Goal: Task Accomplishment & Management: Manage account settings

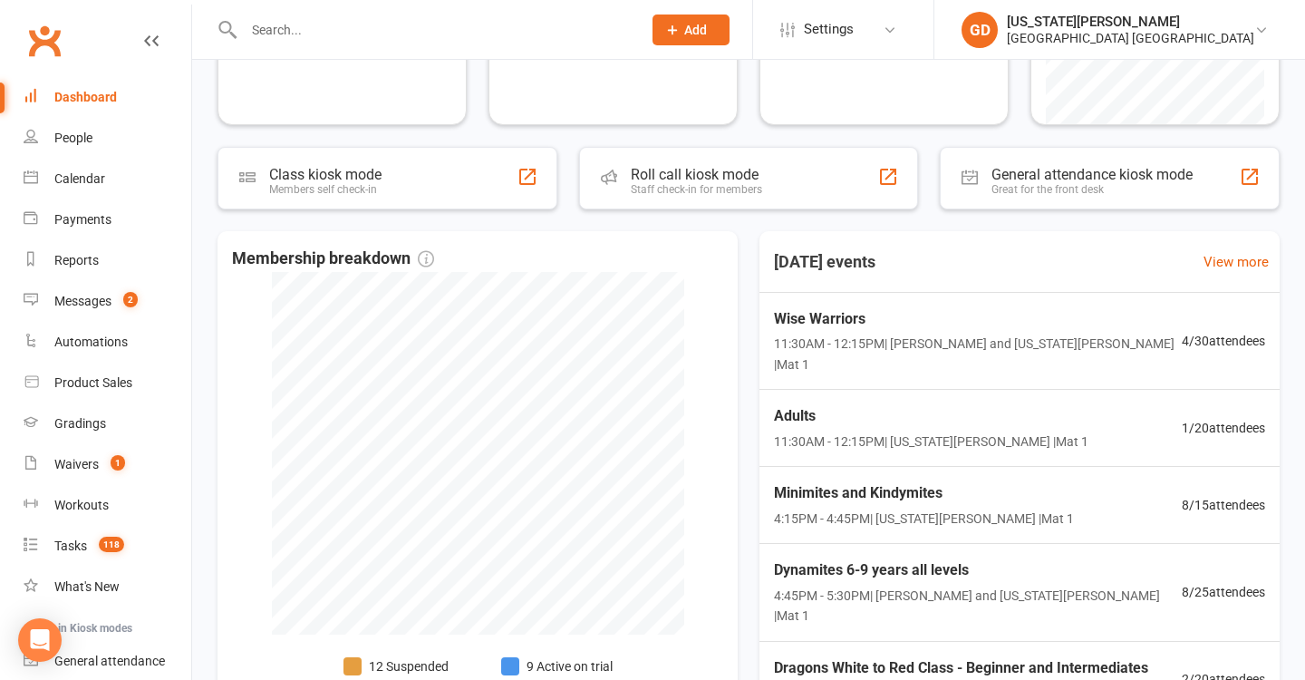
scroll to position [313, 0]
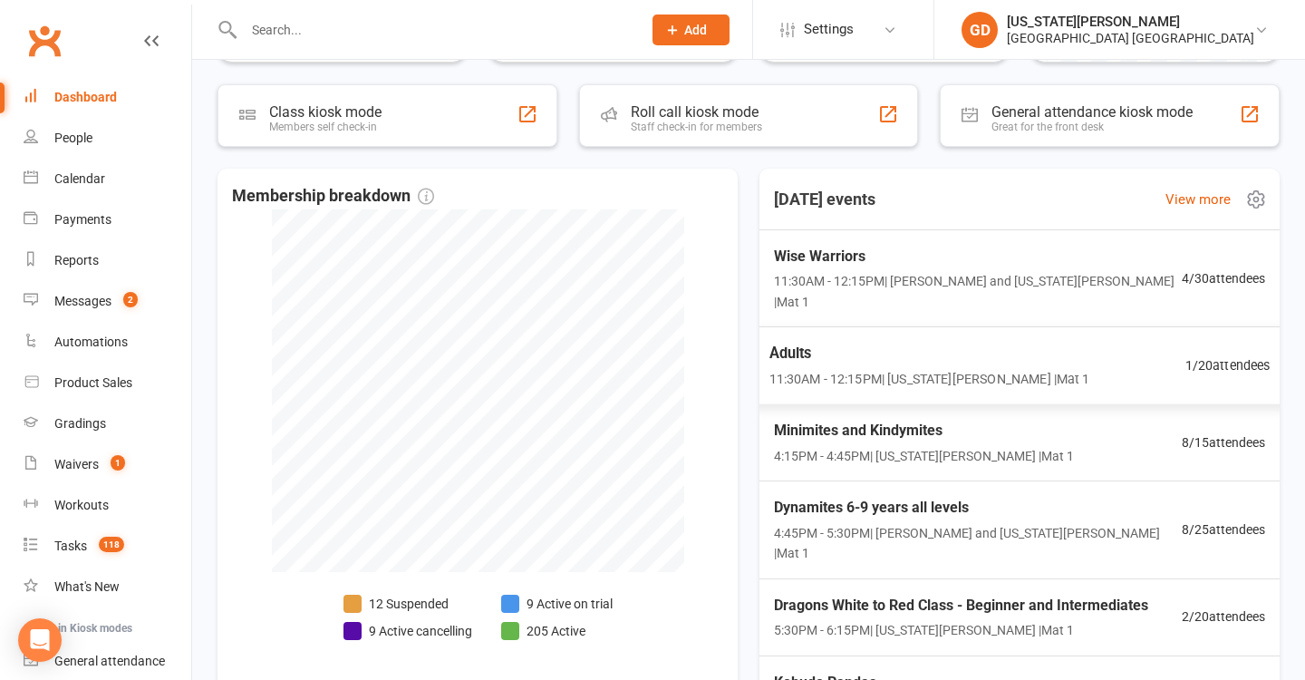
click at [837, 342] on span "Adults" at bounding box center [929, 354] width 321 height 24
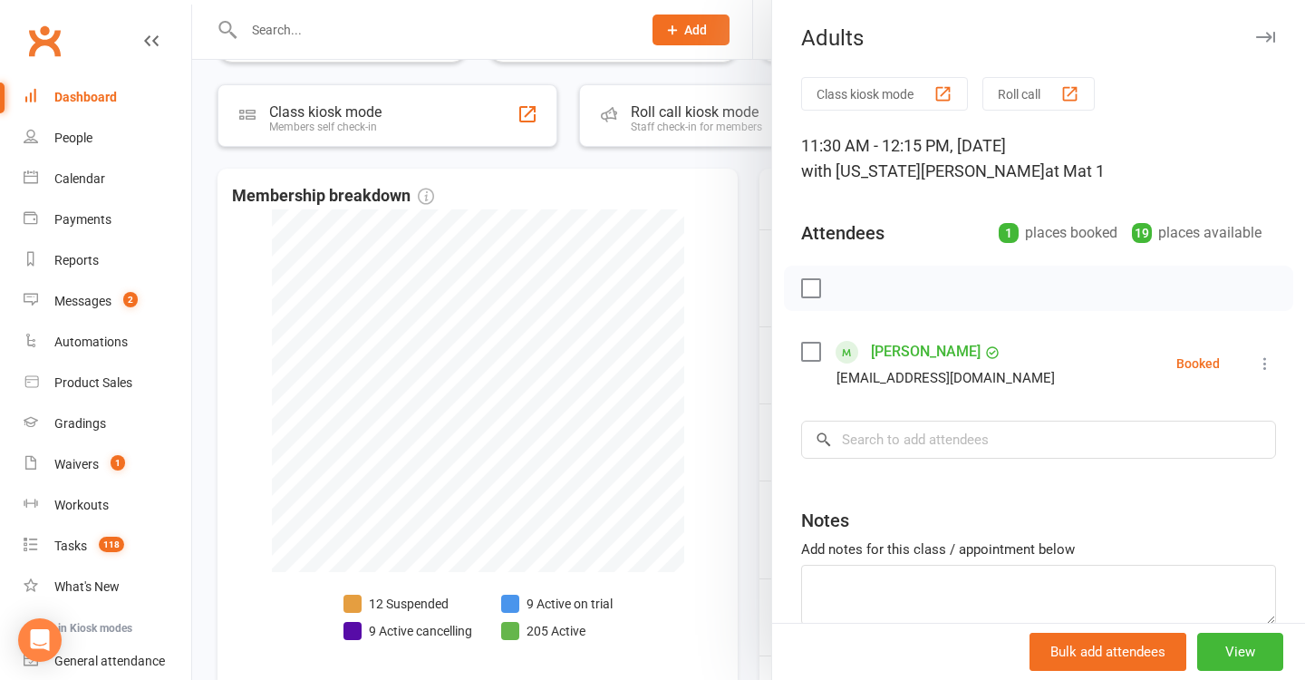
click at [699, 371] on div at bounding box center [748, 340] width 1113 height 680
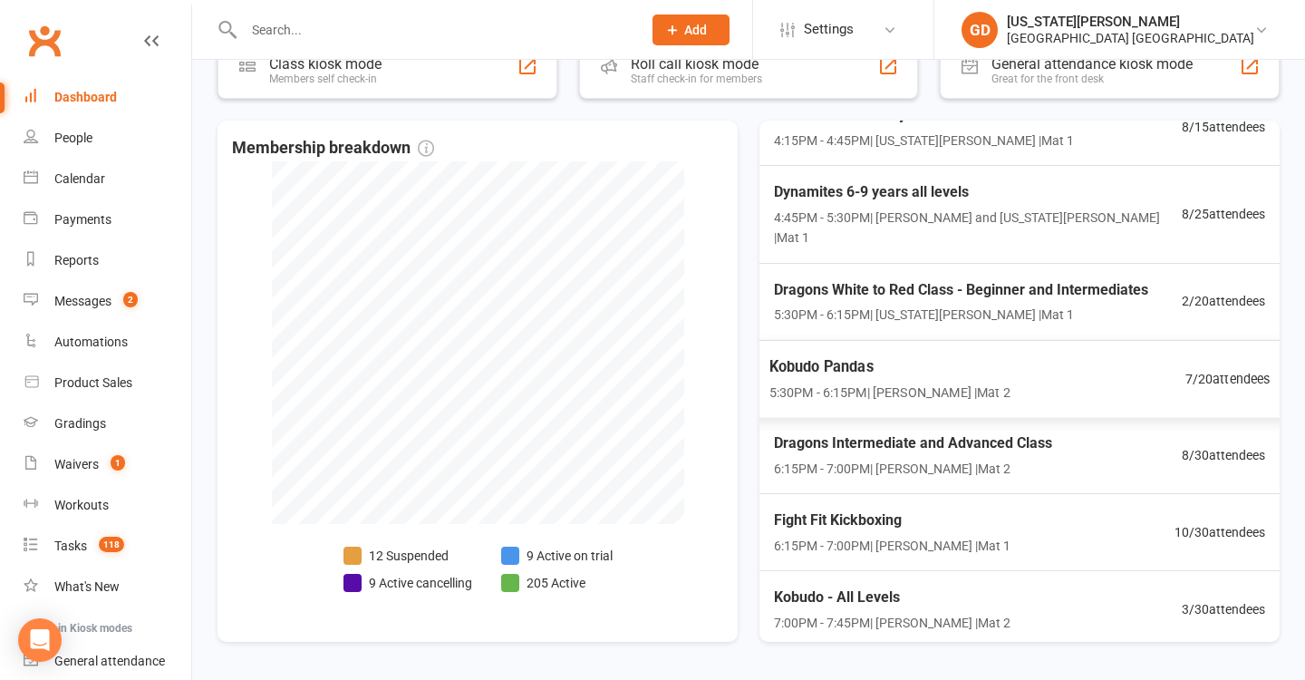
scroll to position [263, 0]
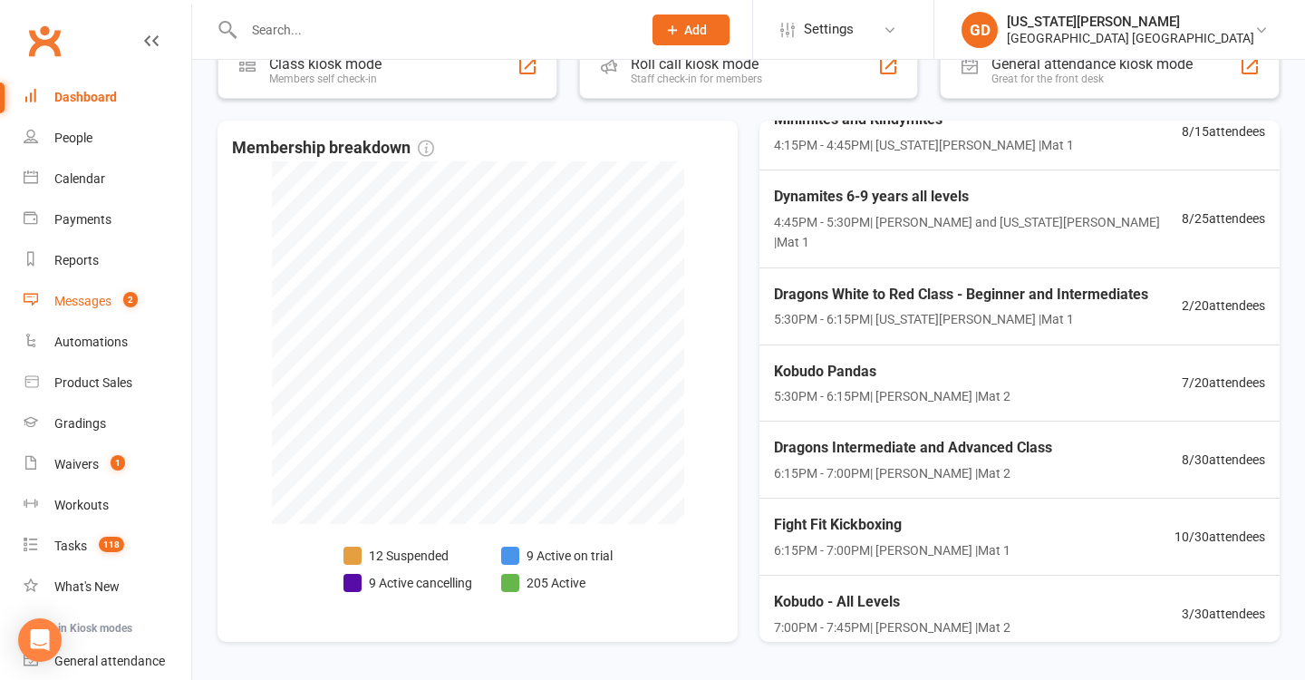
click at [93, 291] on link "Messages 2" at bounding box center [108, 301] width 168 height 41
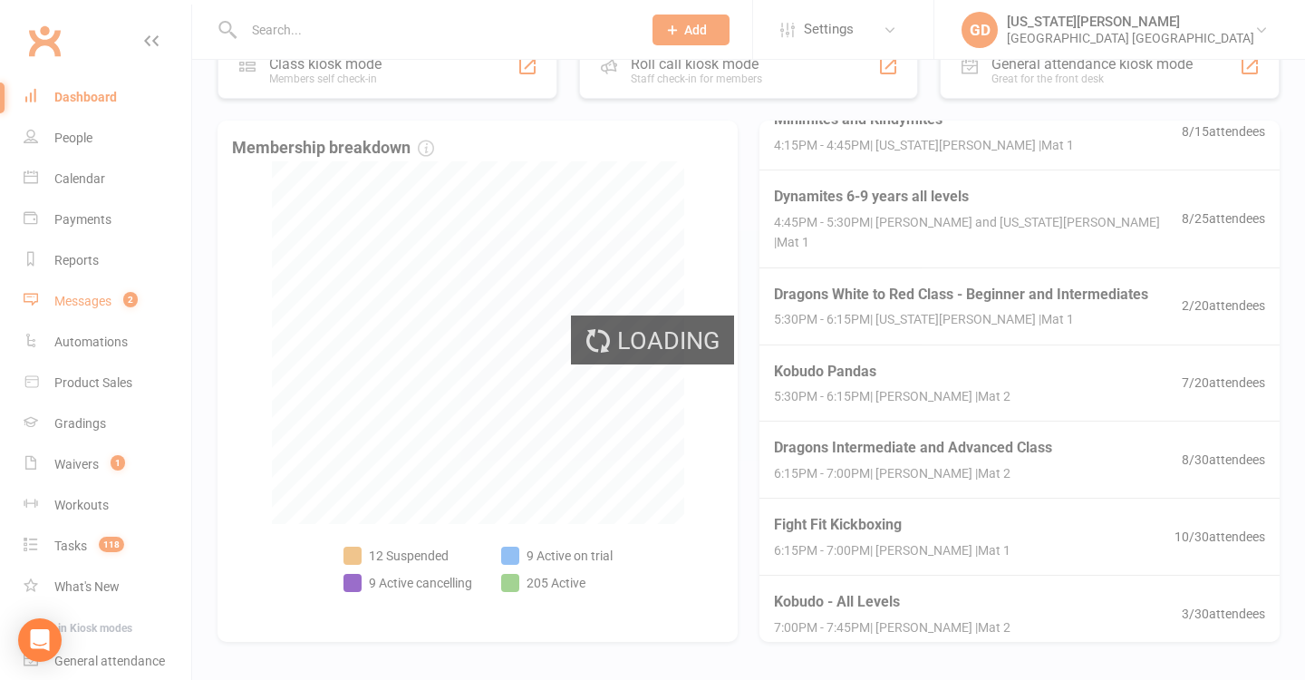
click at [93, 291] on div "Loading" at bounding box center [652, 340] width 1305 height 680
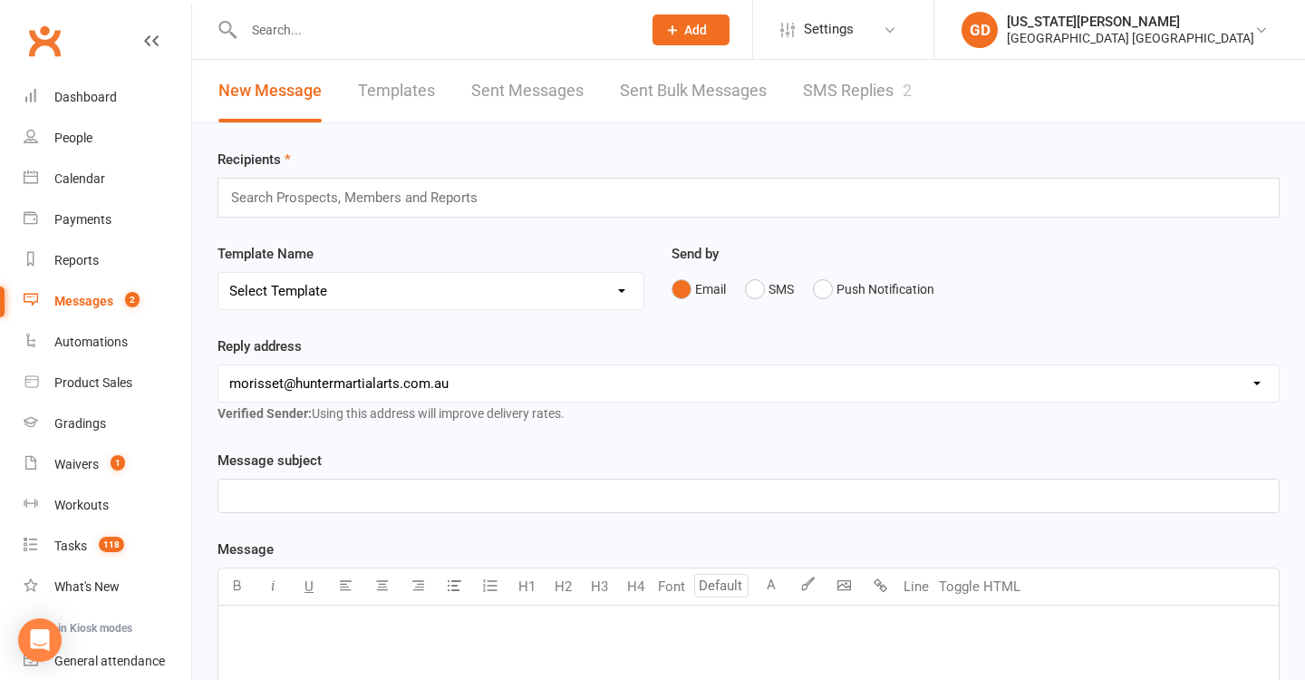
click at [805, 104] on link "SMS Replies 2" at bounding box center [857, 91] width 109 height 63
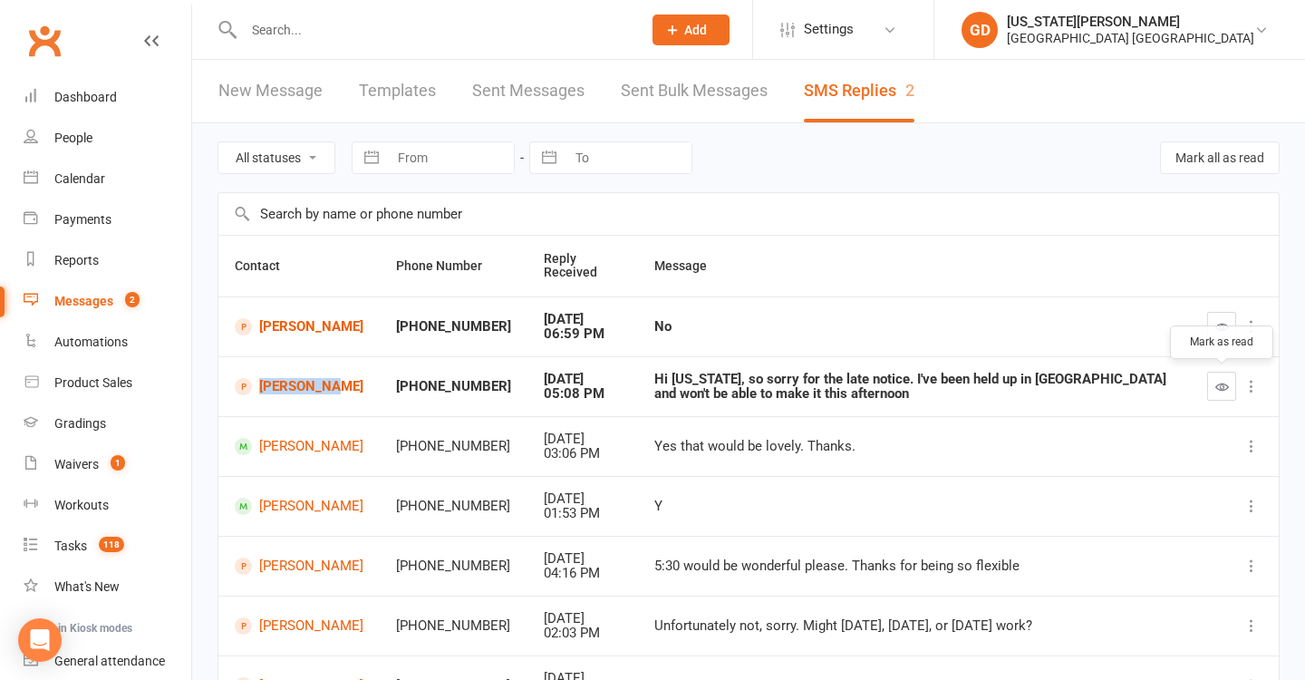
click at [1222, 391] on button "button" at bounding box center [1221, 385] width 29 height 29
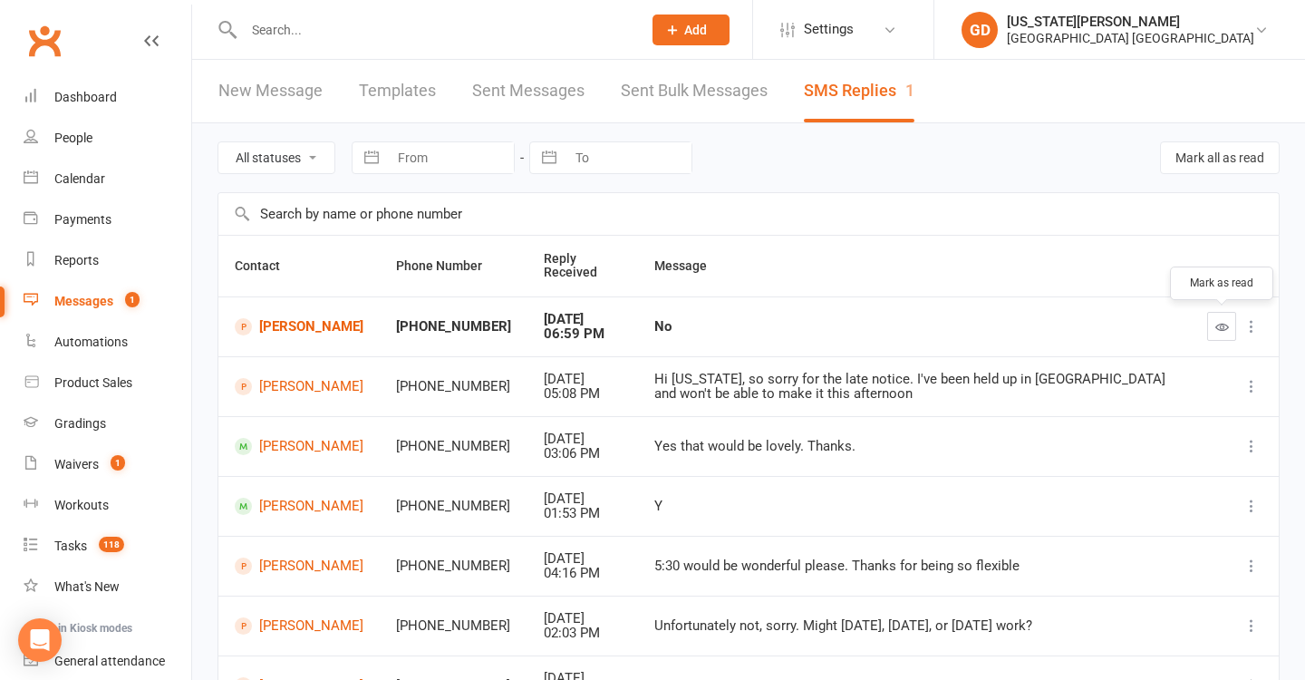
click at [1218, 328] on icon "button" at bounding box center [1222, 327] width 14 height 14
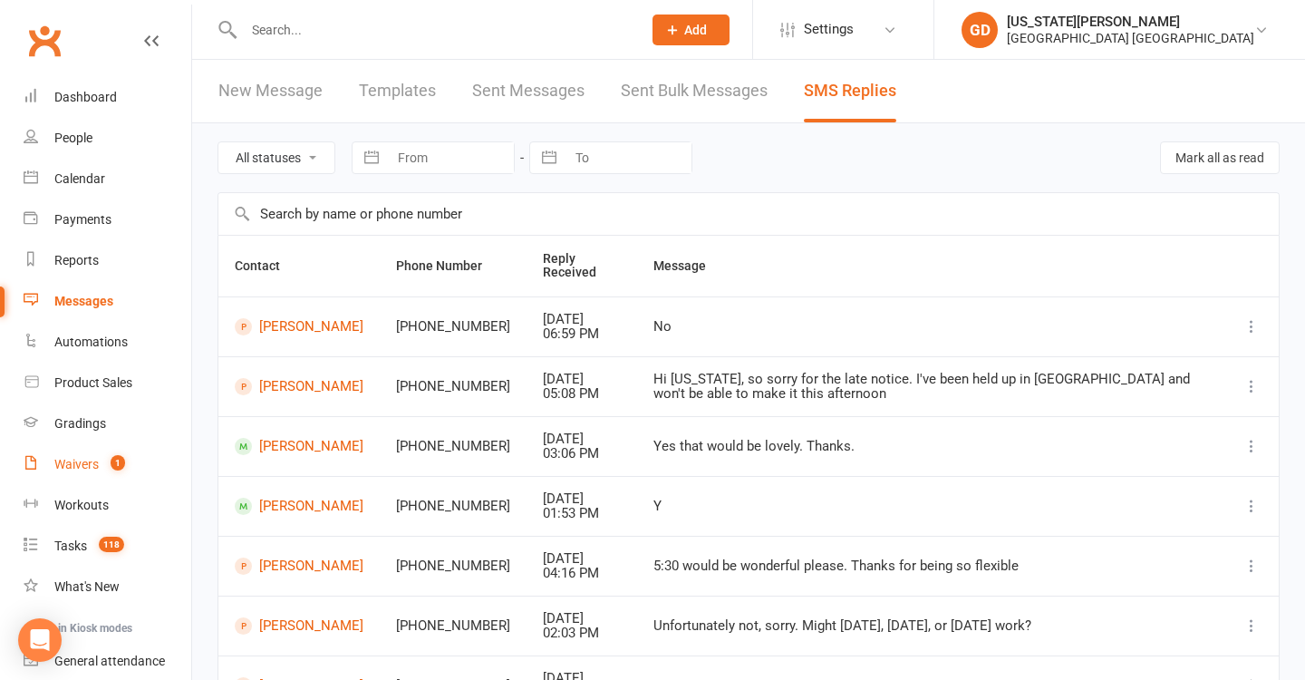
click at [91, 462] on div "Waivers" at bounding box center [76, 464] width 44 height 14
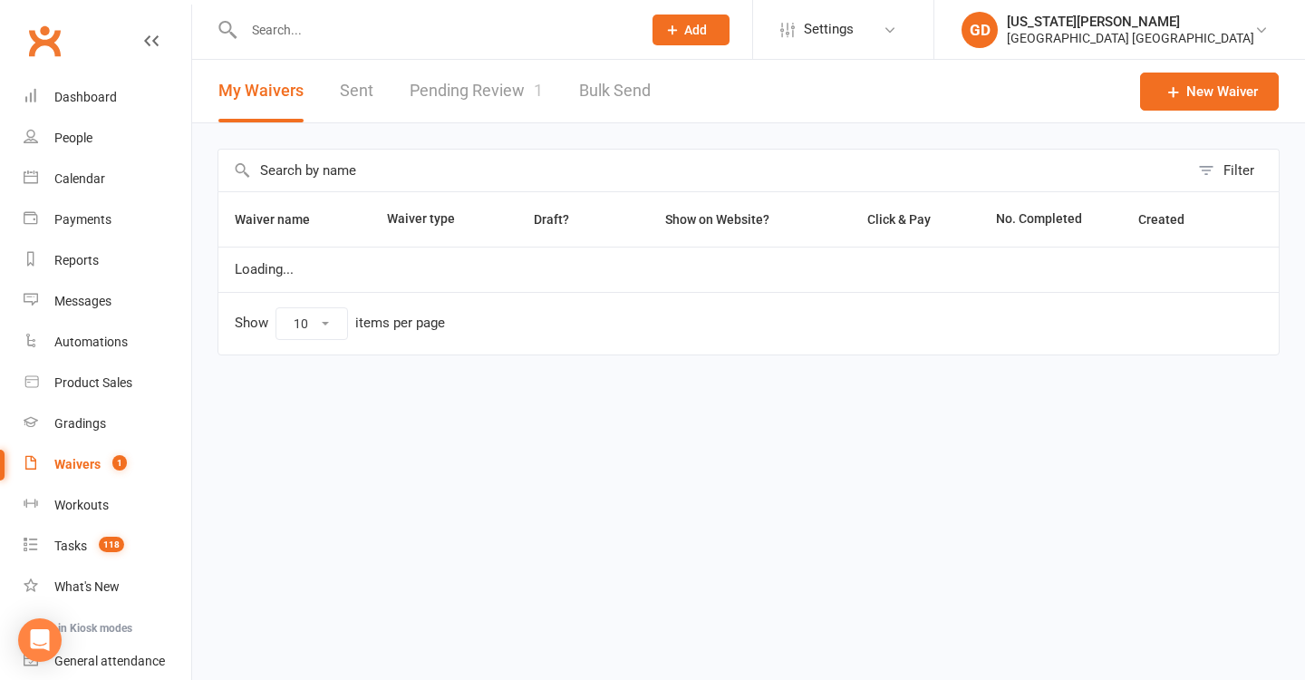
click at [506, 102] on link "Pending Review 1" at bounding box center [476, 91] width 133 height 63
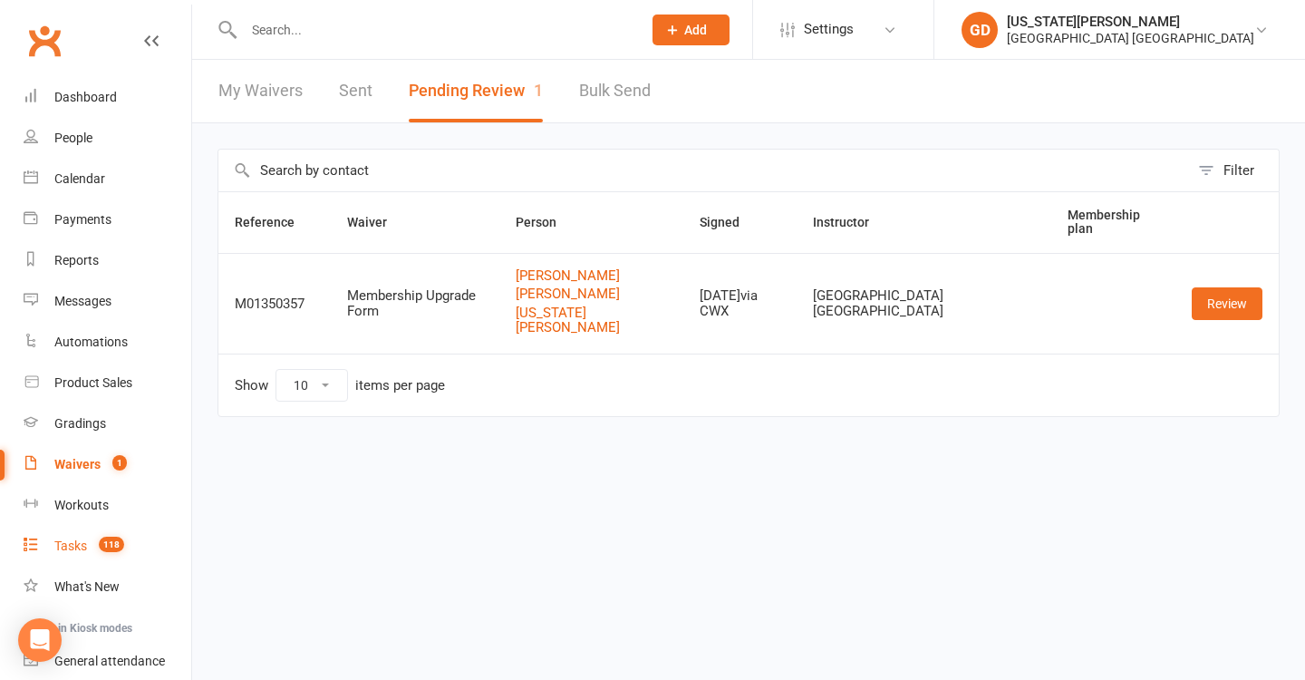
click at [154, 554] on link "Tasks 118" at bounding box center [108, 546] width 168 height 41
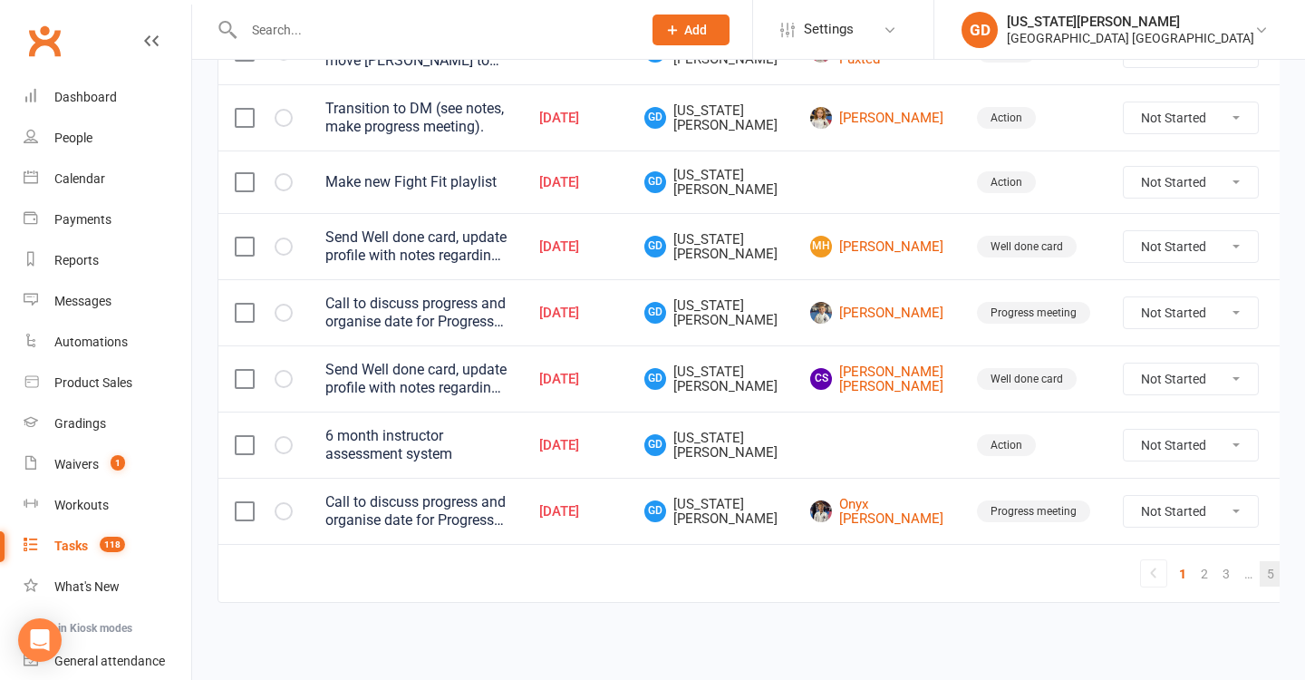
click at [1259, 566] on link "5" at bounding box center [1270, 573] width 22 height 25
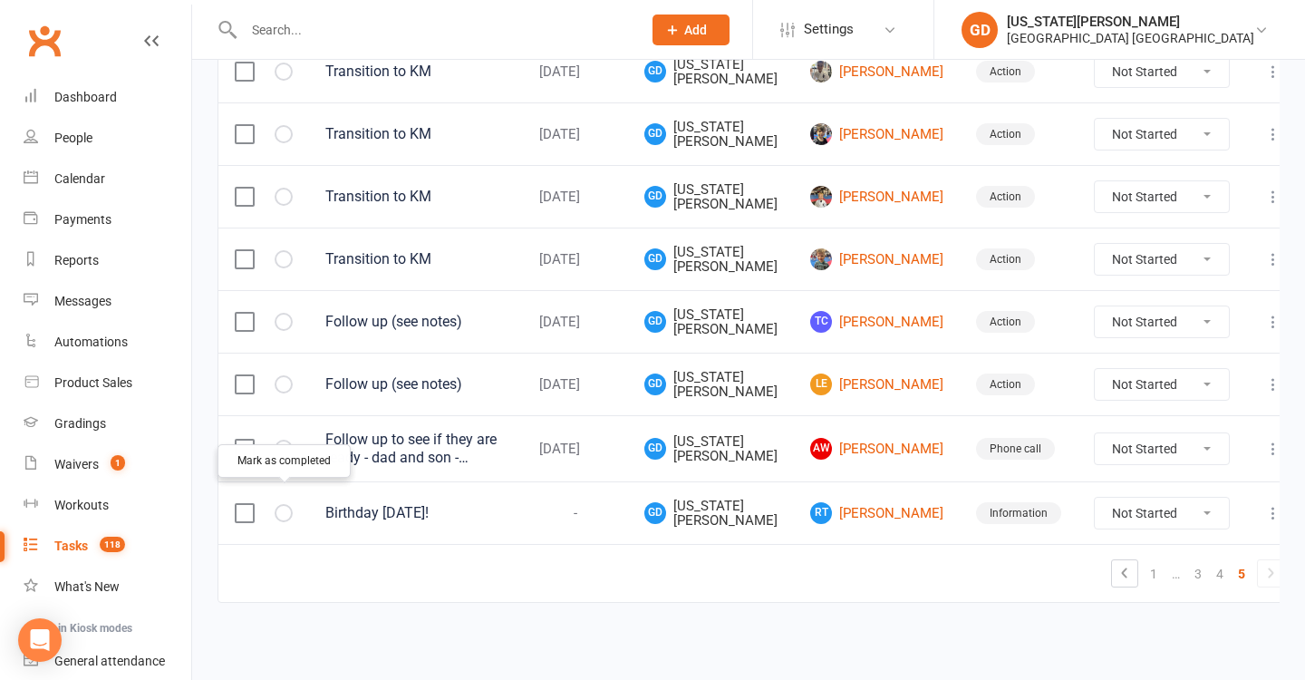
click at [0, 0] on icon "button" at bounding box center [0, 0] width 0 height 0
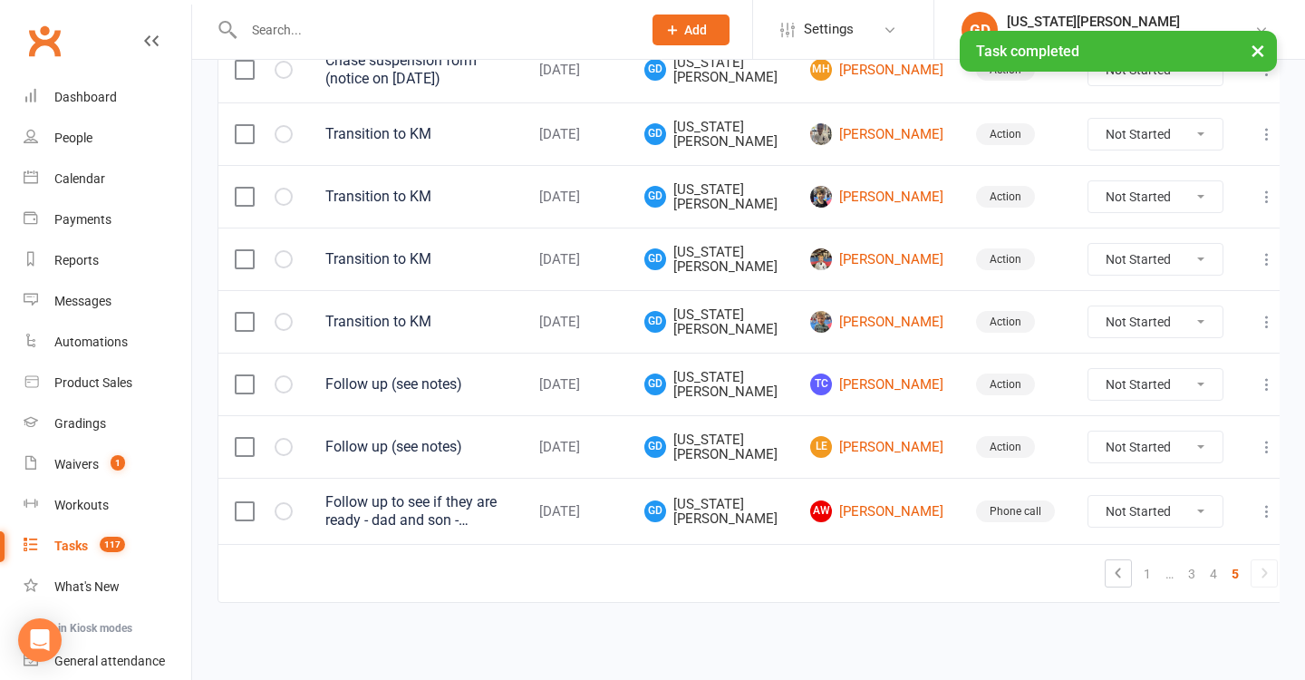
scroll to position [515, 0]
click at [1202, 568] on link "4" at bounding box center [1213, 573] width 22 height 25
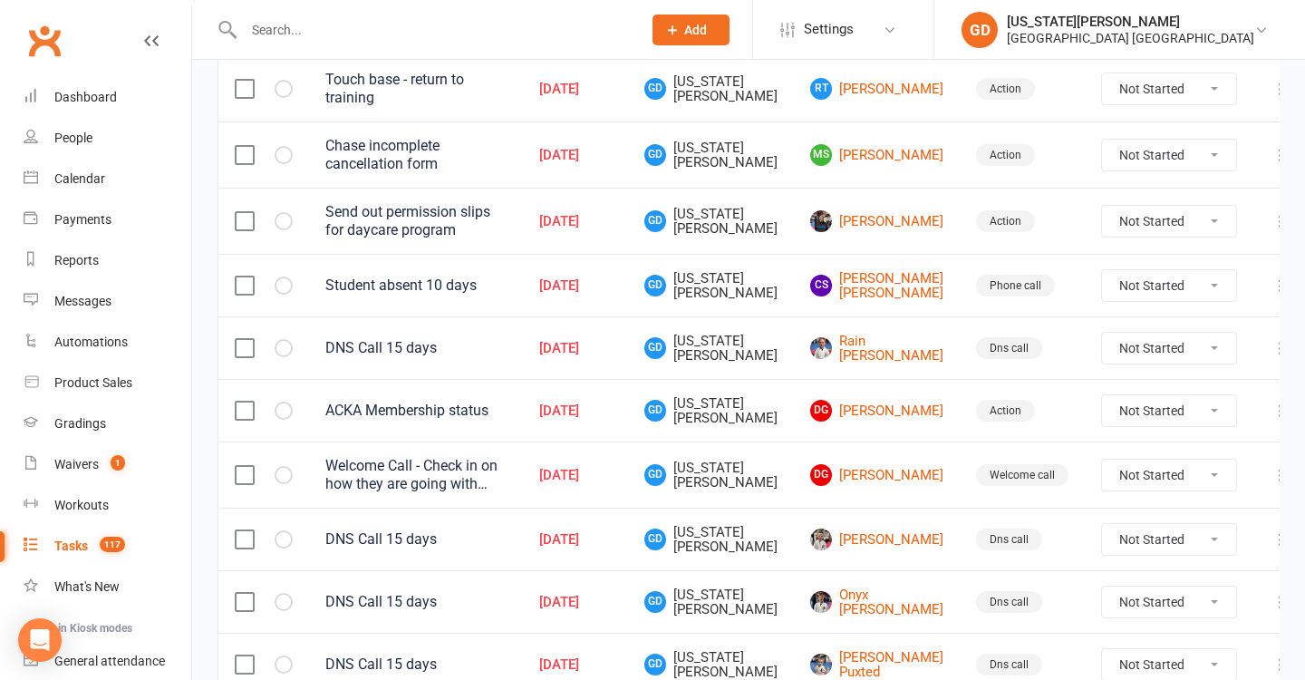
scroll to position [1213, 0]
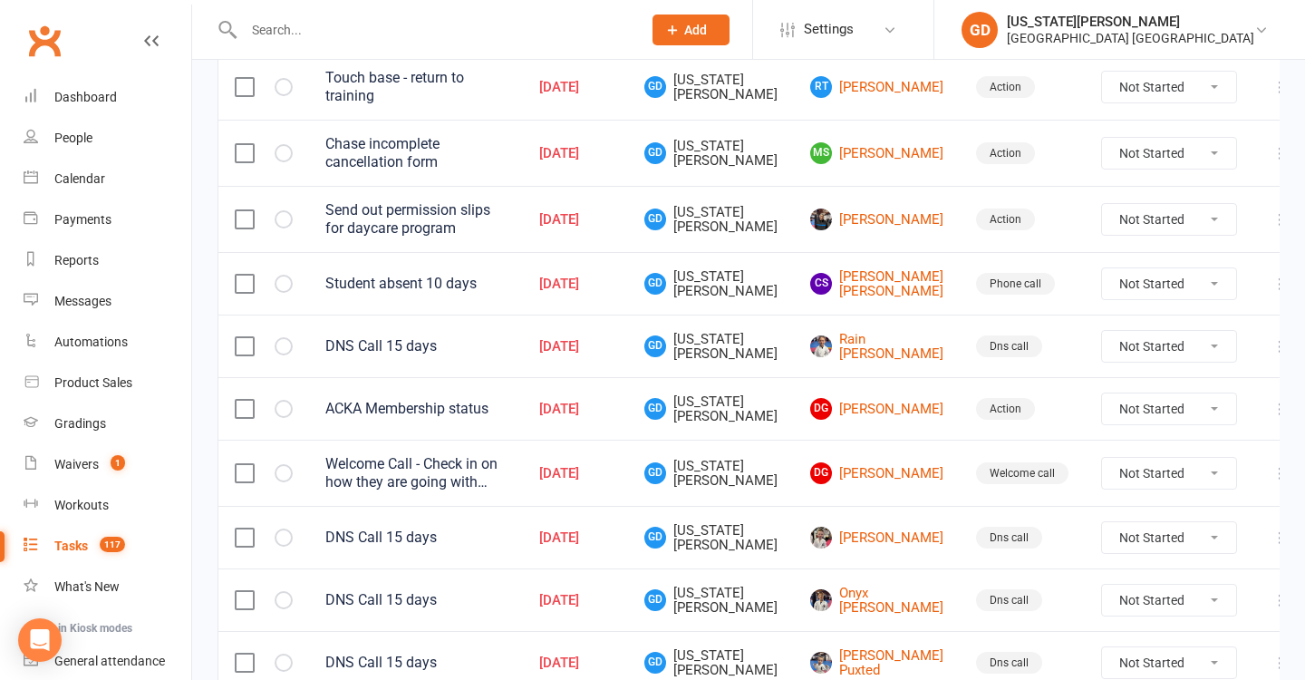
click at [1253, 284] on td at bounding box center [1280, 283] width 54 height 63
click at [1271, 276] on icon at bounding box center [1280, 284] width 18 height 18
click at [1134, 378] on link "Delete" at bounding box center [1171, 380] width 179 height 36
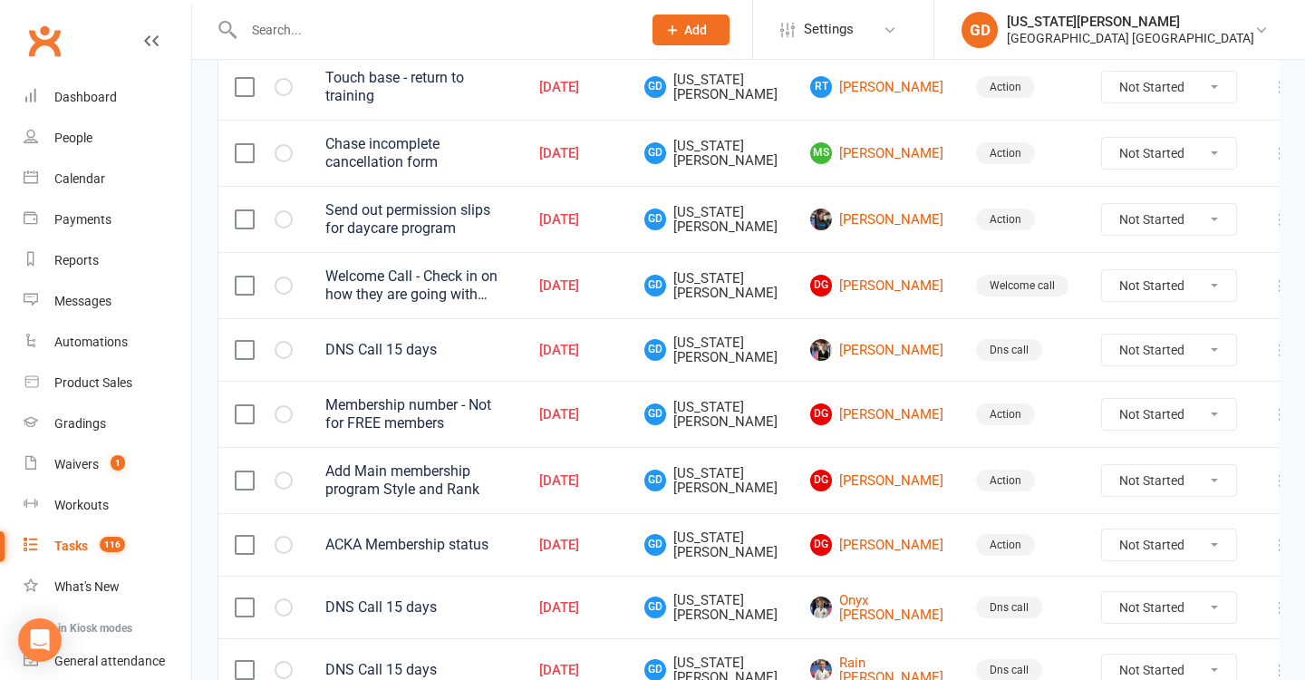
click at [1271, 341] on icon at bounding box center [1280, 350] width 18 height 18
click at [1124, 458] on link "Delete" at bounding box center [1171, 447] width 179 height 36
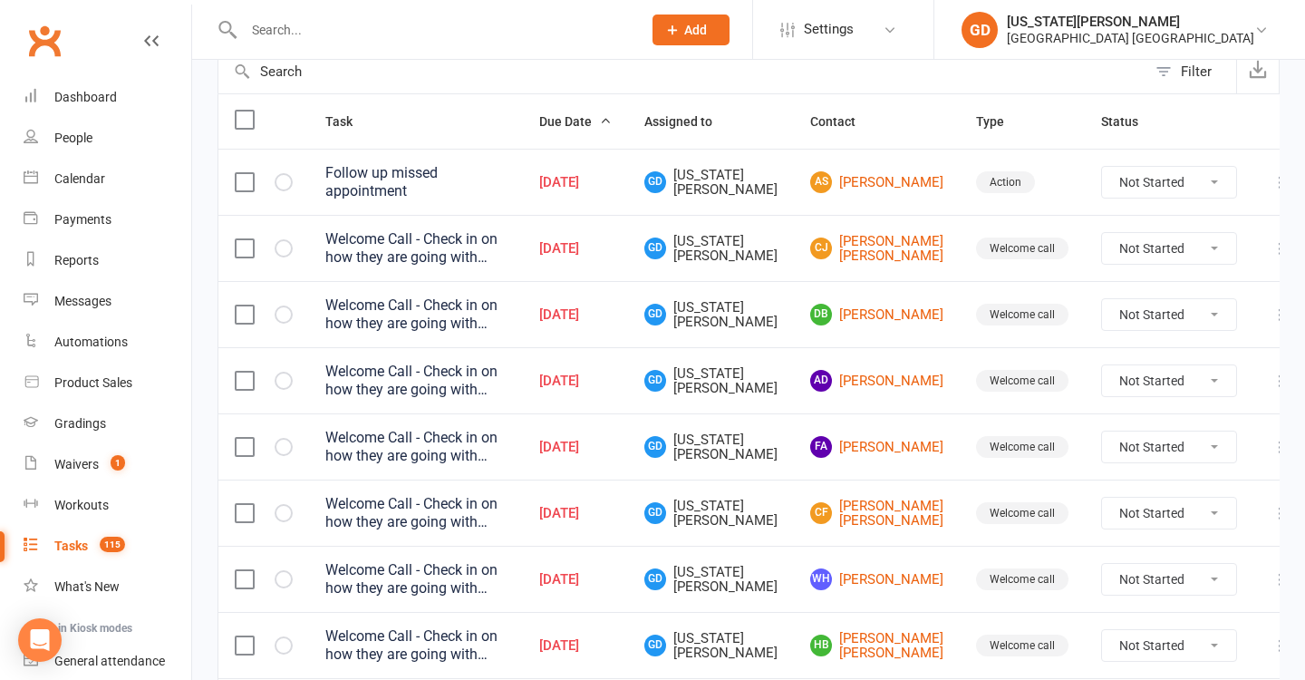
scroll to position [0, 0]
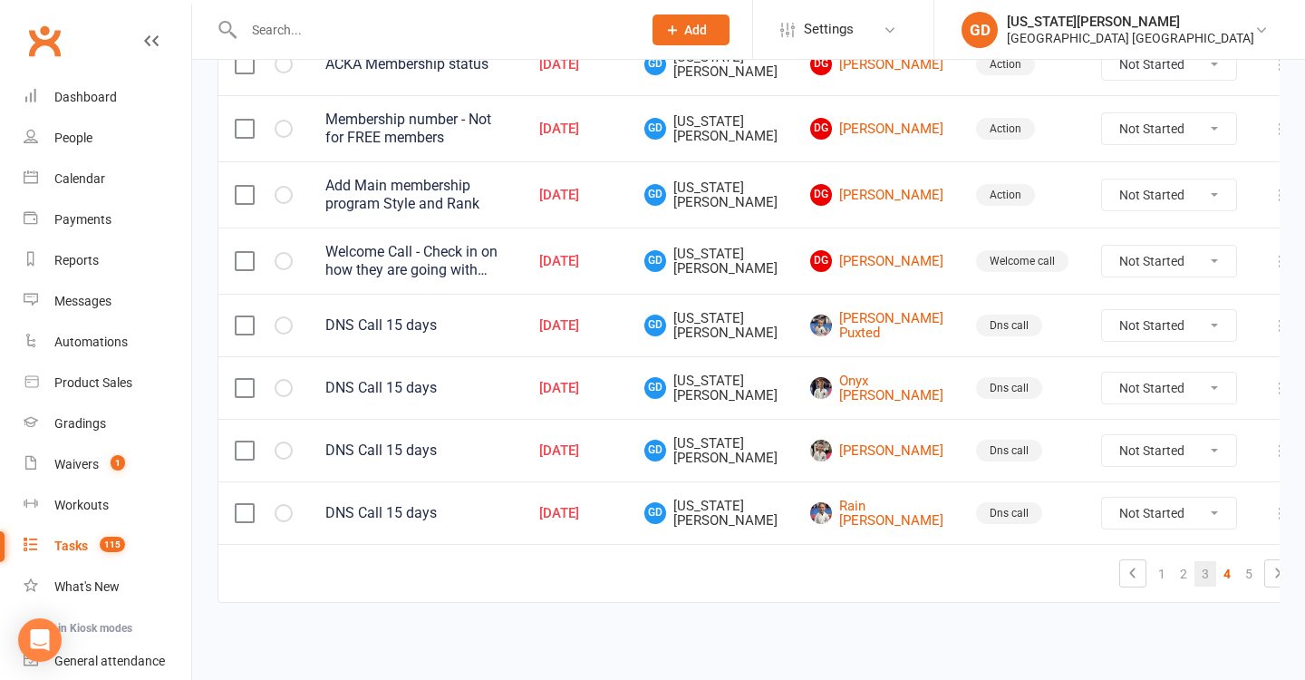
click at [1194, 561] on link "3" at bounding box center [1205, 573] width 22 height 25
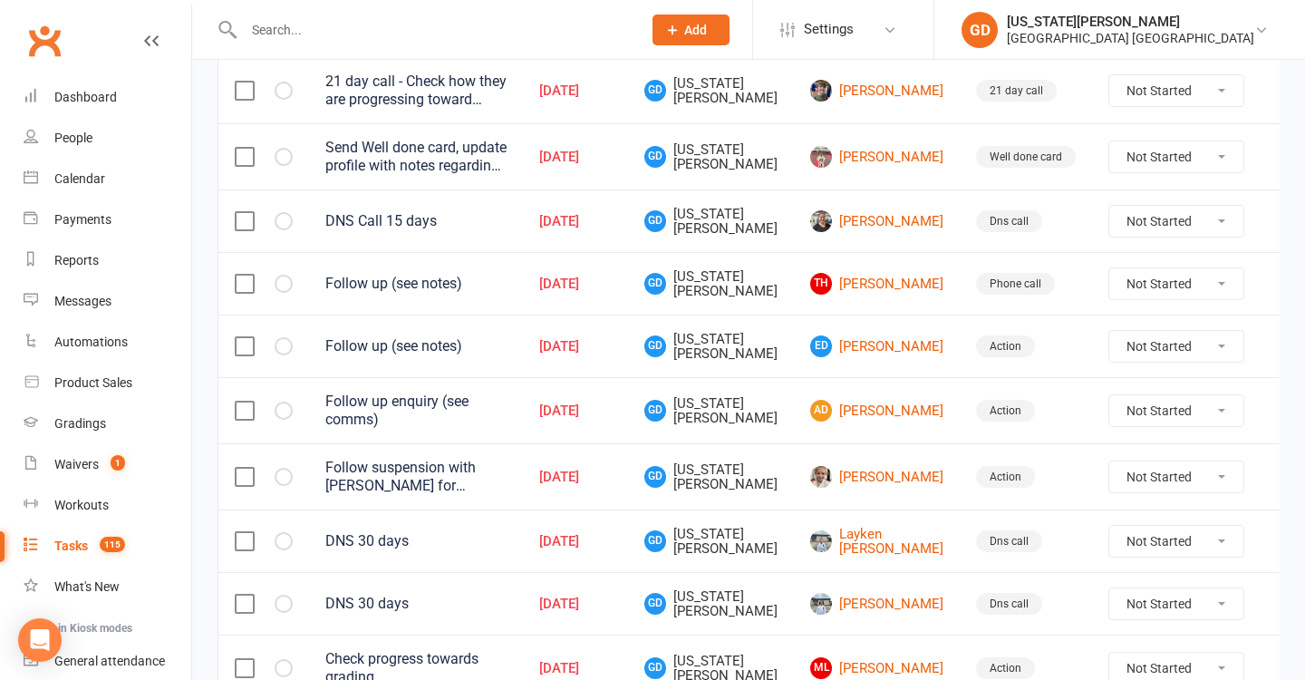
scroll to position [546, 0]
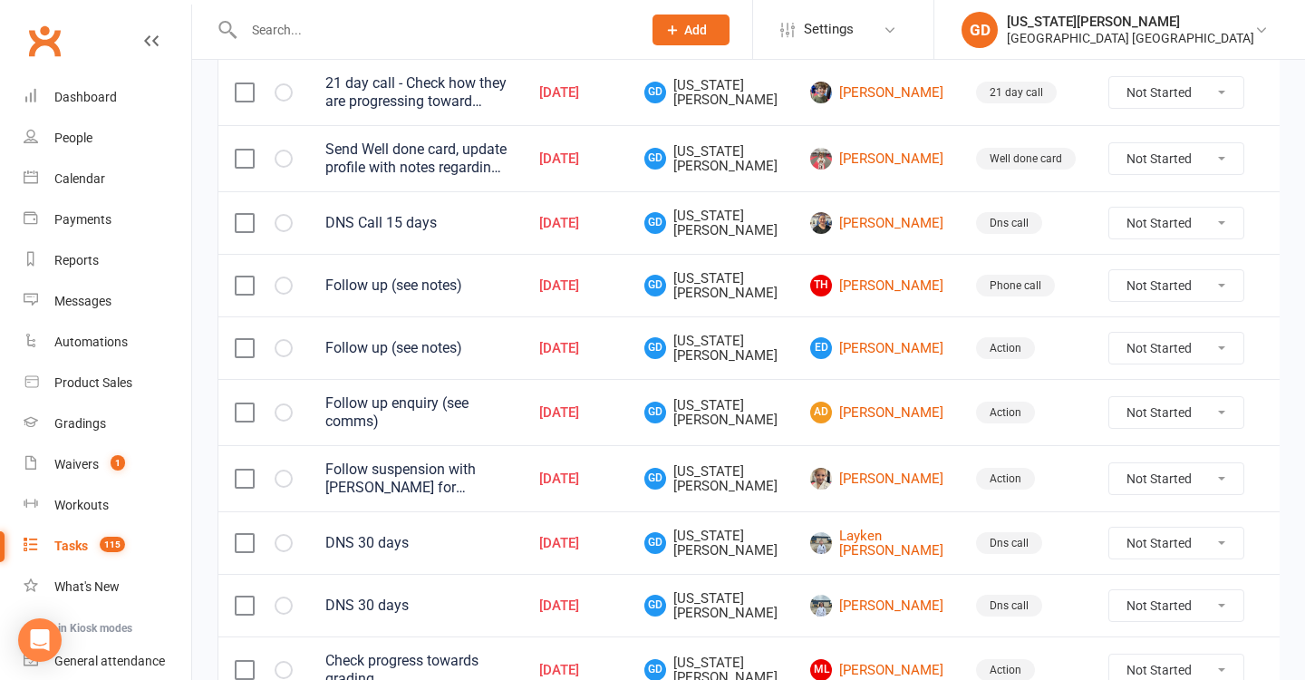
click at [0, 0] on icon "button" at bounding box center [0, 0] width 0 height 0
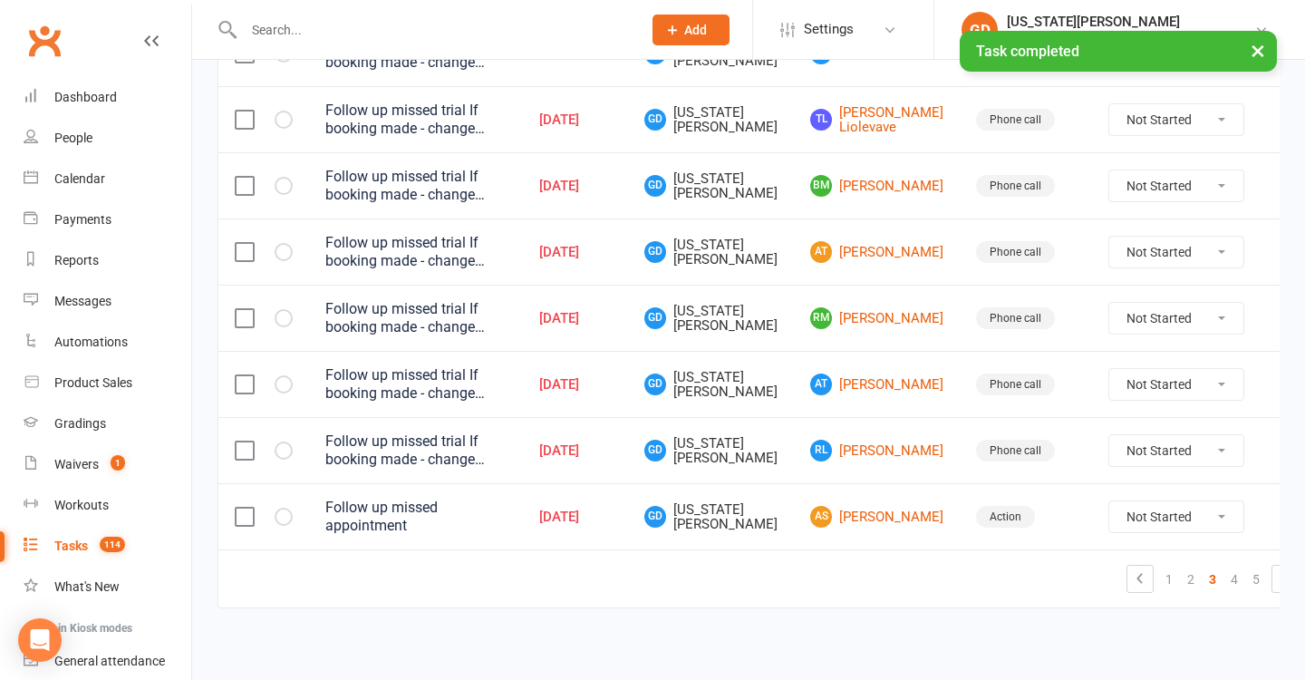
scroll to position [1426, 0]
click at [1223, 567] on link "4" at bounding box center [1234, 579] width 22 height 25
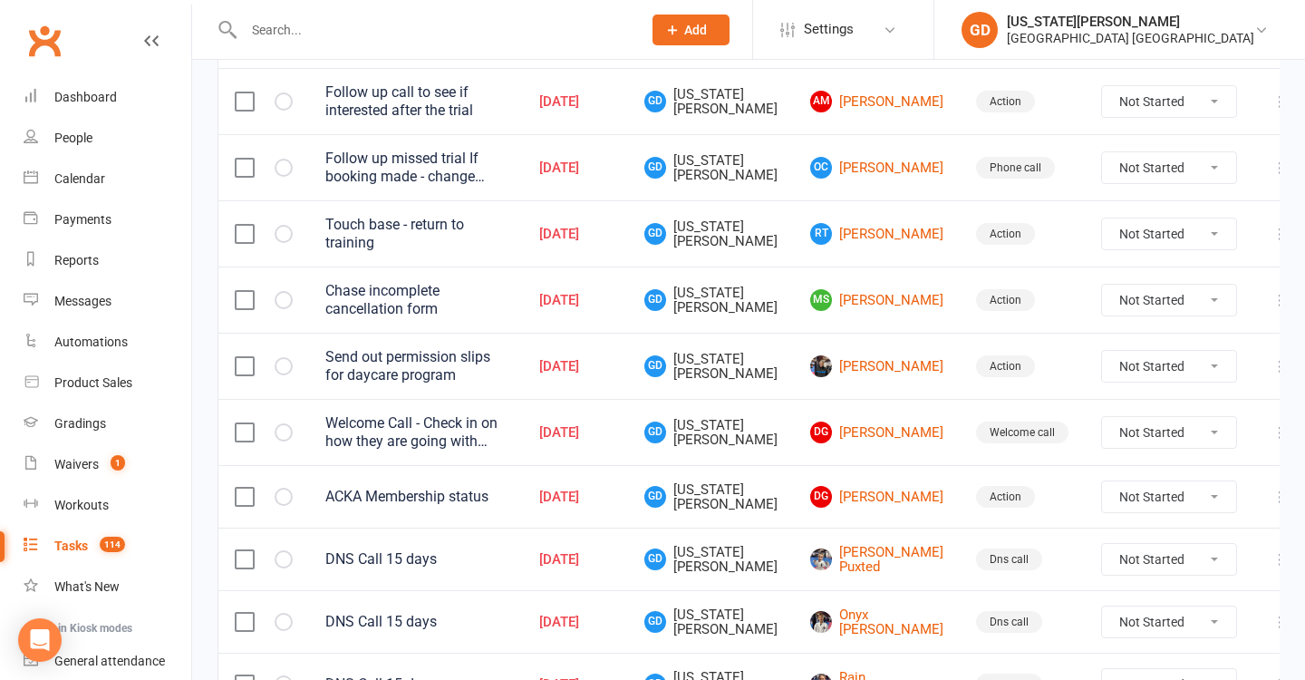
scroll to position [1061, 0]
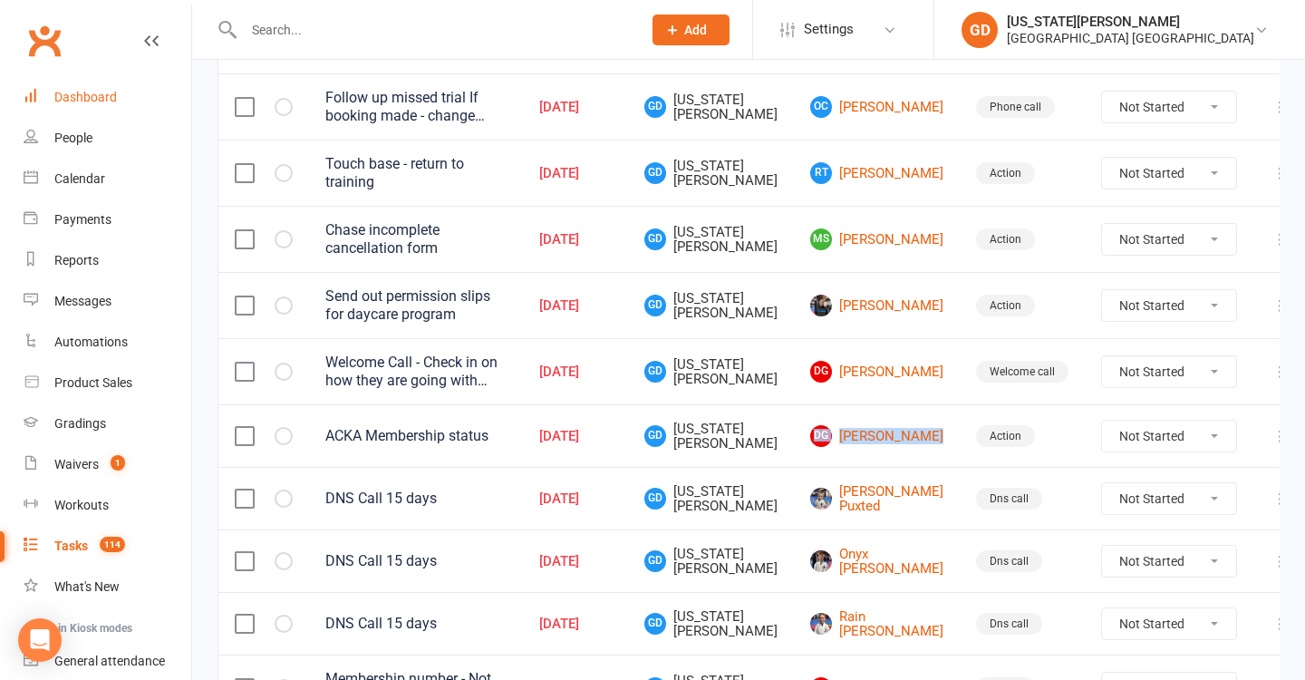
click at [79, 90] on div "Dashboard" at bounding box center [85, 97] width 63 height 14
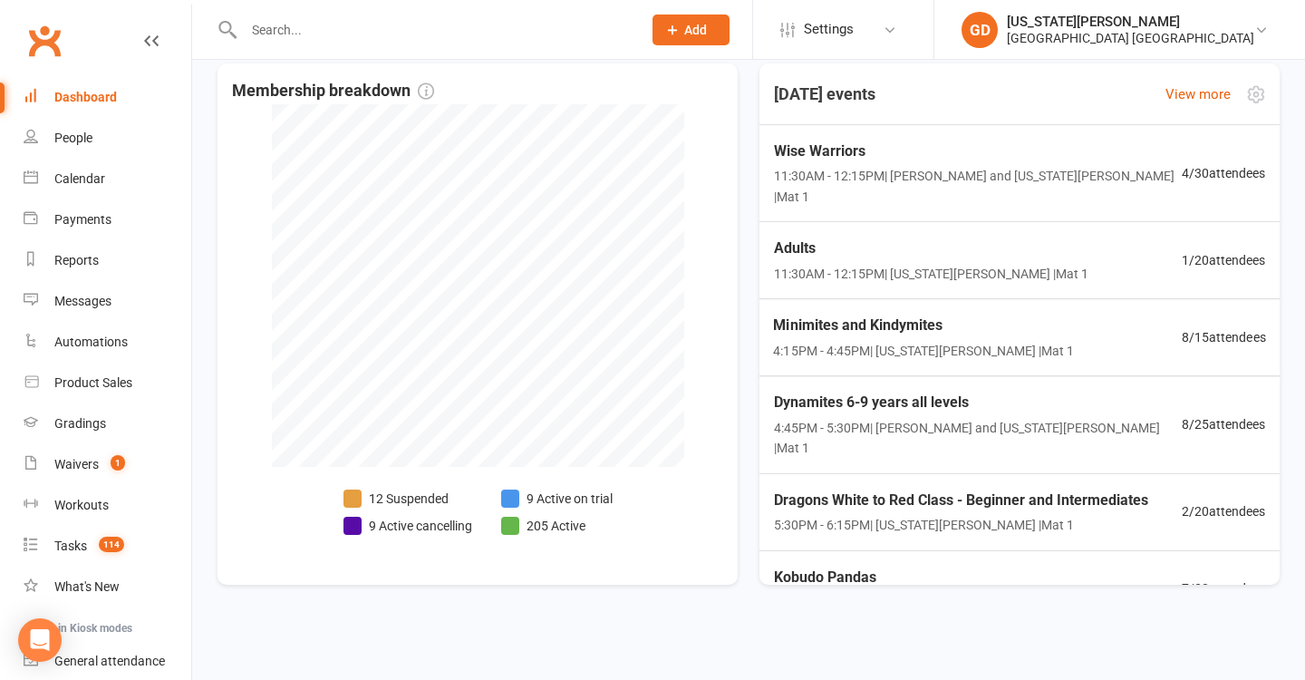
scroll to position [433, 0]
click at [928, 258] on div "Adults 11:30AM - 12:15PM | Georgia Dearlove | Mat 1 1 / 20 attendees" at bounding box center [1019, 260] width 535 height 77
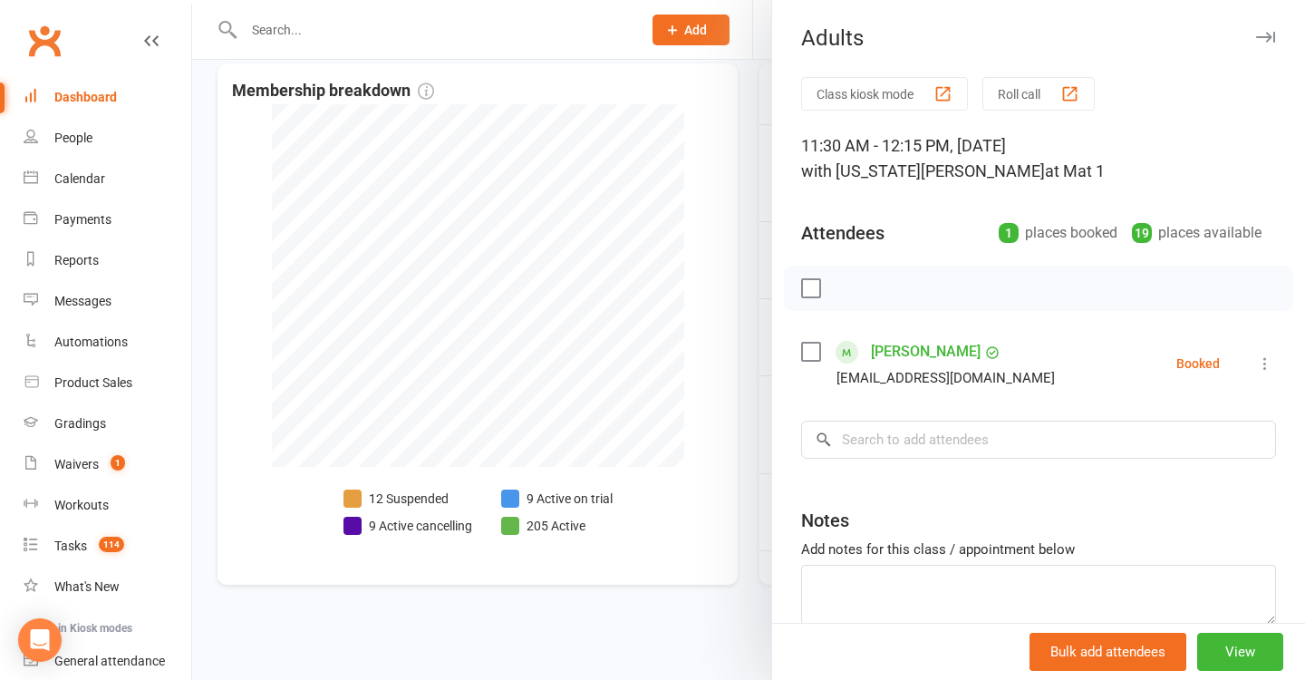
click at [698, 350] on div at bounding box center [748, 340] width 1113 height 680
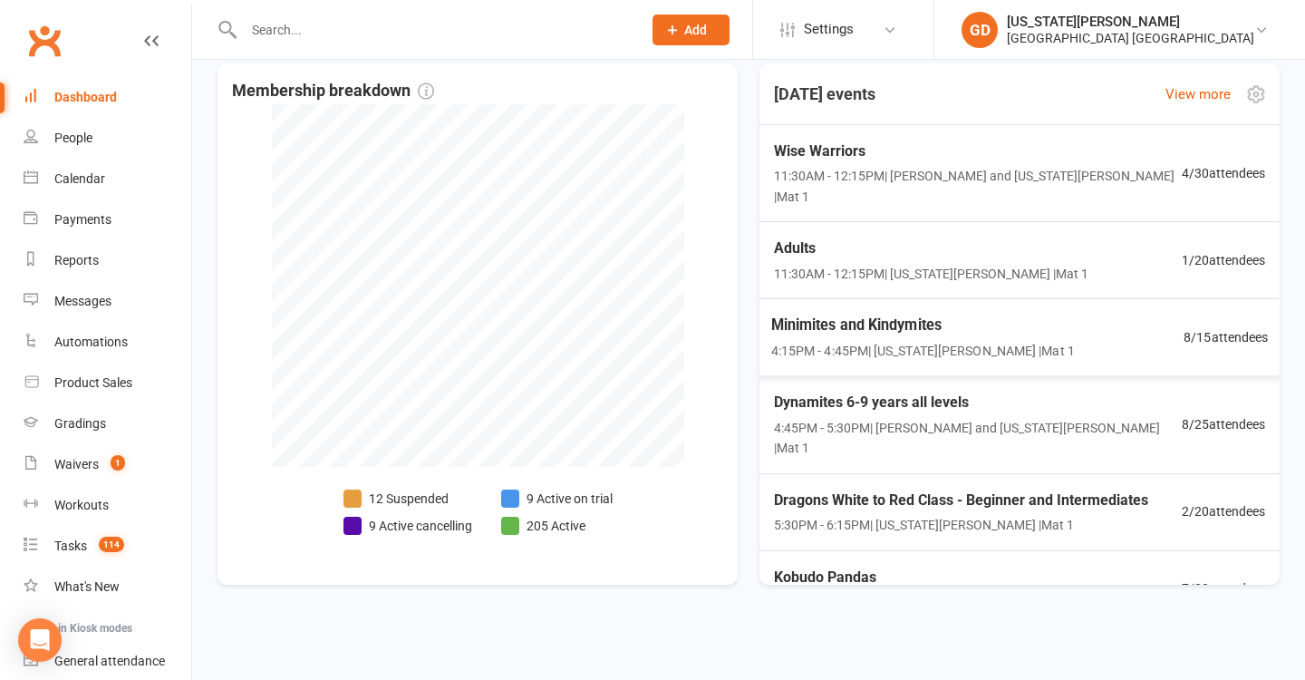
click at [859, 313] on span "Minimites and Kindymites" at bounding box center [923, 325] width 304 height 24
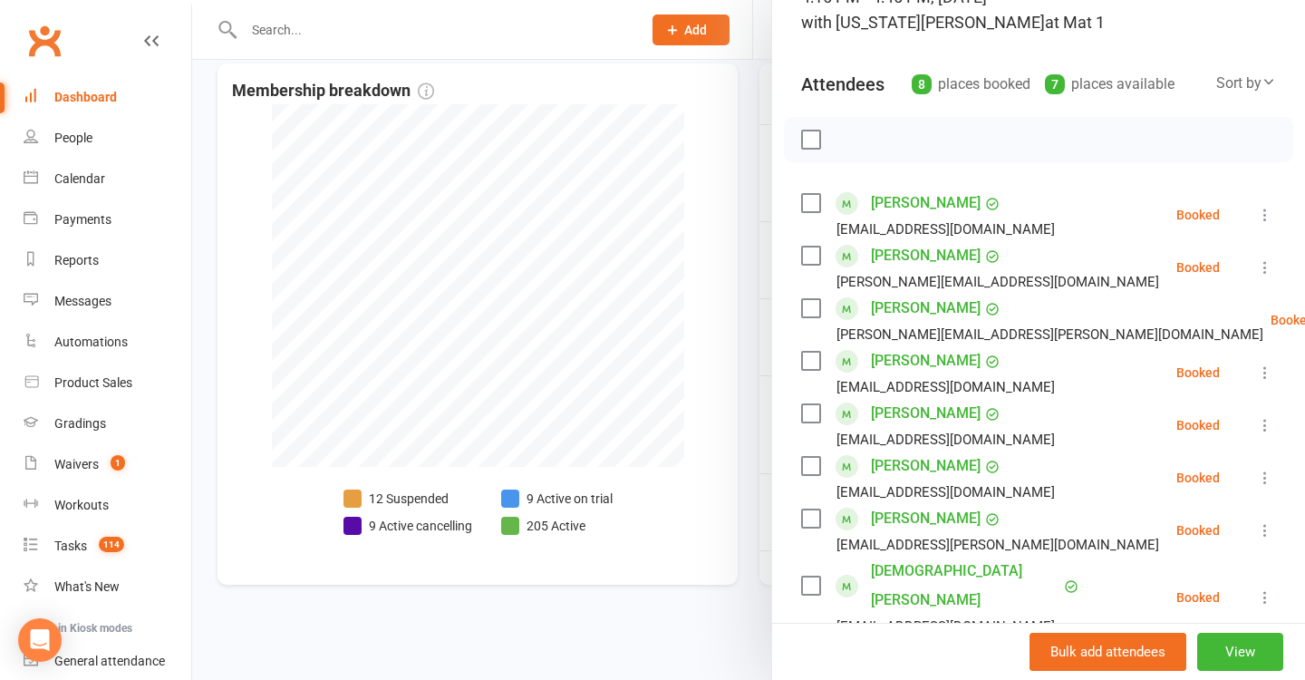
scroll to position [165, 0]
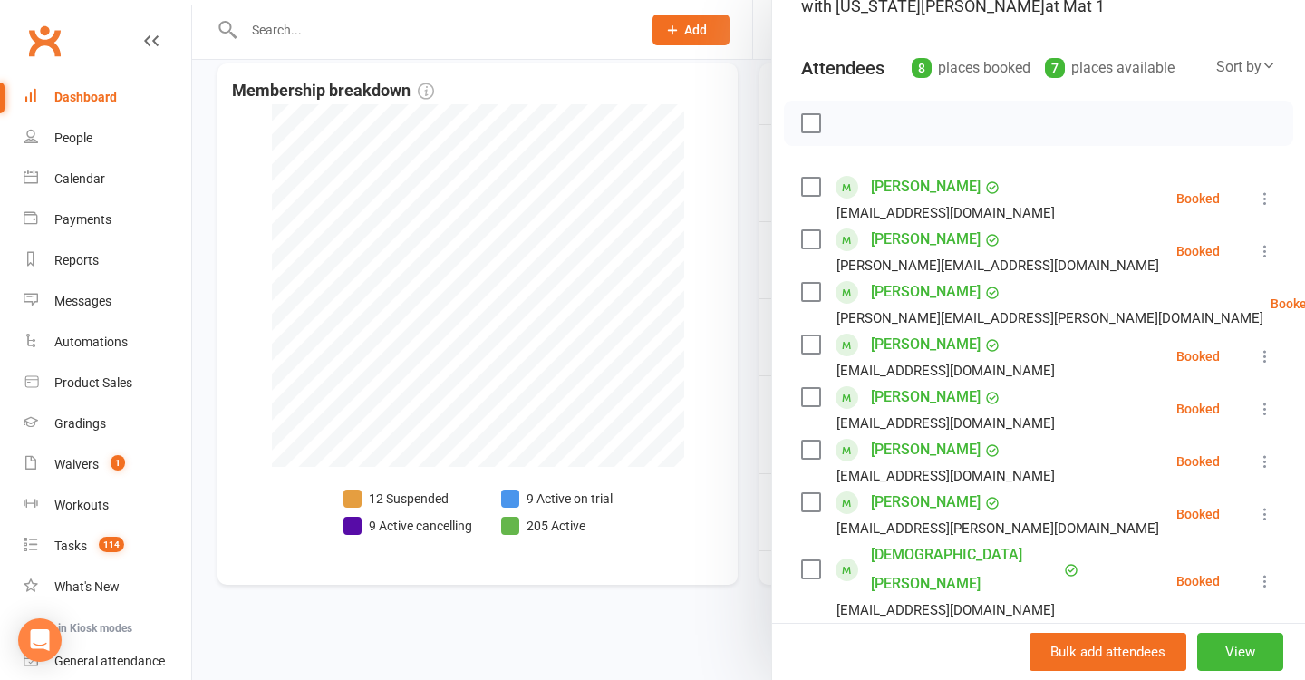
click at [738, 369] on div at bounding box center [748, 340] width 1113 height 680
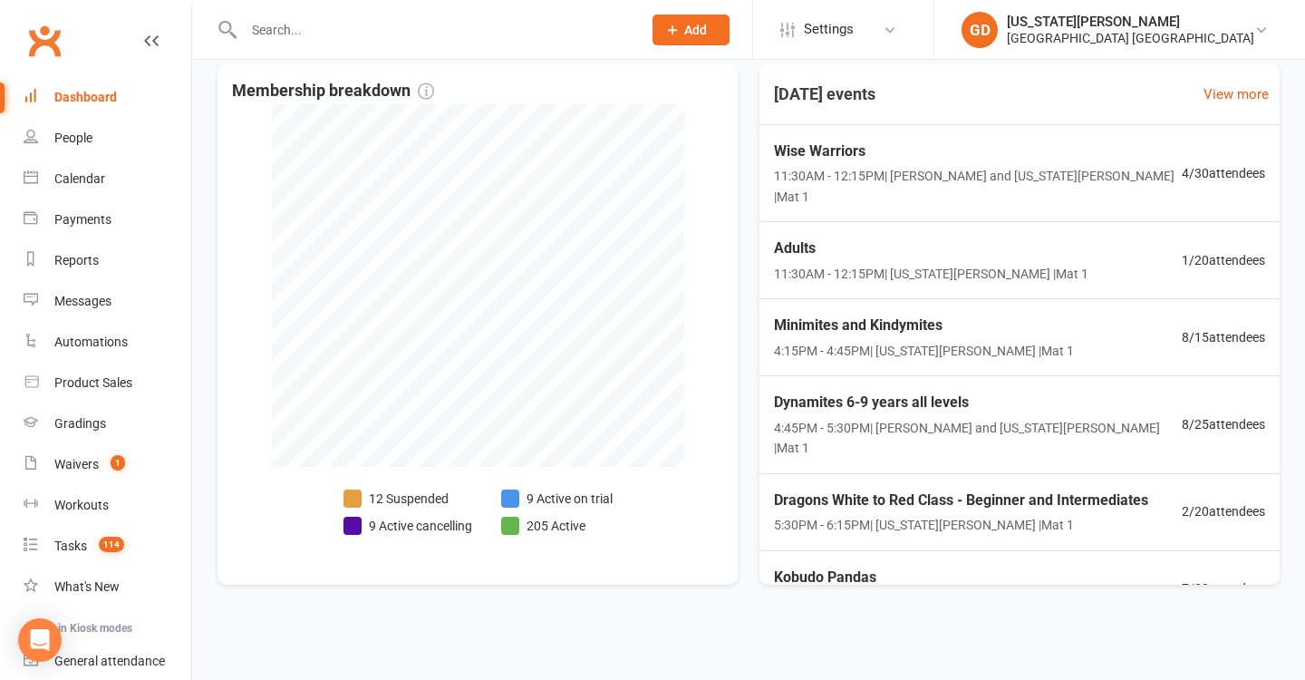
click at [518, 20] on input "text" at bounding box center [433, 29] width 391 height 25
type input "a"
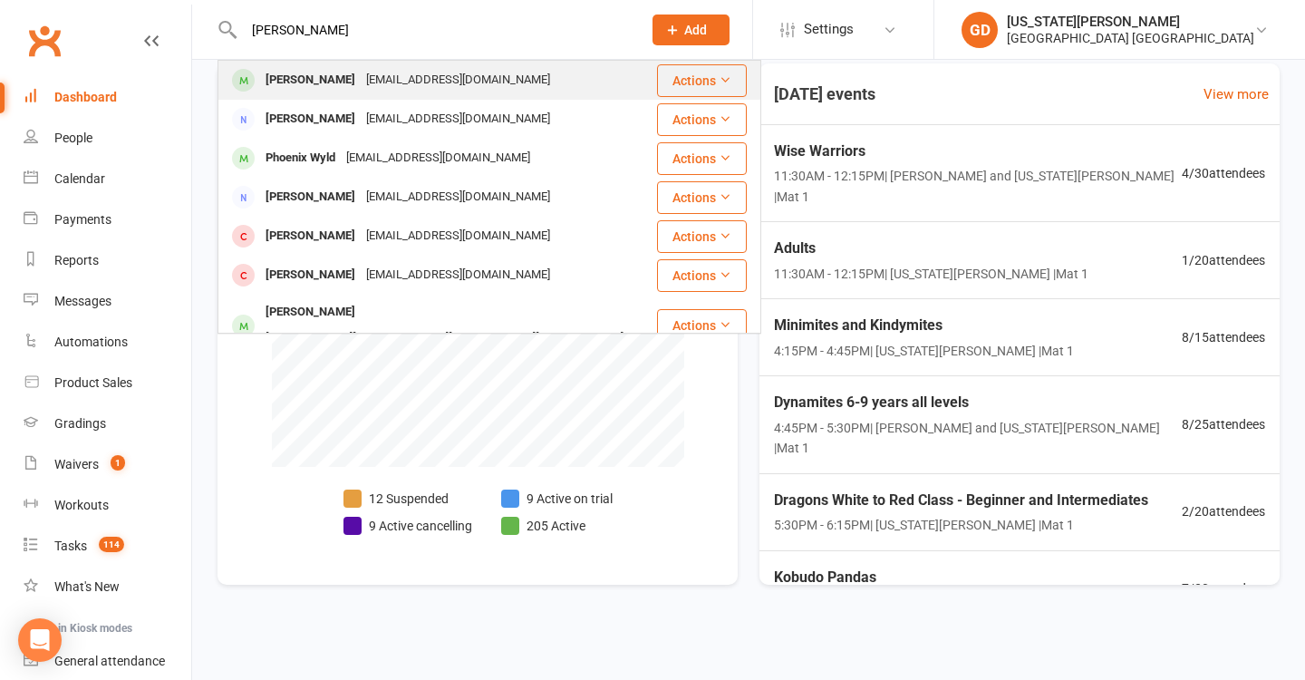
type input "jasper wyld"
click at [447, 89] on div "kellieandjosh@hotmail.com" at bounding box center [458, 80] width 195 height 26
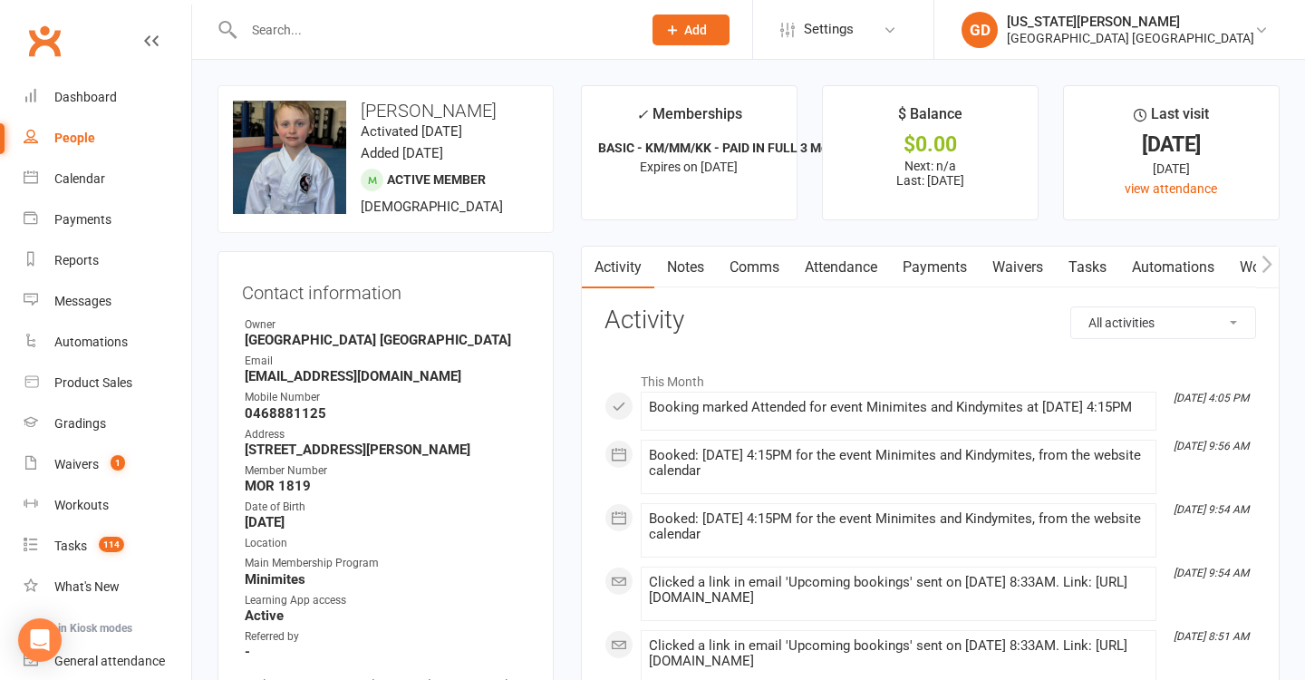
click at [1014, 263] on link "Waivers" at bounding box center [1017, 267] width 76 height 42
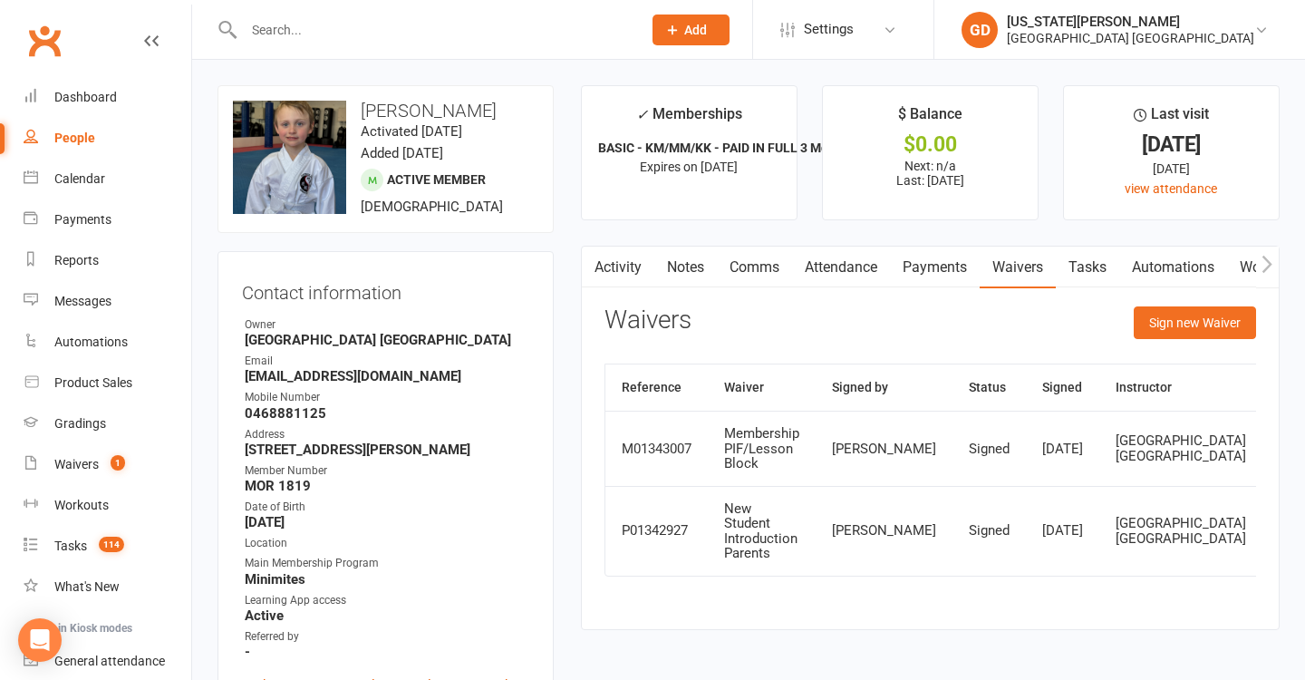
click at [605, 270] on link "Activity" at bounding box center [618, 267] width 72 height 42
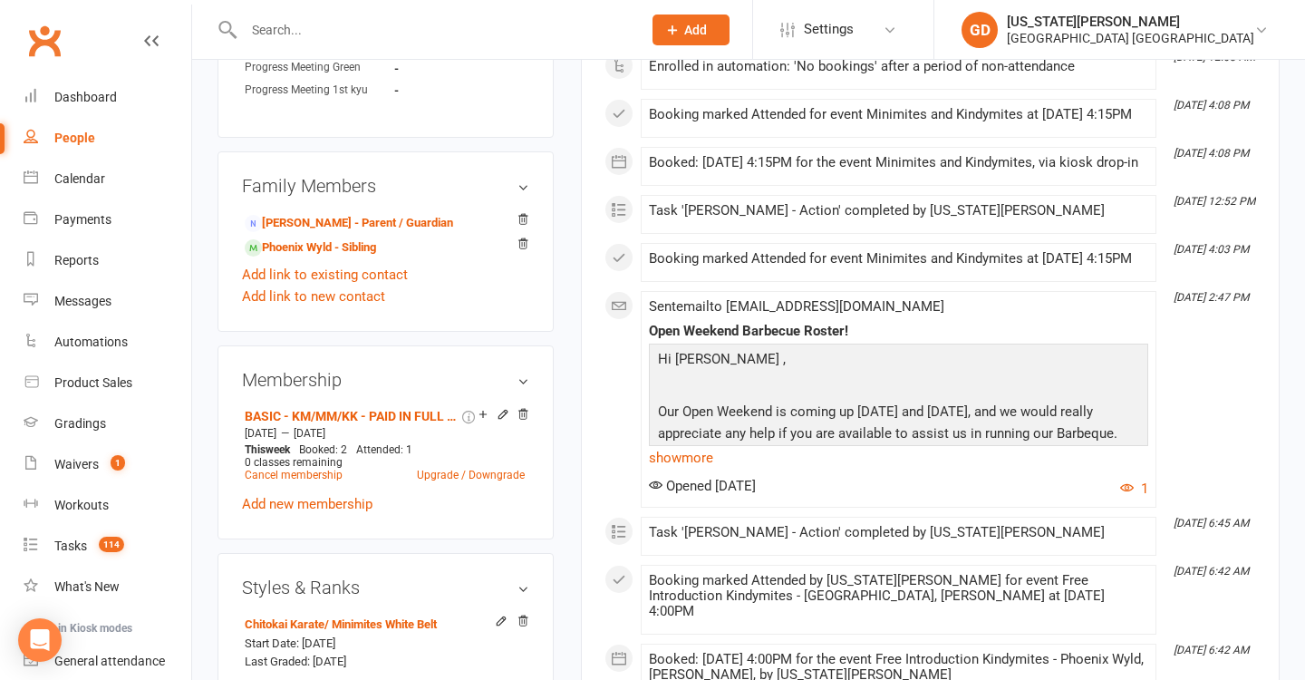
scroll to position [965, 0]
click at [691, 469] on link "show more" at bounding box center [898, 456] width 499 height 25
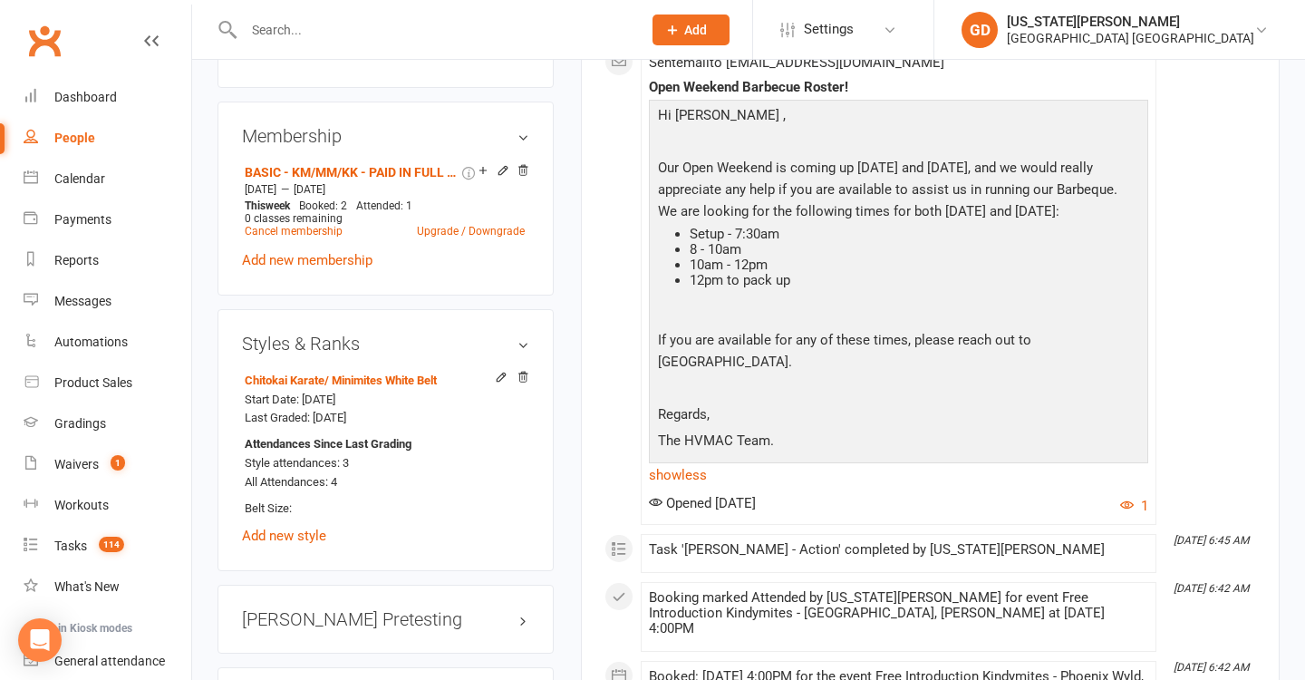
scroll to position [1228, 0]
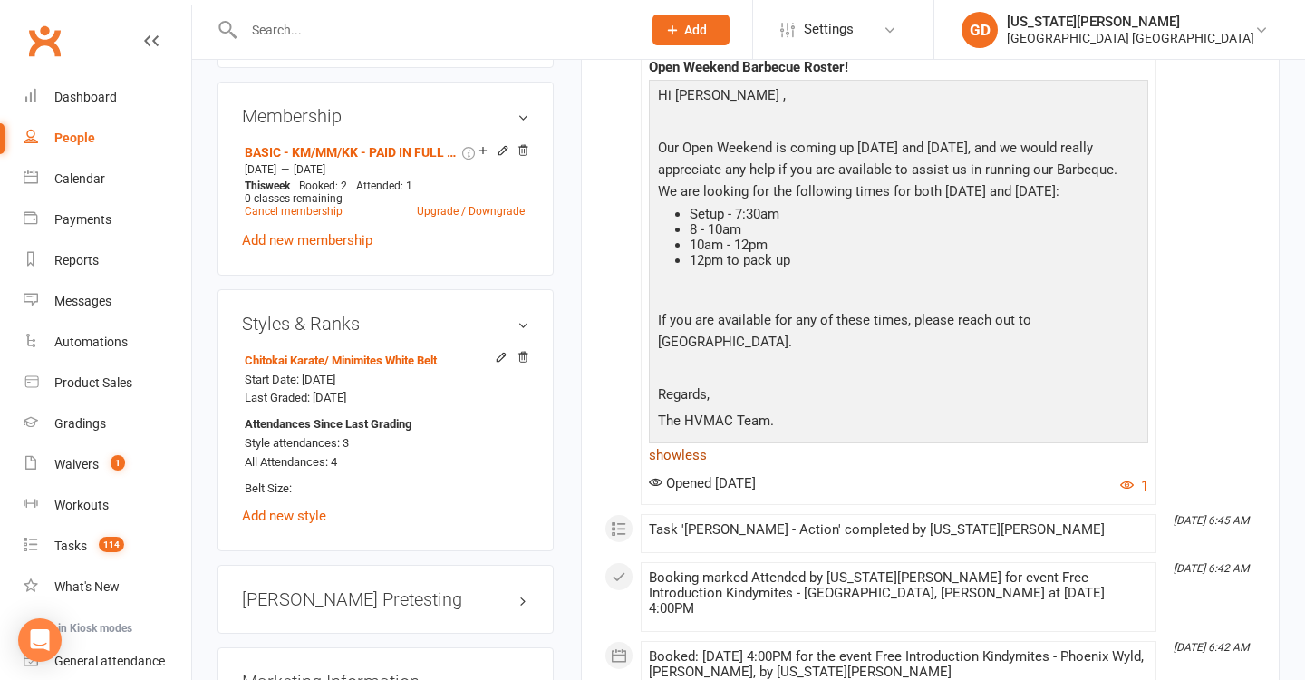
click at [687, 468] on link "show less" at bounding box center [898, 454] width 499 height 25
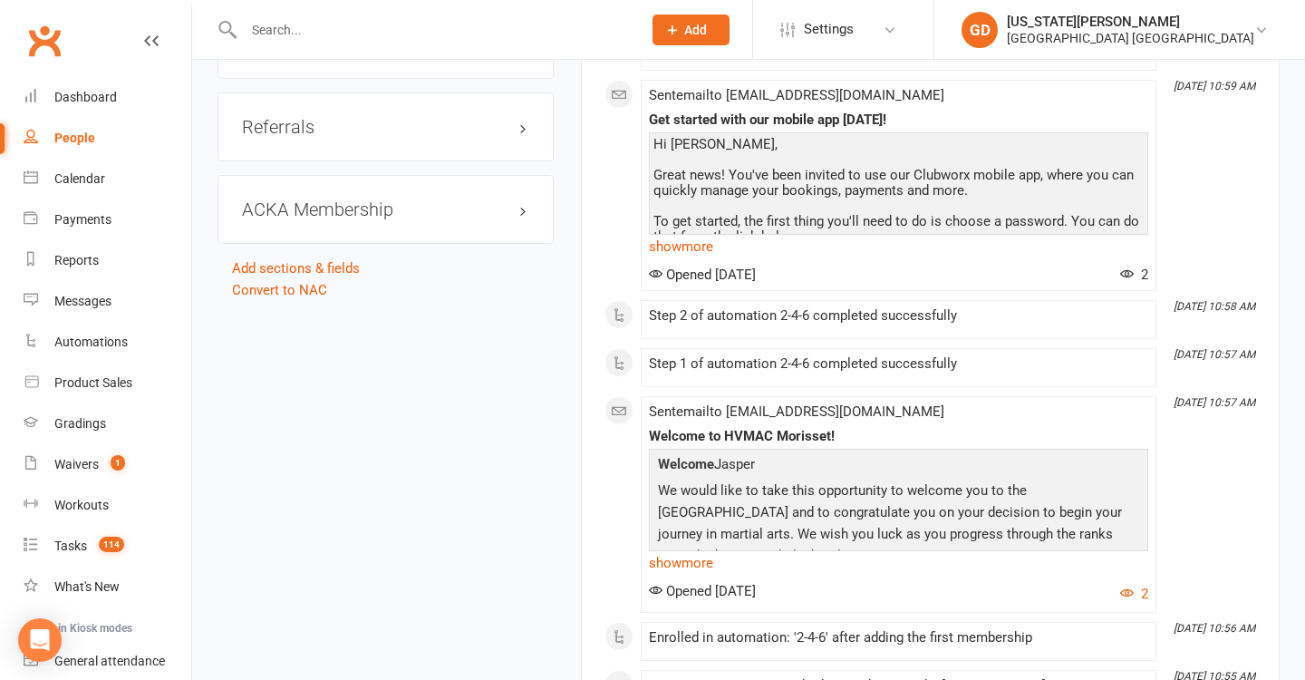
scroll to position [2280, 0]
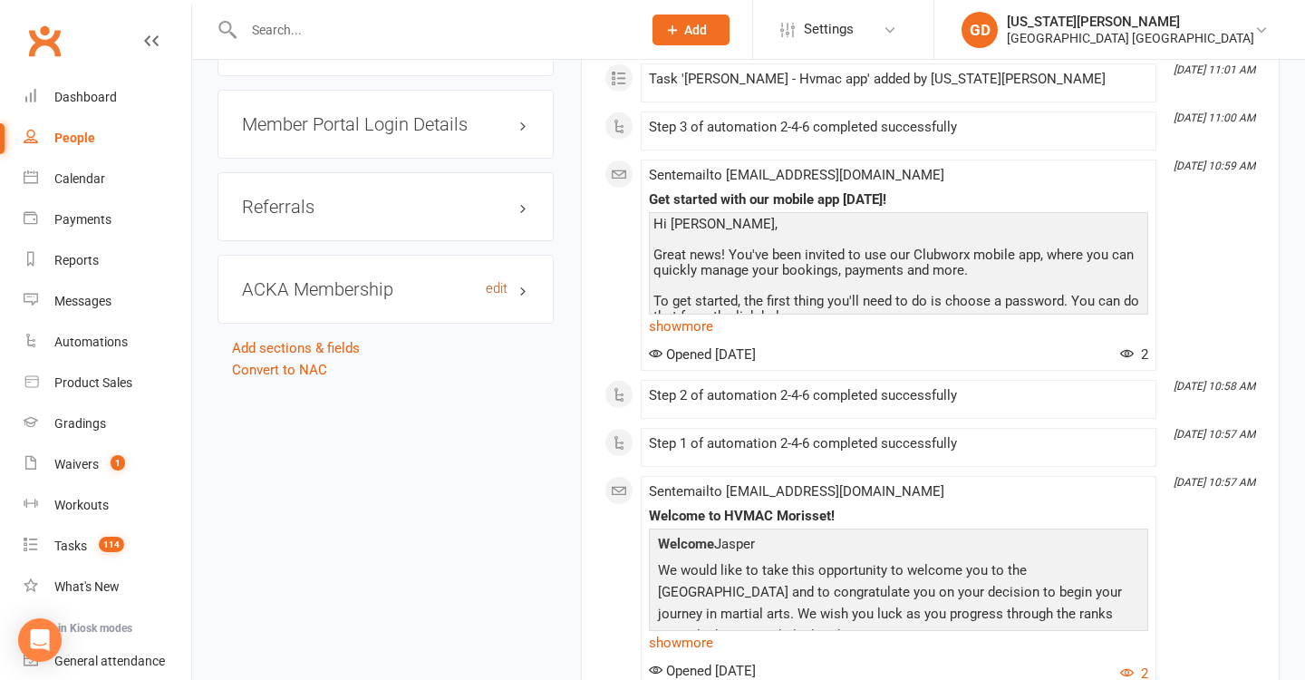
click at [495, 296] on link "edit" at bounding box center [497, 288] width 22 height 15
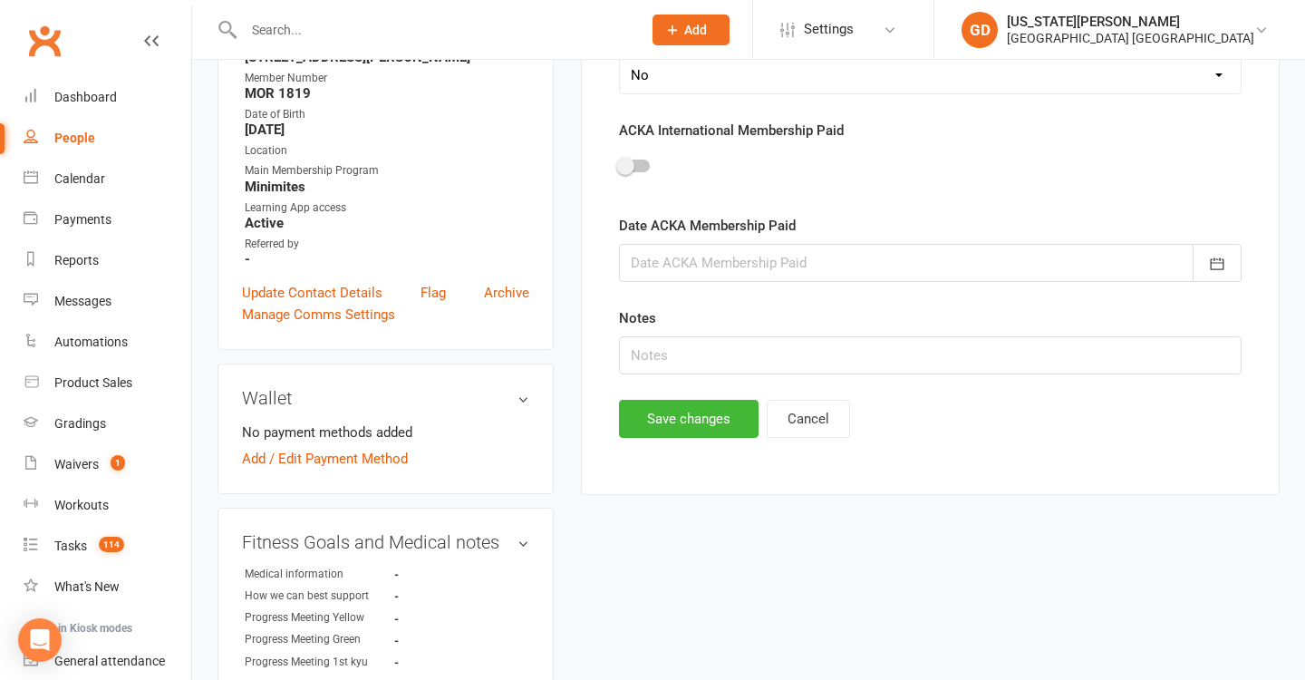
scroll to position [439, 0]
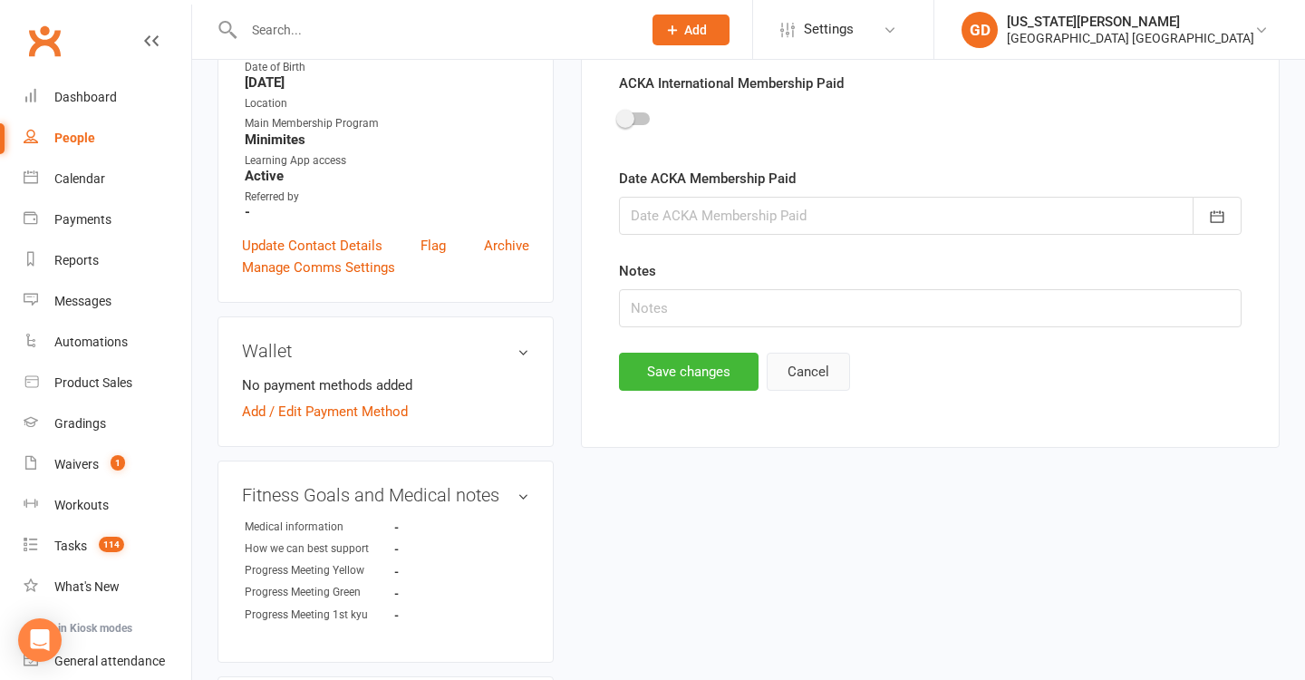
click at [812, 377] on button "Cancel" at bounding box center [808, 371] width 83 height 38
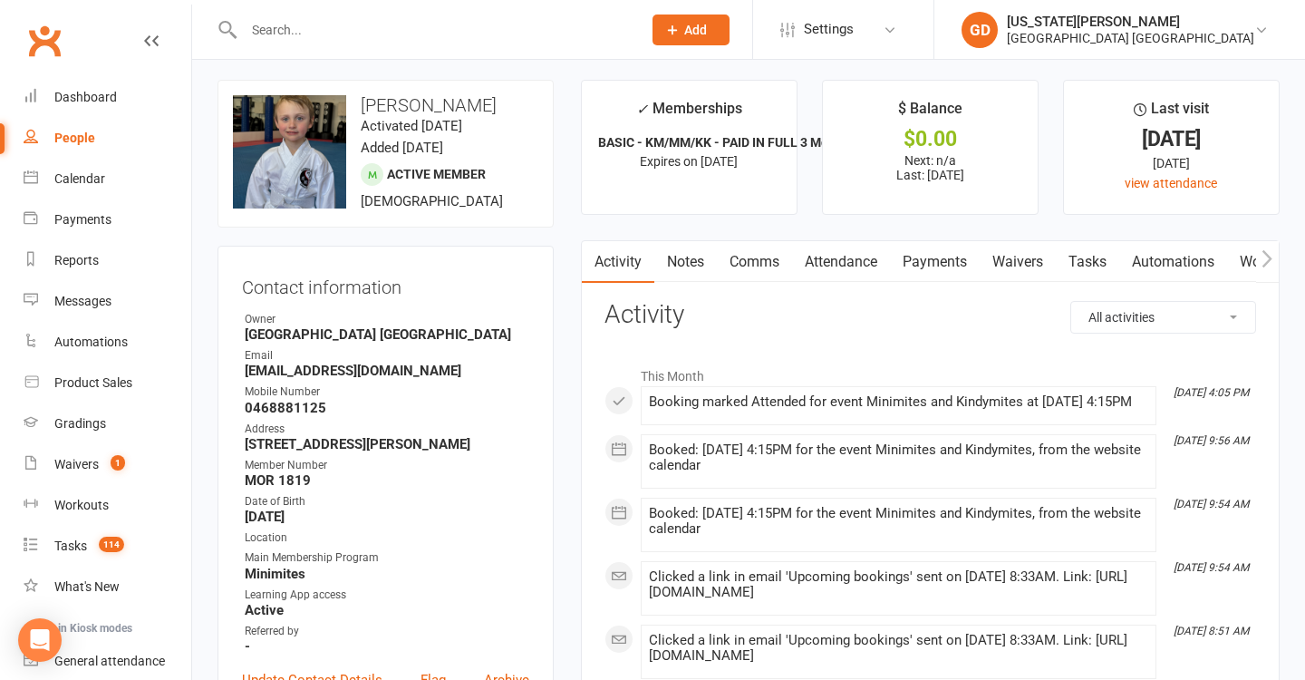
scroll to position [43, 0]
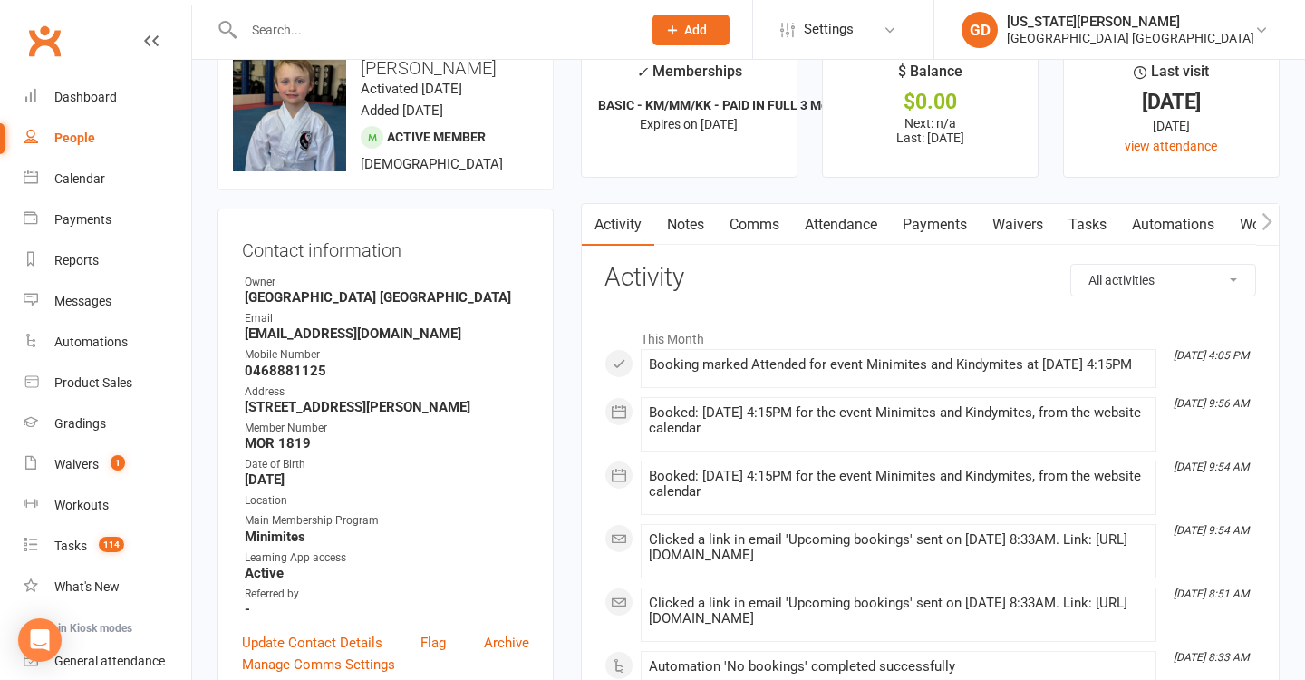
click at [1006, 204] on link "Waivers" at bounding box center [1017, 225] width 76 height 42
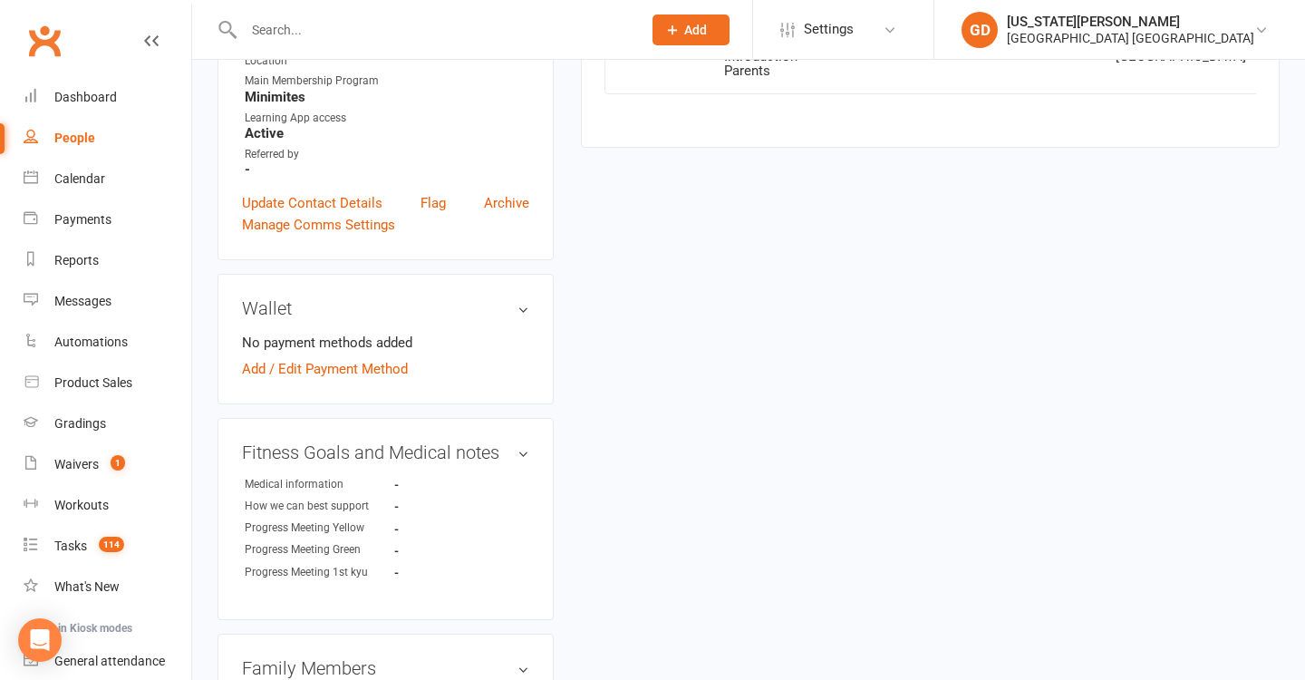
scroll to position [480, 0]
click at [1286, 57] on icon at bounding box center [1293, 50] width 14 height 14
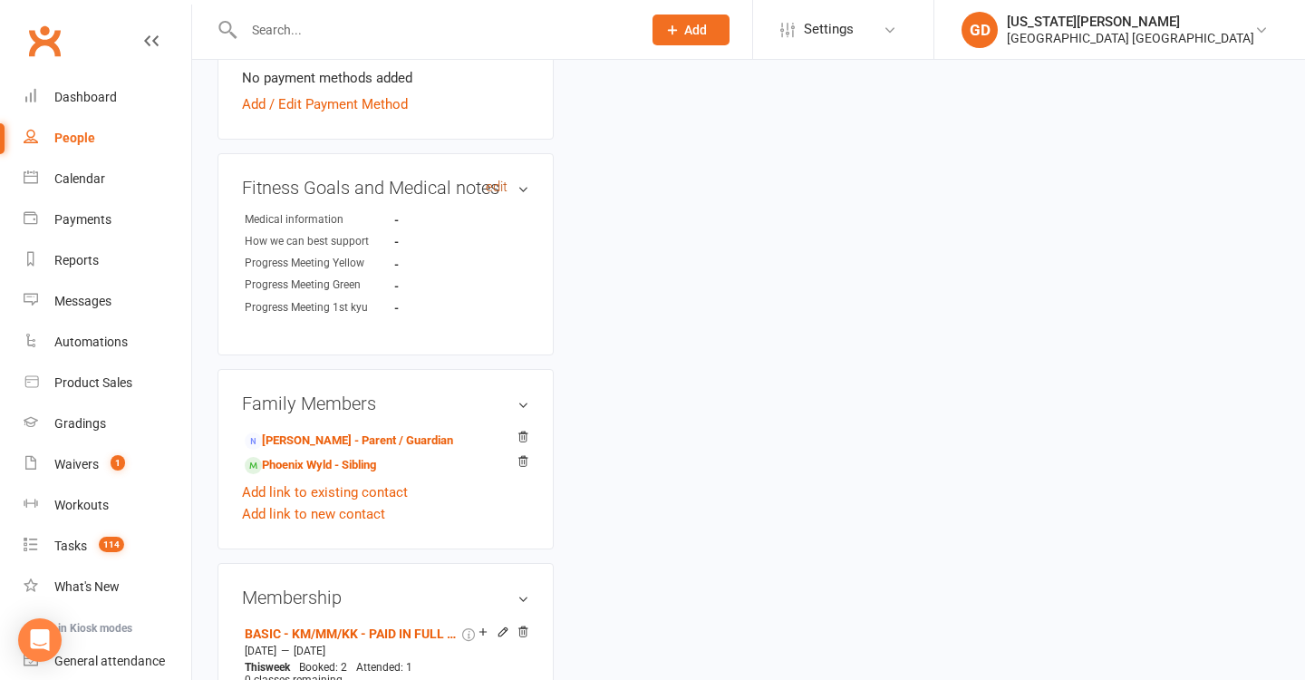
click at [497, 195] on link "edit" at bounding box center [497, 186] width 22 height 15
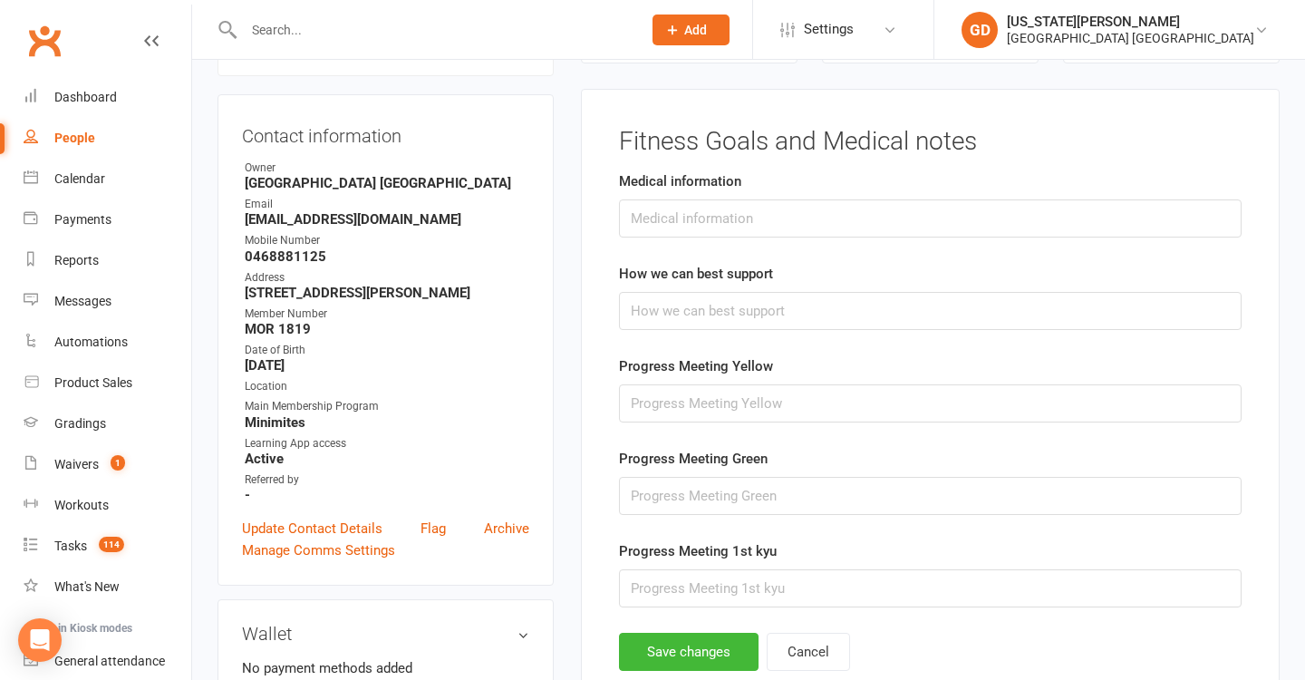
scroll to position [154, 0]
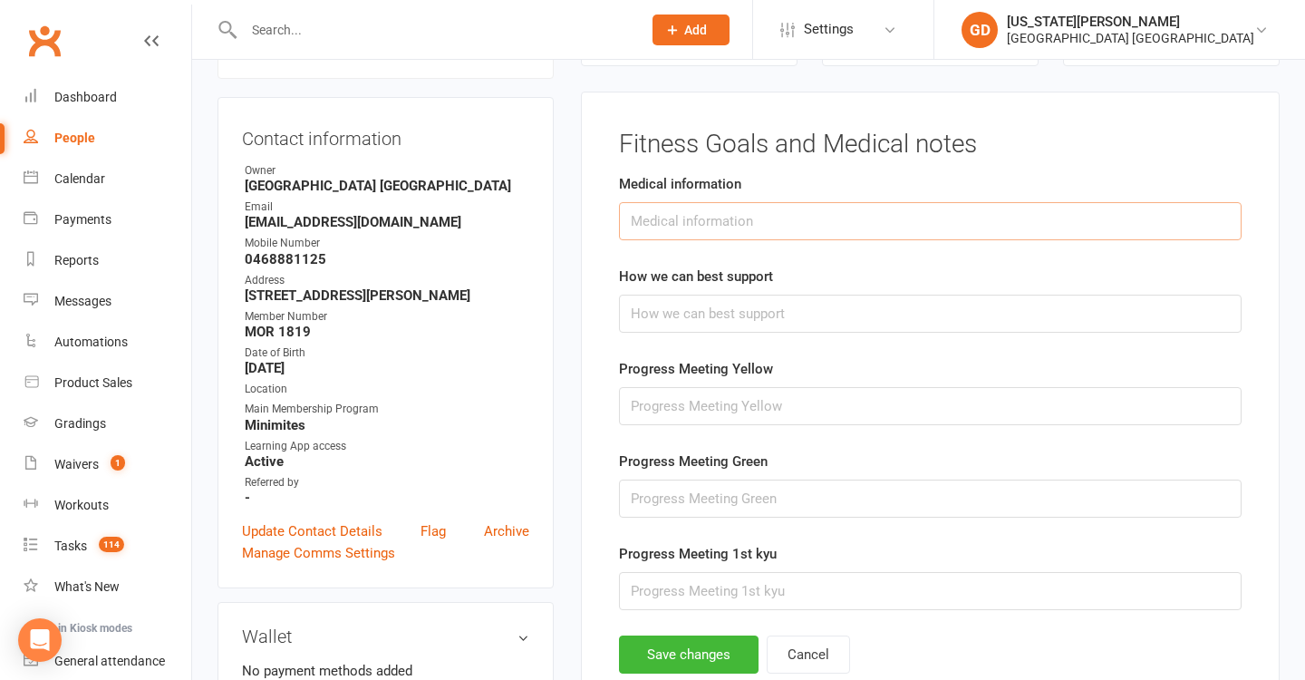
click at [709, 230] on input "text" at bounding box center [930, 221] width 622 height 38
paste input "Born 3 months early, occasional cough,"
type input "Born 3 months early, occasional cough,"
click at [701, 322] on input "text" at bounding box center [930, 313] width 622 height 38
click at [655, 314] on input "self-monitor" at bounding box center [930, 313] width 622 height 38
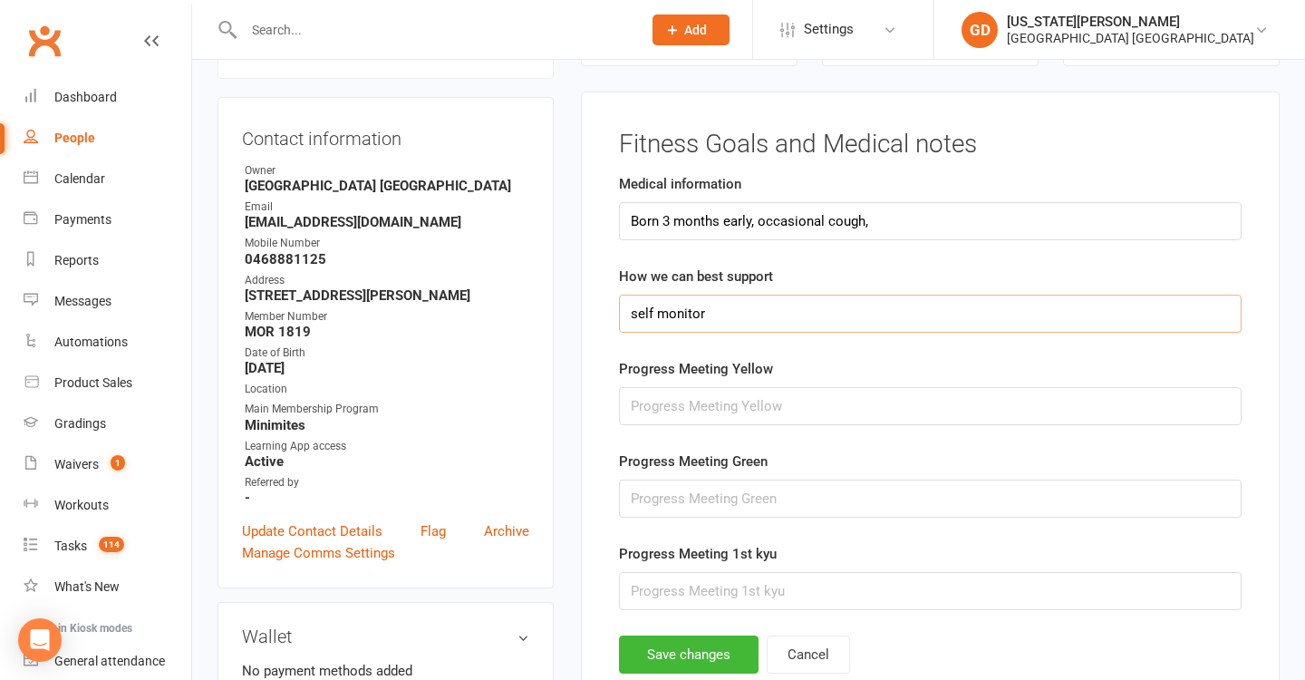
type input "self monitor"
click at [892, 224] on input "Born 3 months early, occasional cough," at bounding box center [930, 221] width 622 height 38
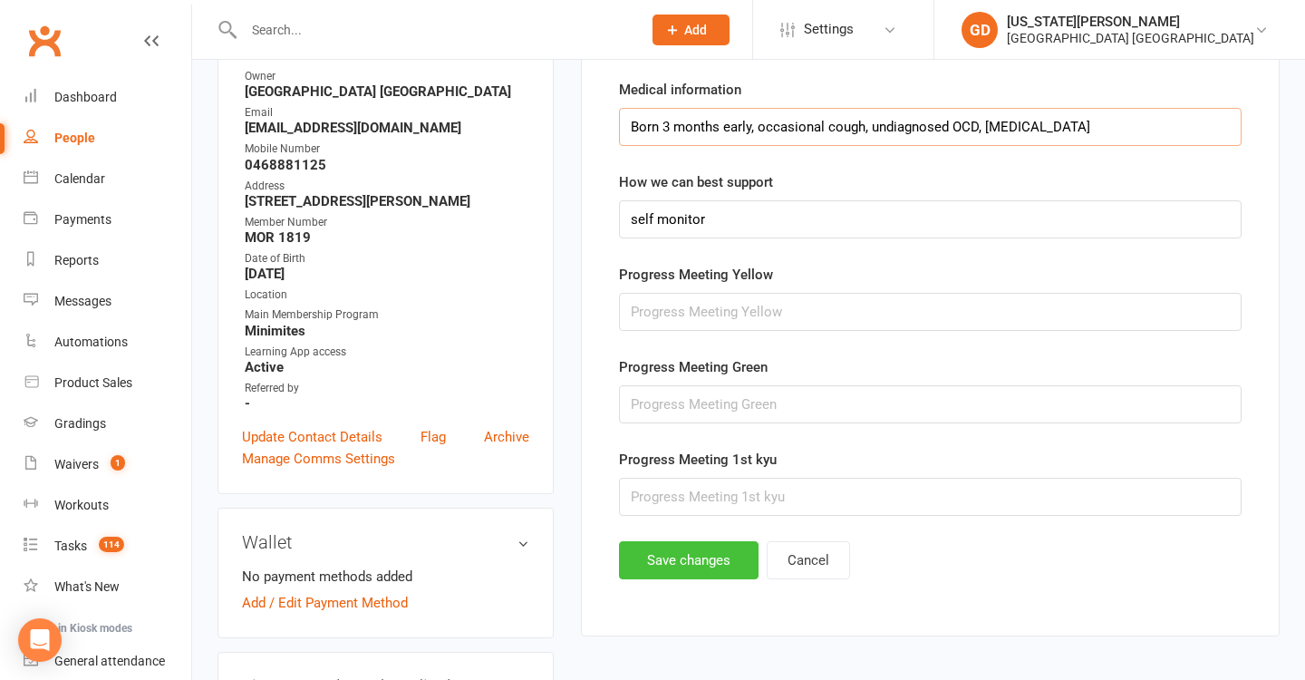
type input "Born 3 months early, occasional cough, undiagnosed OCD, ADHD"
click at [679, 559] on button "Save changes" at bounding box center [689, 560] width 140 height 38
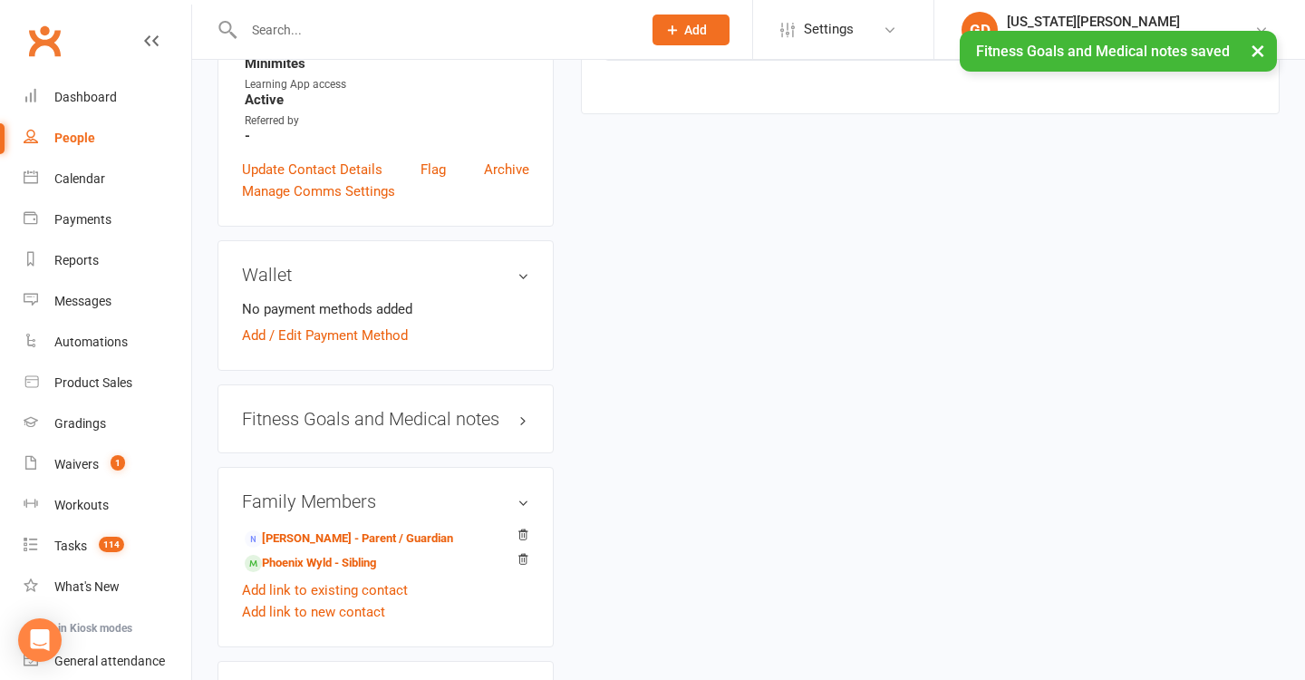
scroll to position [524, 0]
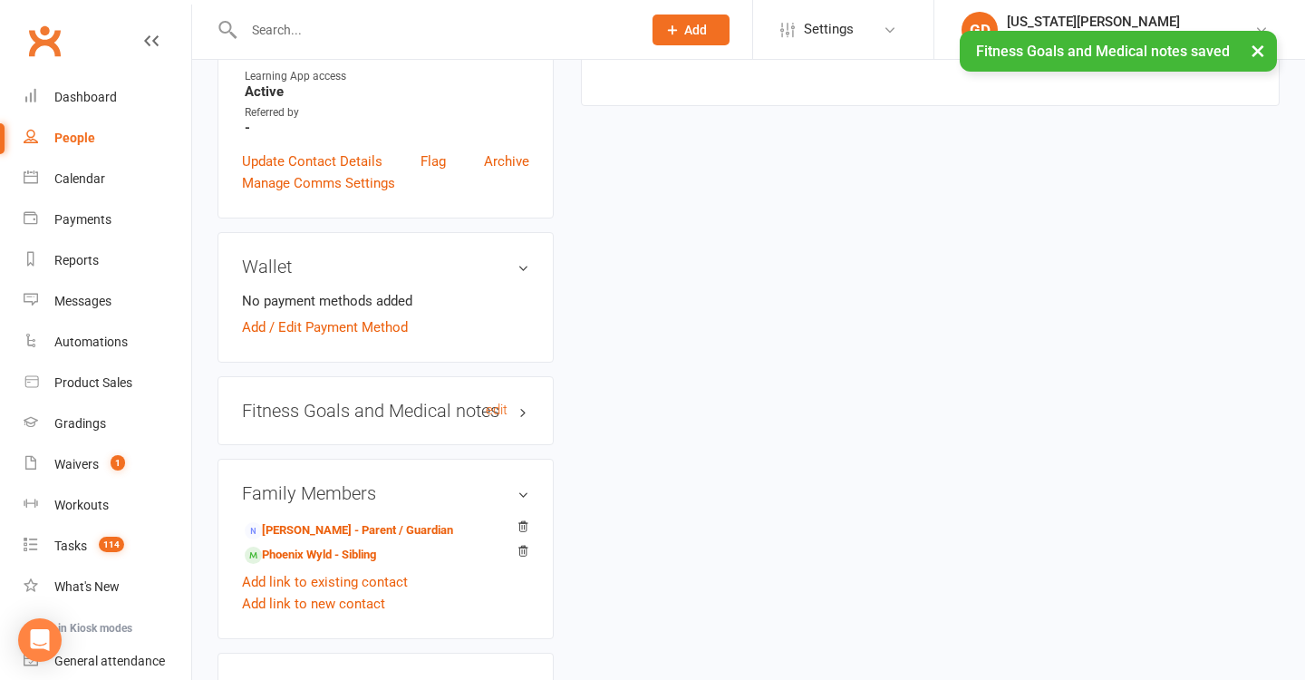
click at [526, 420] on h3 "Fitness Goals and Medical notes edit" at bounding box center [385, 410] width 287 height 20
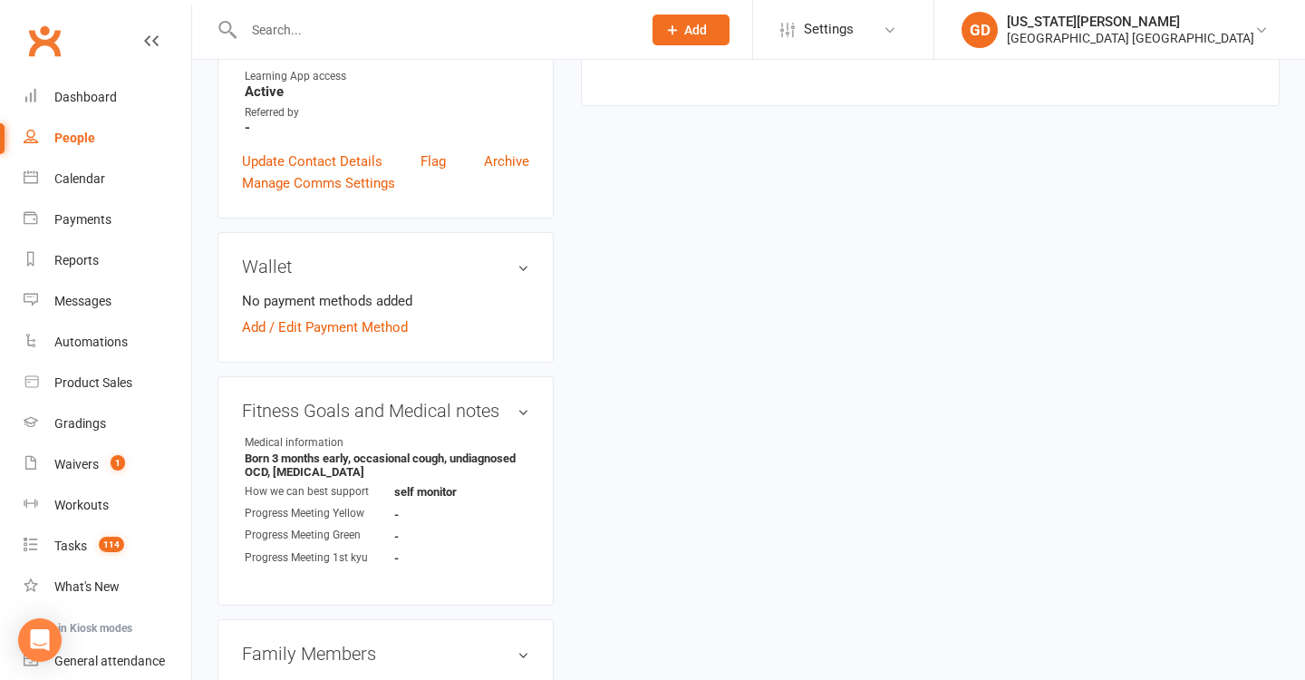
scroll to position [45, 0]
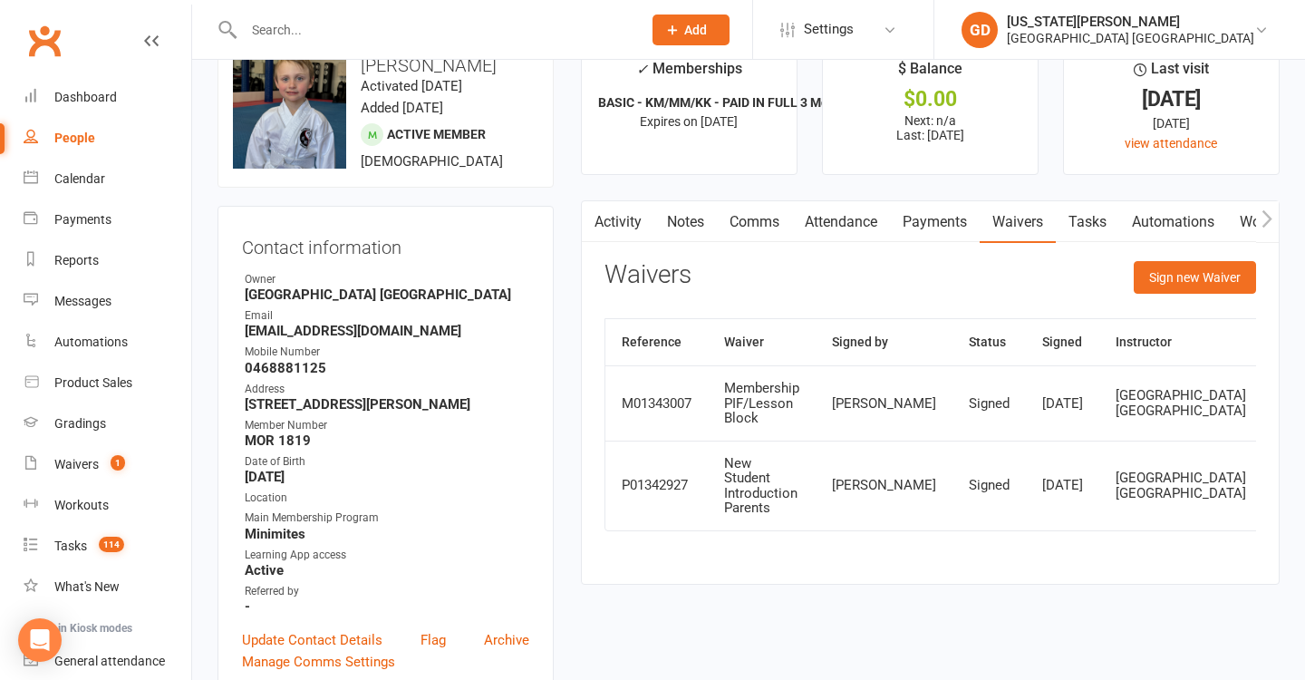
click at [1278, 500] on link at bounding box center [1292, 485] width 29 height 29
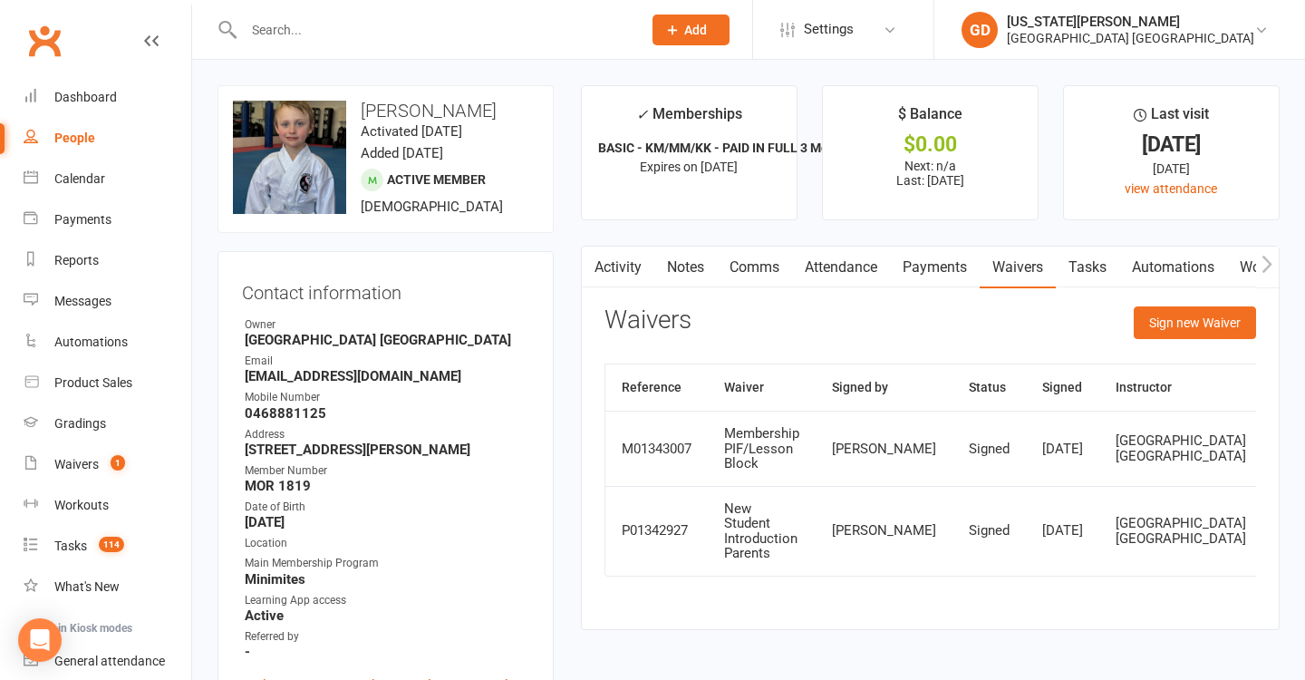
scroll to position [0, 0]
click at [612, 265] on link "Activity" at bounding box center [618, 267] width 72 height 42
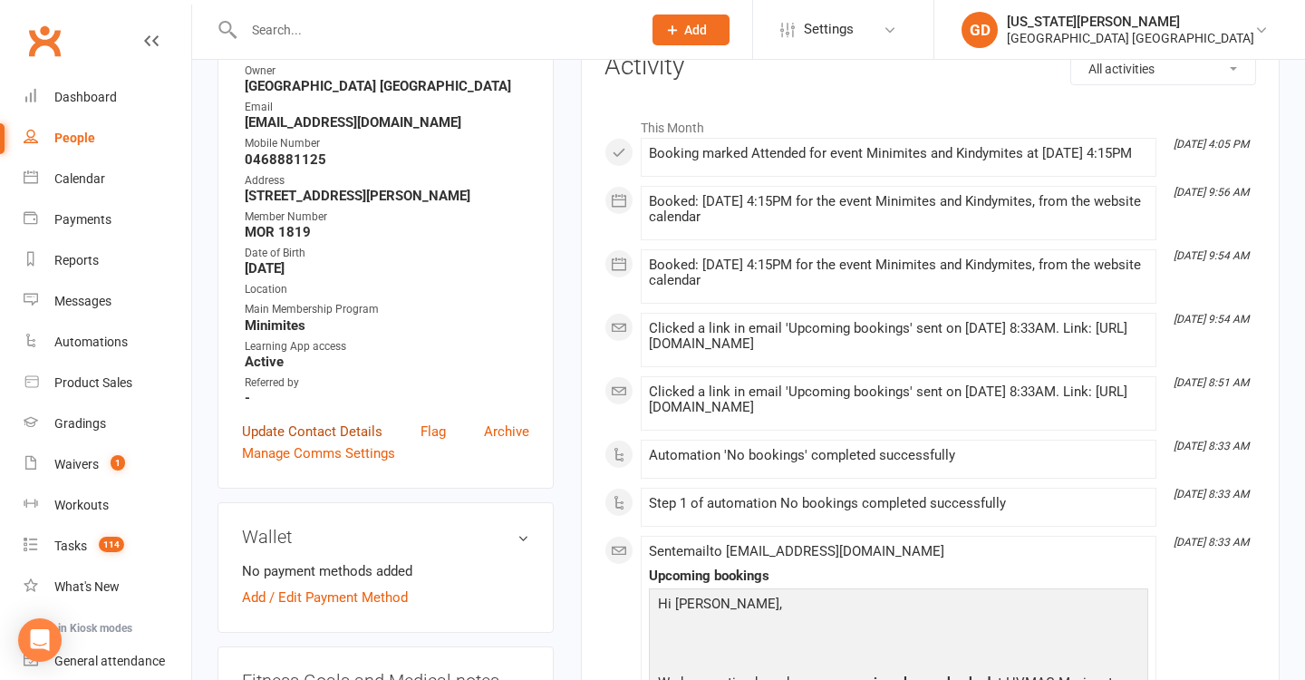
click at [337, 442] on link "Update Contact Details" at bounding box center [312, 431] width 140 height 22
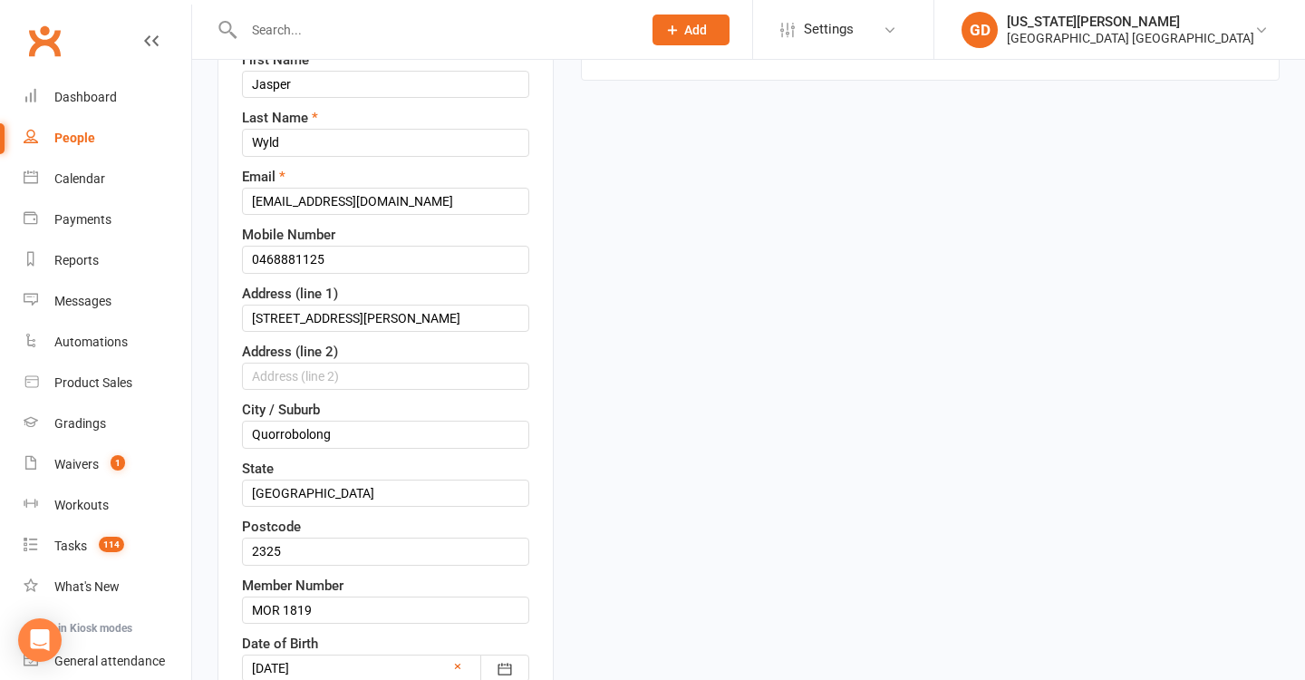
scroll to position [85, 0]
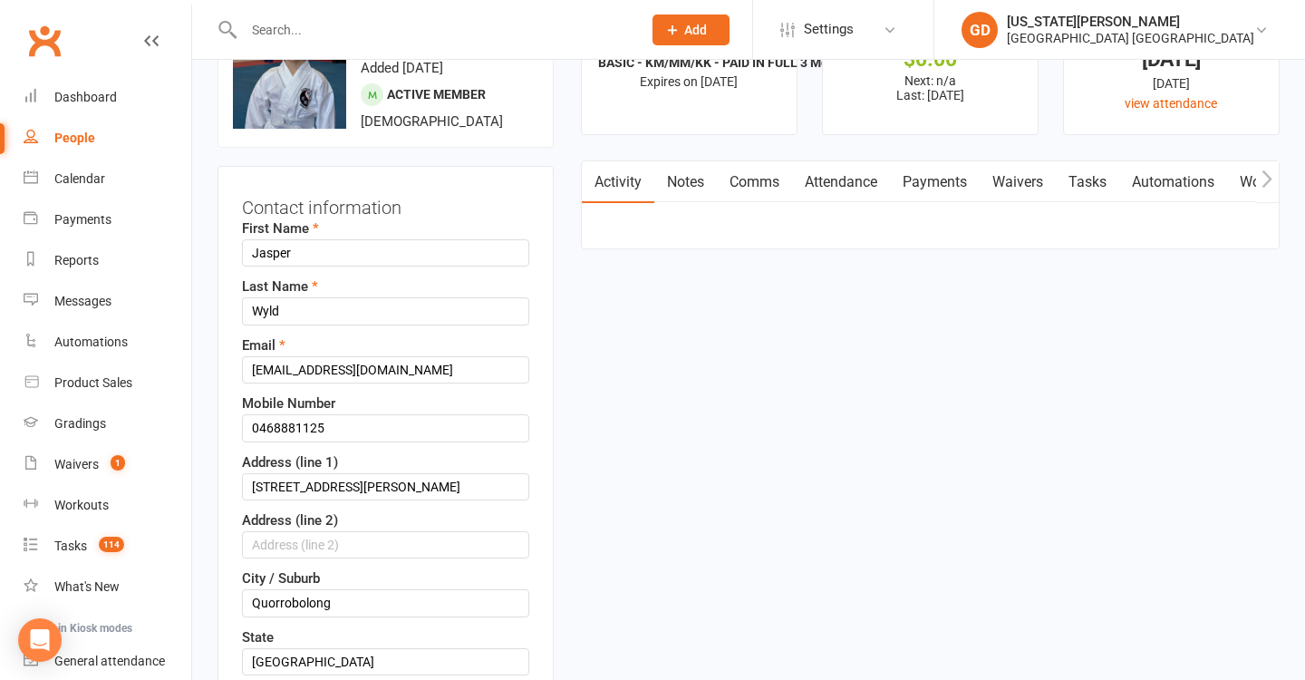
click at [244, 414] on label "Mobile Number" at bounding box center [288, 403] width 93 height 22
click at [256, 423] on input "0468881125" at bounding box center [385, 427] width 287 height 27
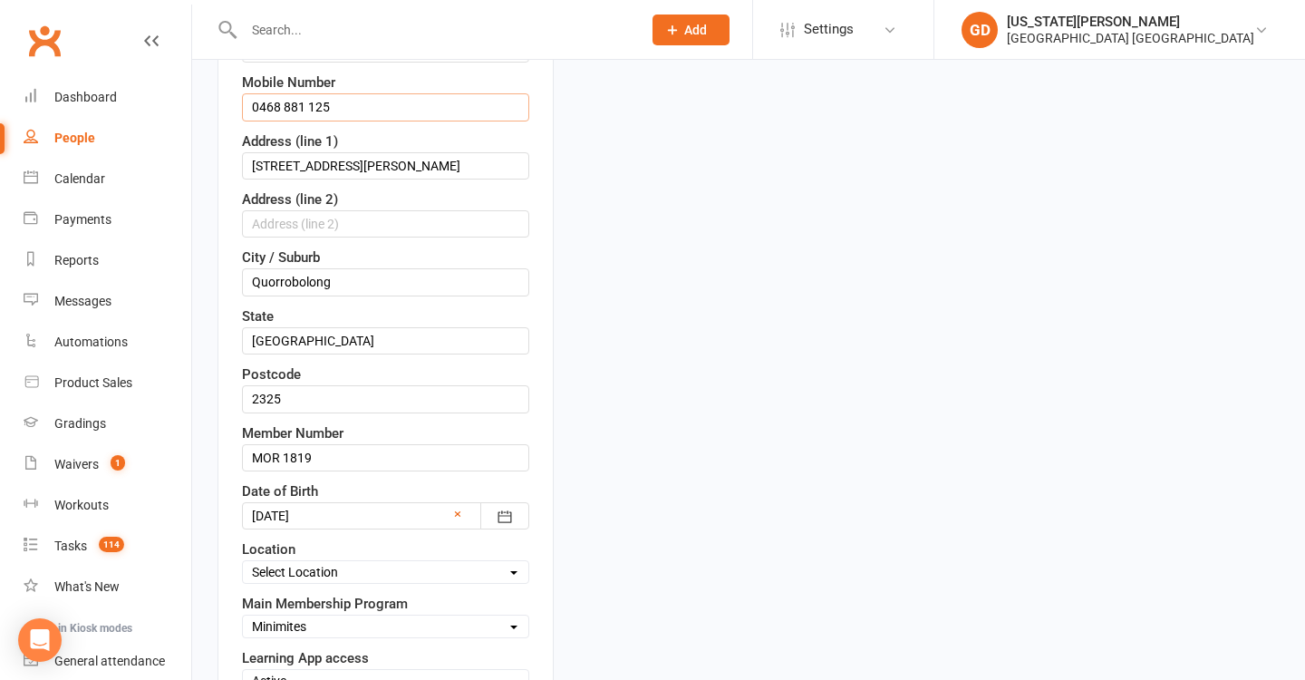
scroll to position [583, 0]
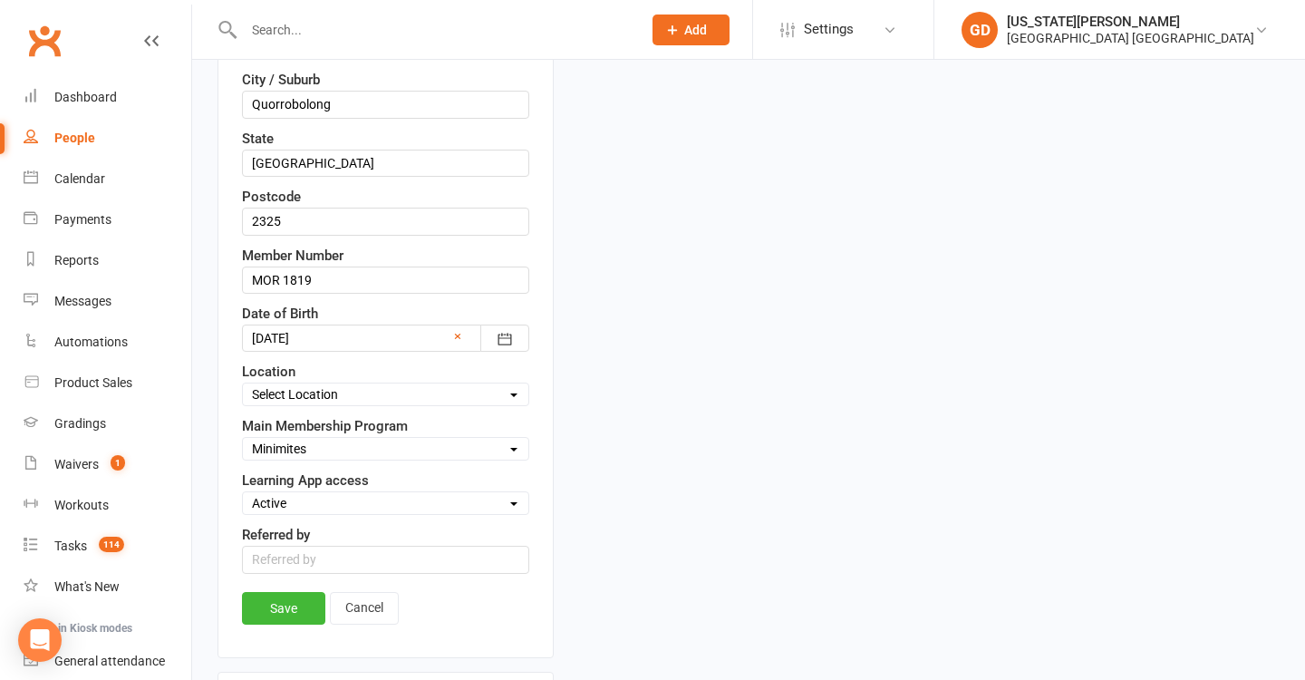
type input "0468 881 125"
click at [283, 588] on div "Contact information First Name Jasper Last Name Wyld Email kellieandjosh@hotmai…" at bounding box center [385, 162] width 336 height 990
click at [275, 612] on link "Save" at bounding box center [283, 608] width 83 height 33
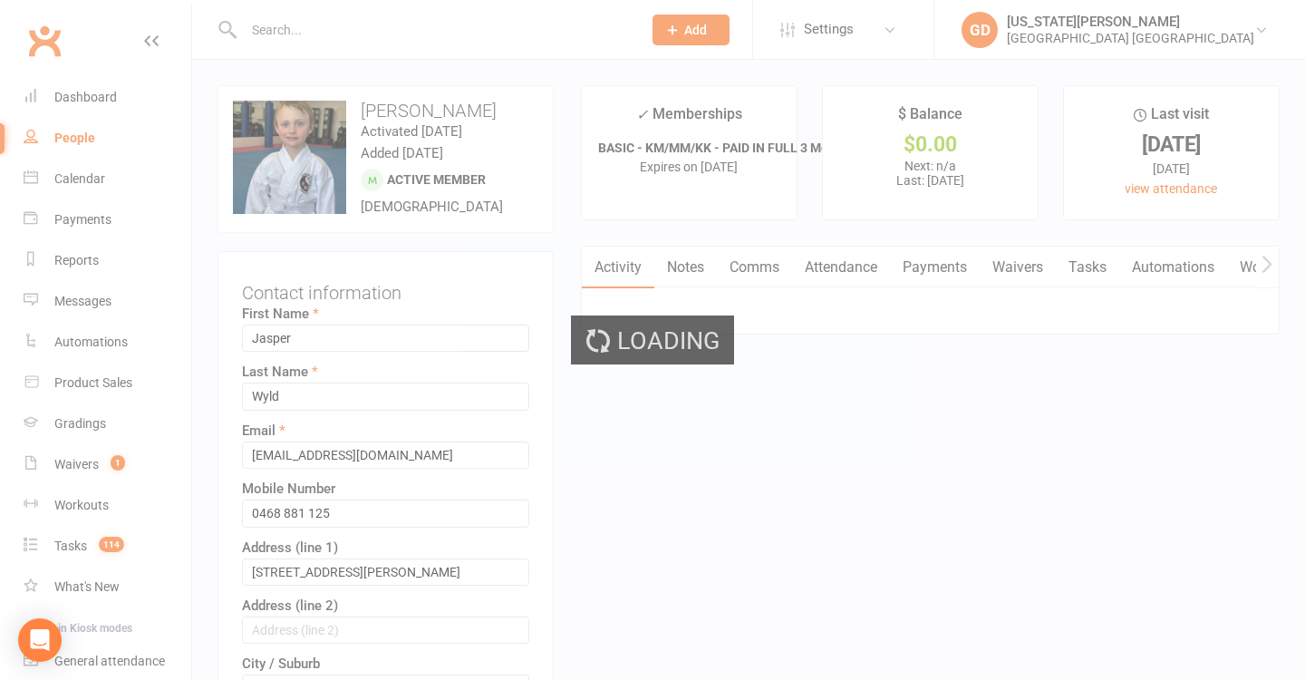
scroll to position [0, 0]
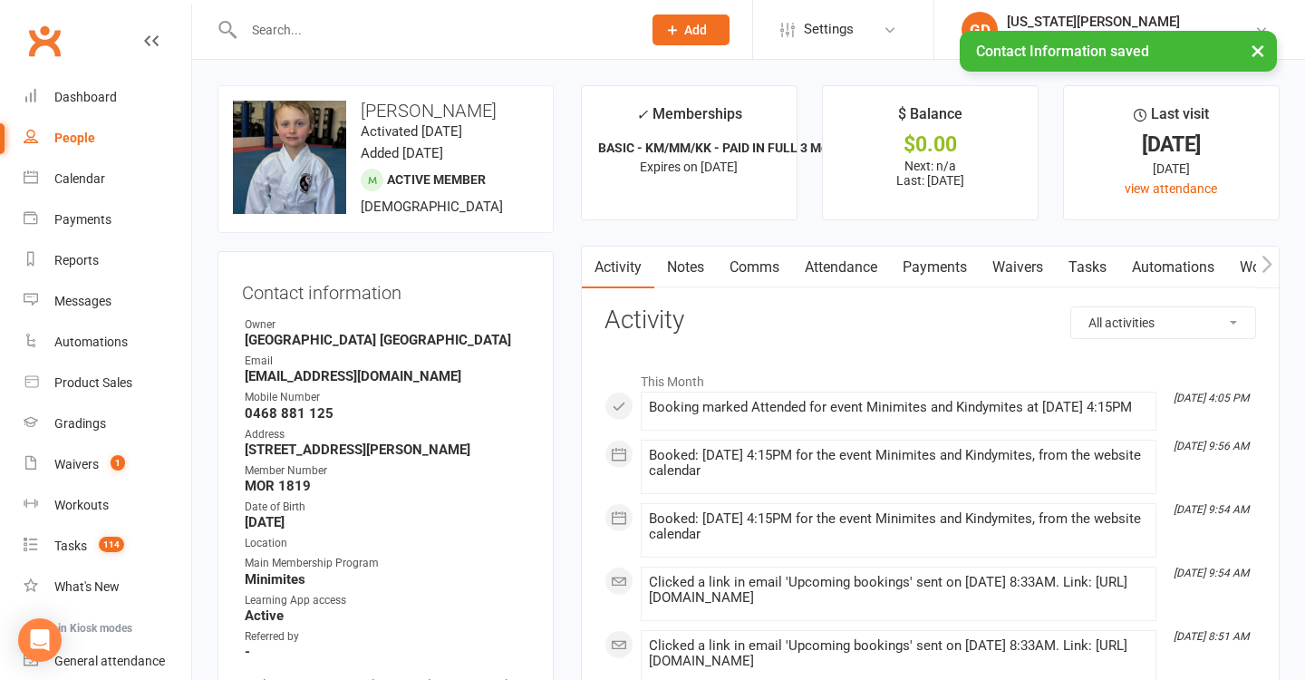
click at [1065, 255] on link "Tasks" at bounding box center [1087, 267] width 63 height 42
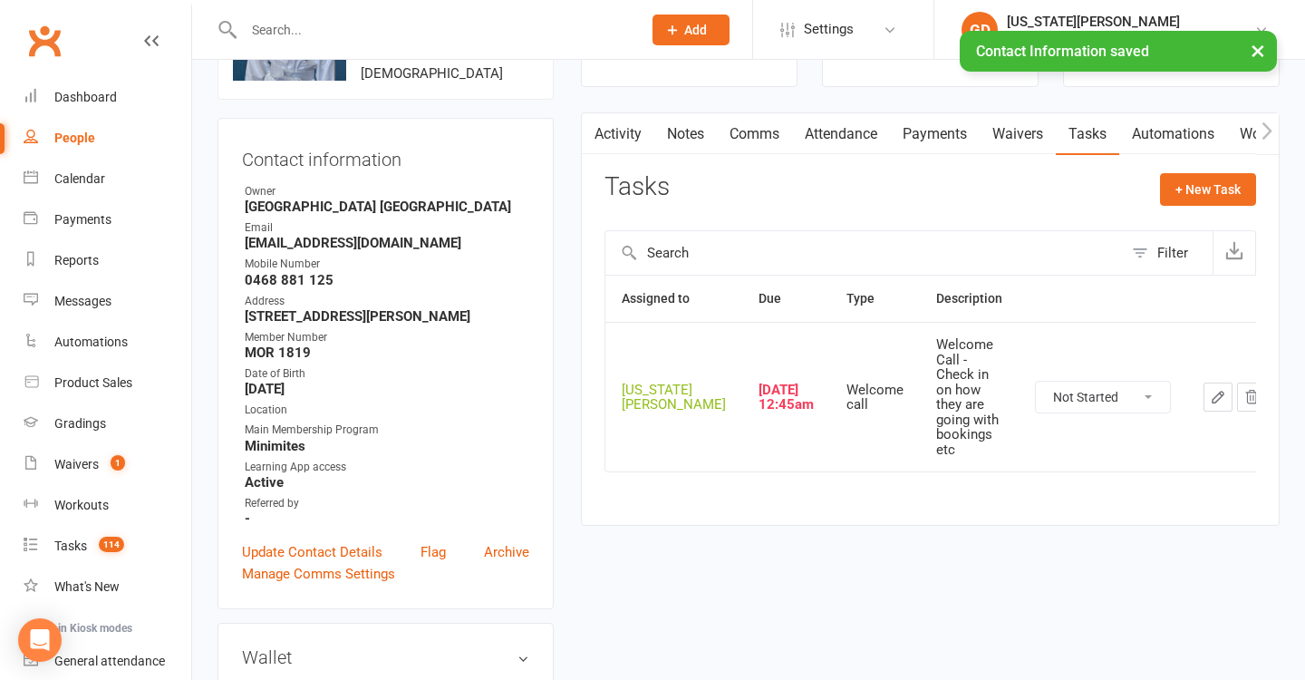
scroll to position [222, 0]
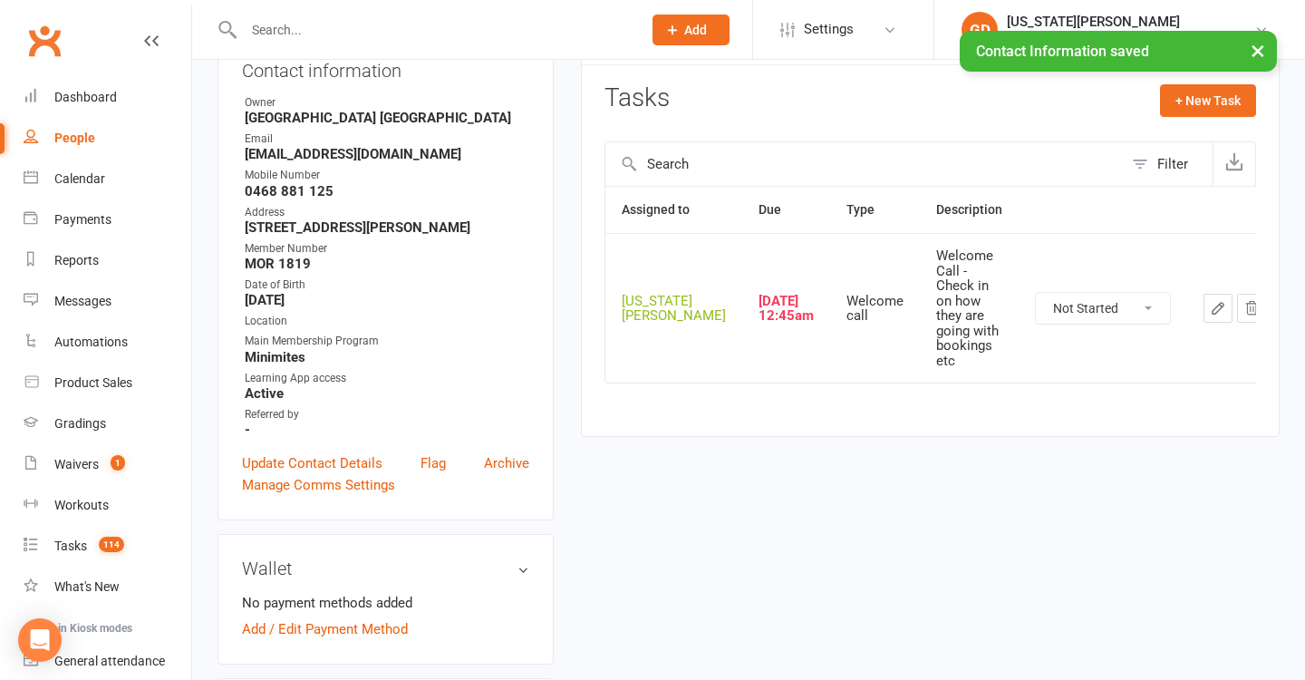
click at [1259, 51] on button "×" at bounding box center [1257, 50] width 33 height 39
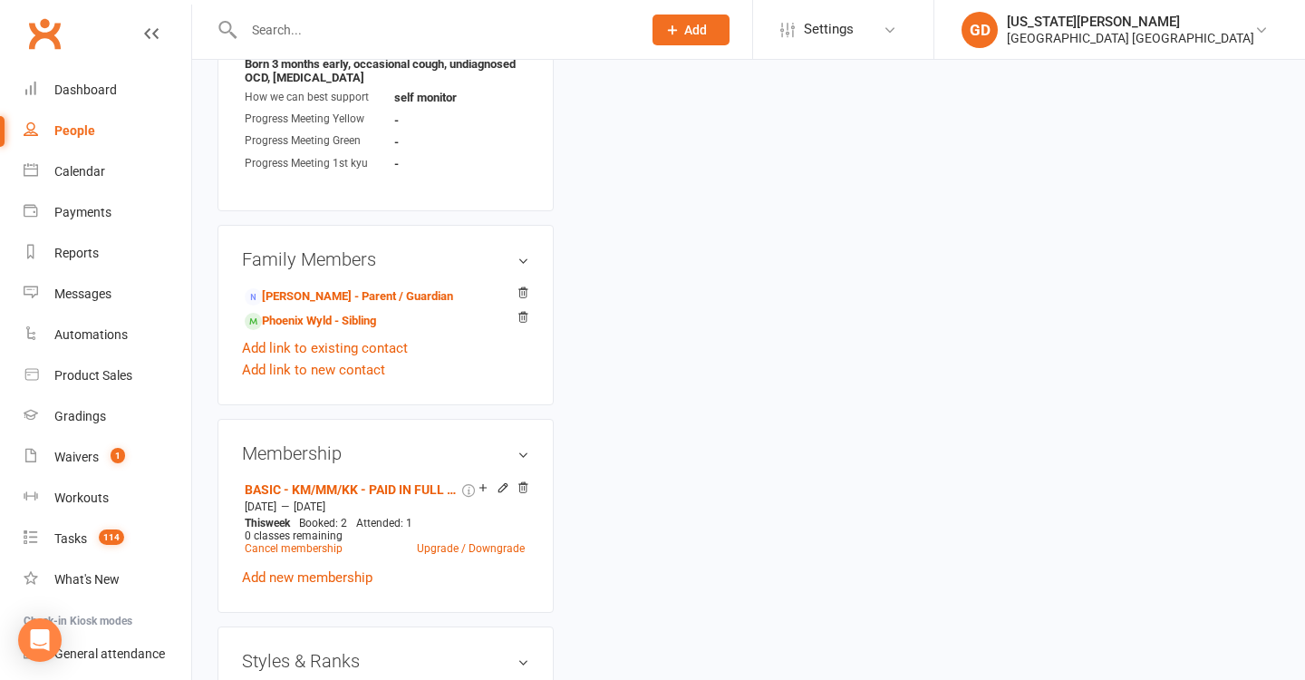
scroll to position [932, 0]
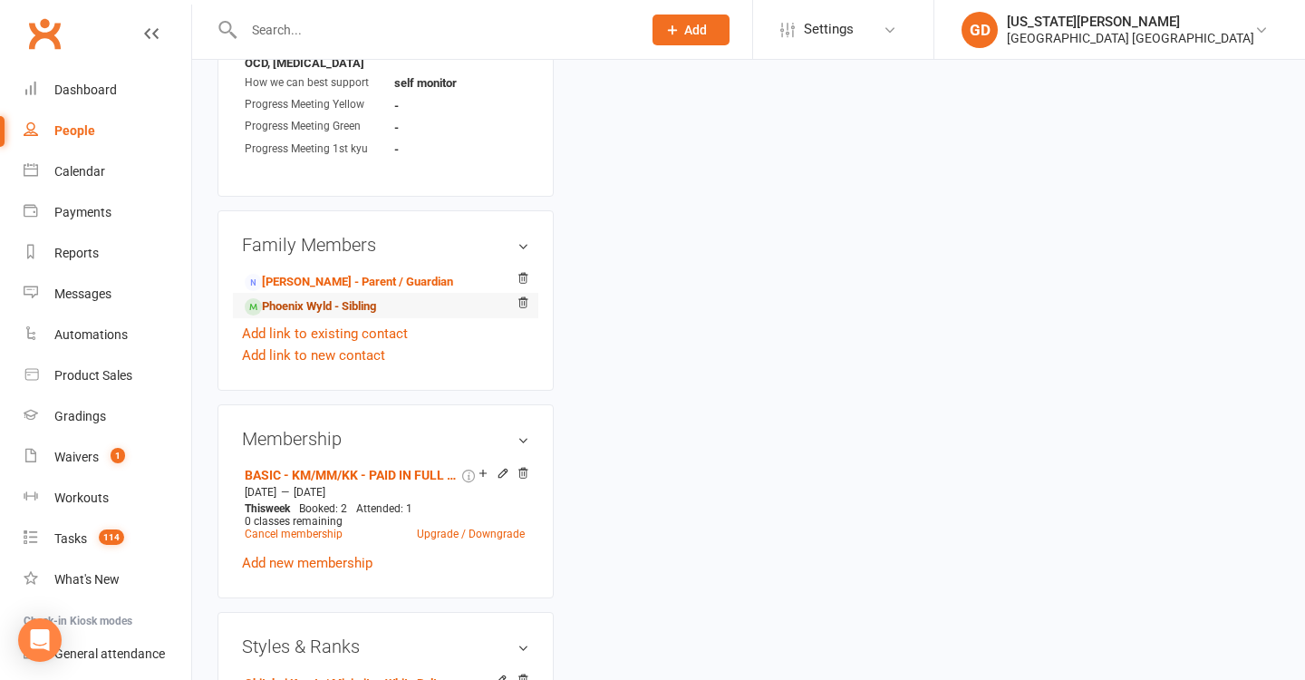
click at [336, 312] on link "Phoenix Wyld - Sibling" at bounding box center [310, 306] width 131 height 19
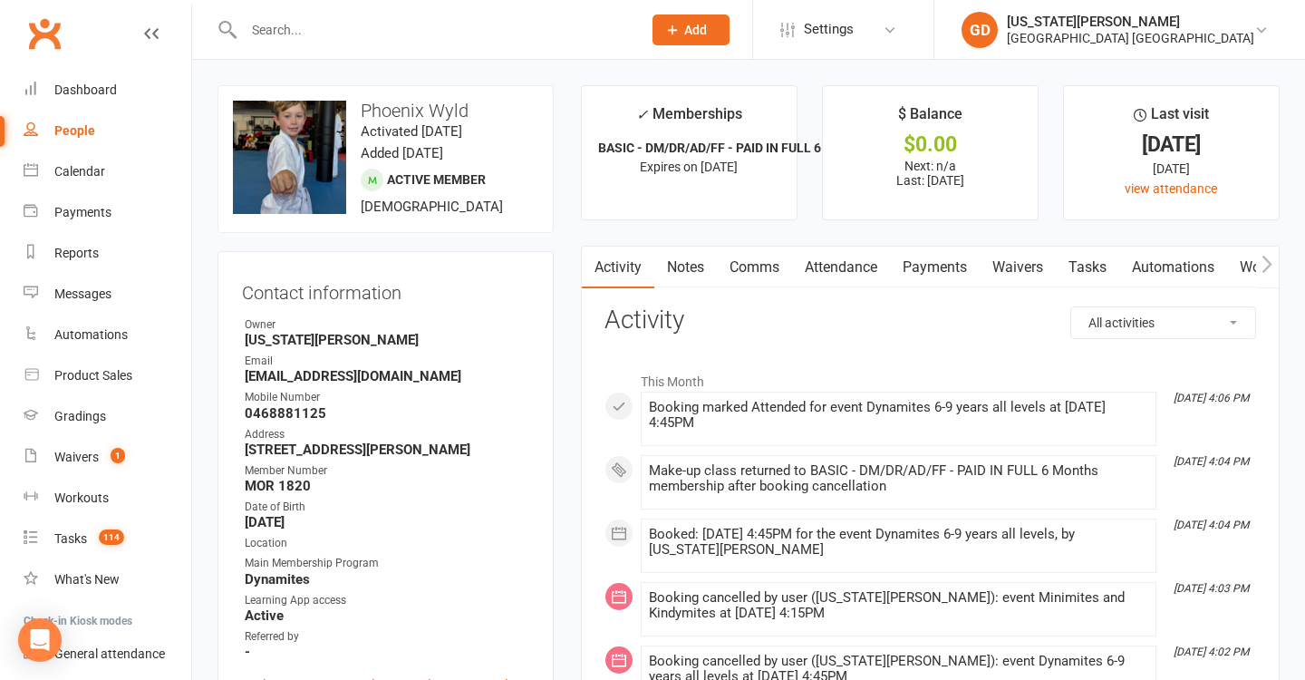
click at [405, 37] on input "text" at bounding box center [433, 29] width 391 height 25
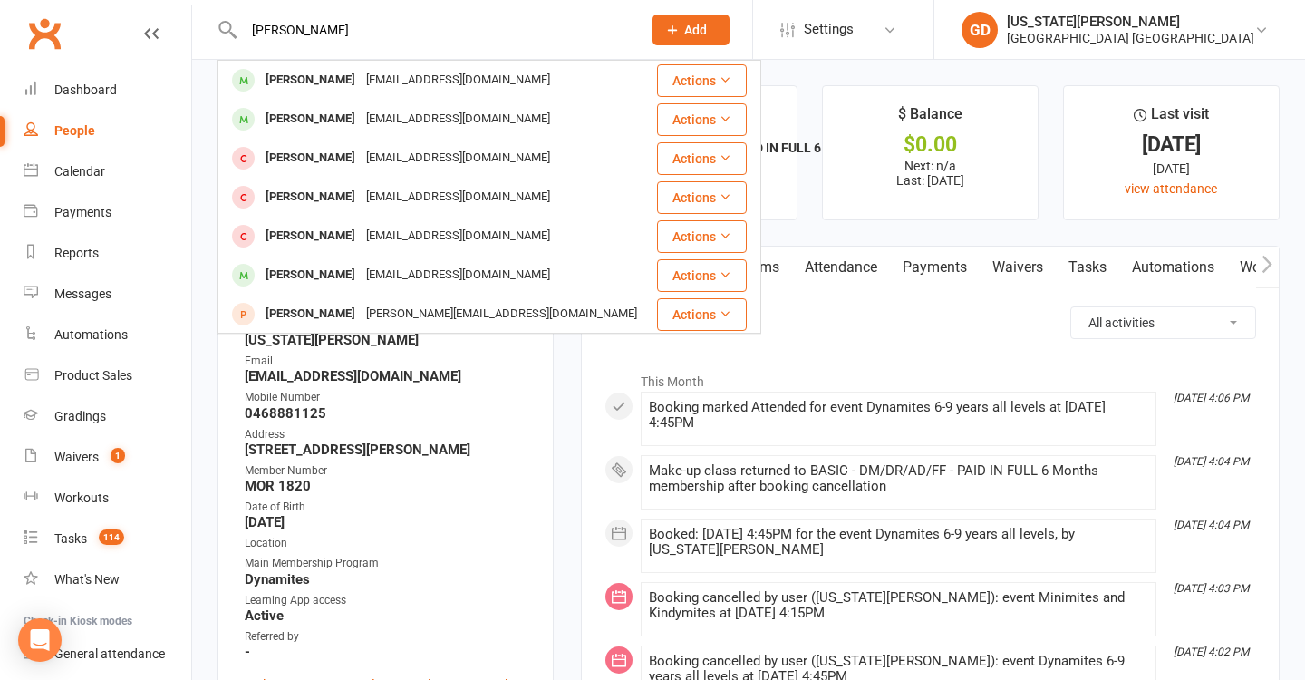
type input "Jaxon bailiff"
drag, startPoint x: 405, startPoint y: 37, endPoint x: 391, endPoint y: 88, distance: 52.5
click at [391, 87] on div "Jbayliff99@hotmail.com" at bounding box center [458, 80] width 195 height 26
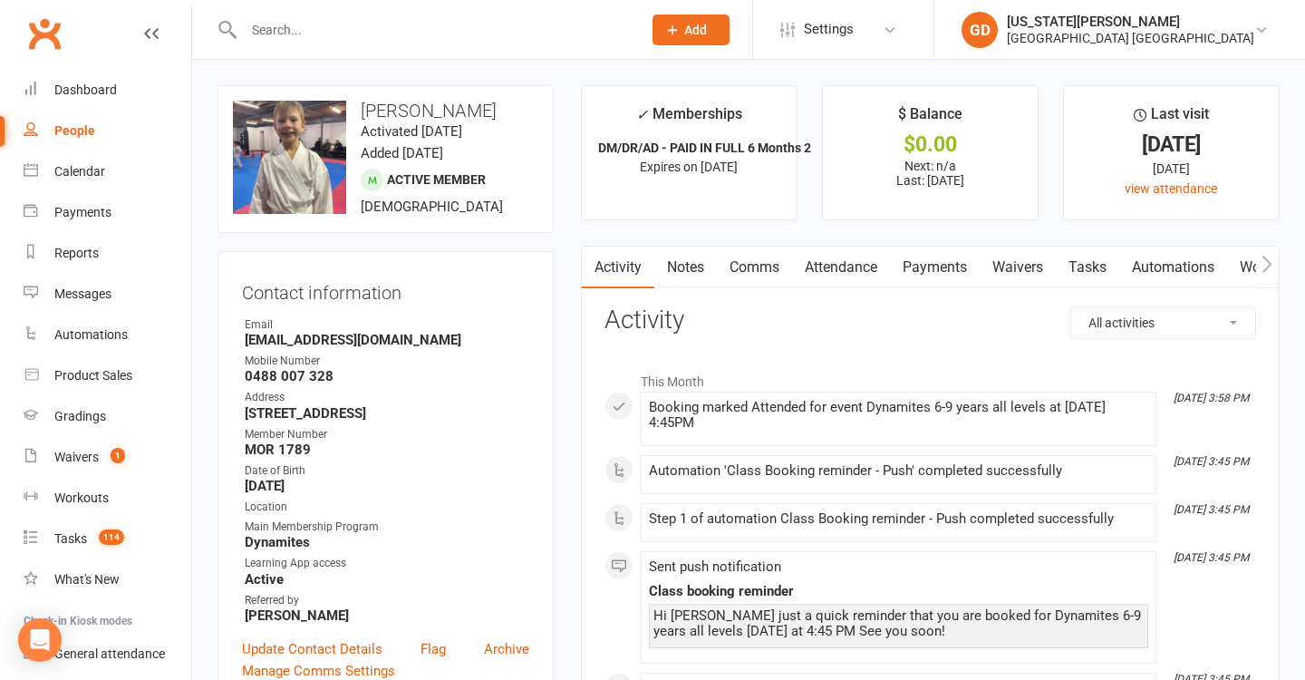
click at [1048, 260] on link "Waivers" at bounding box center [1017, 267] width 76 height 42
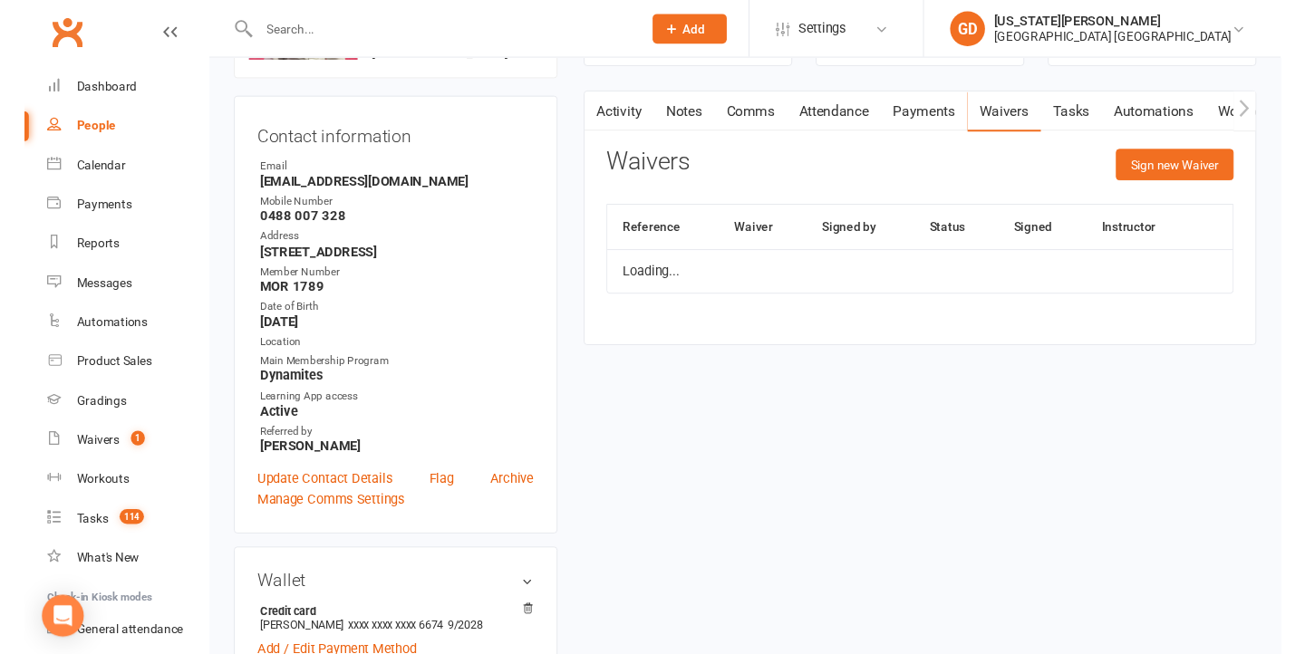
scroll to position [184, 0]
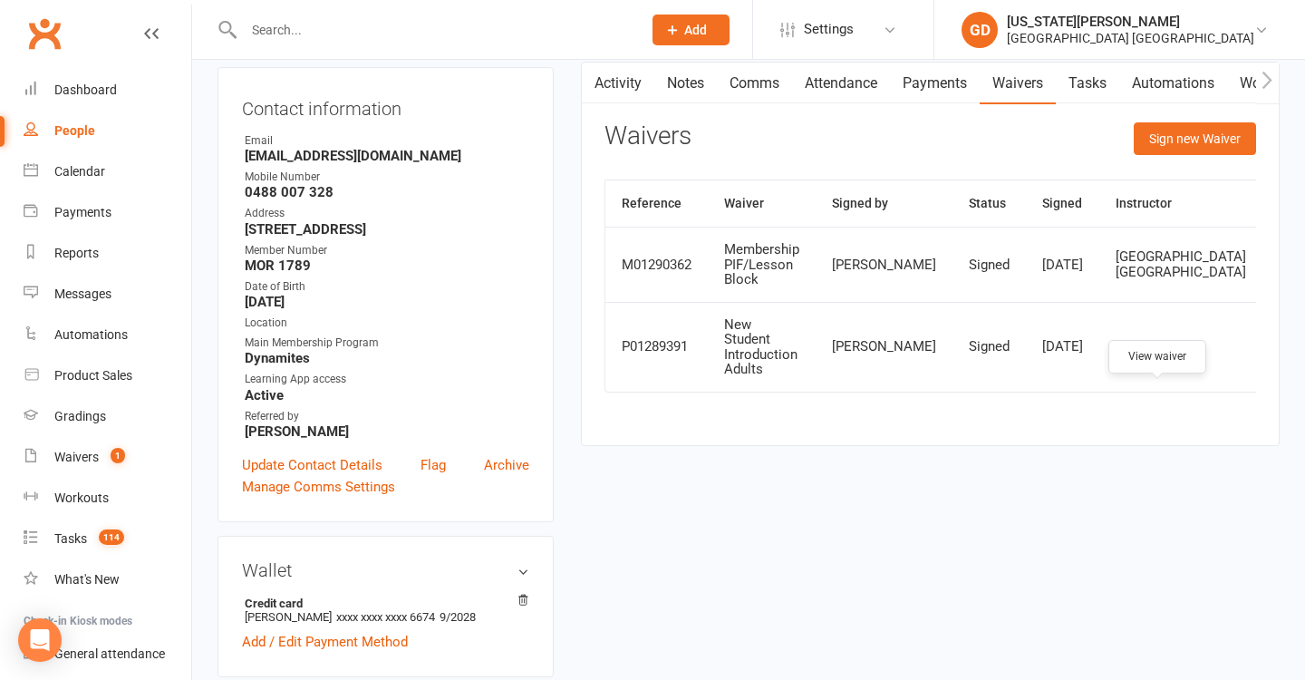
click at [1286, 353] on icon at bounding box center [1293, 347] width 14 height 14
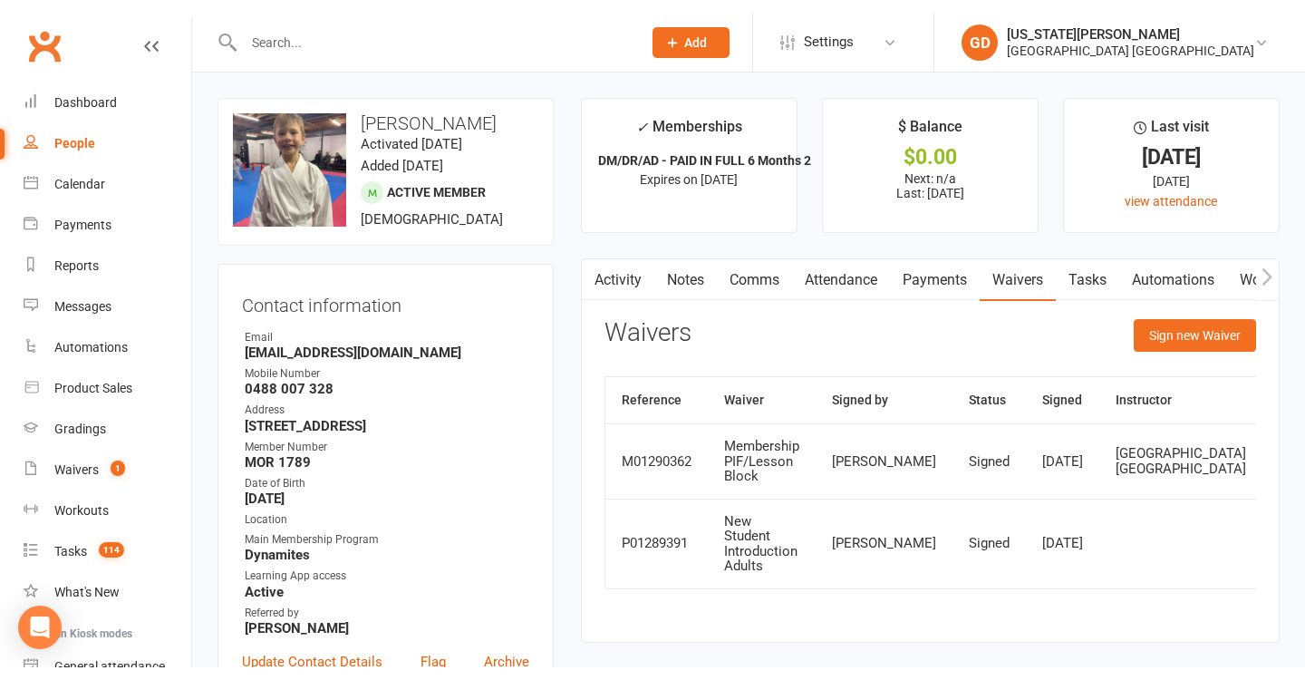
scroll to position [0, 0]
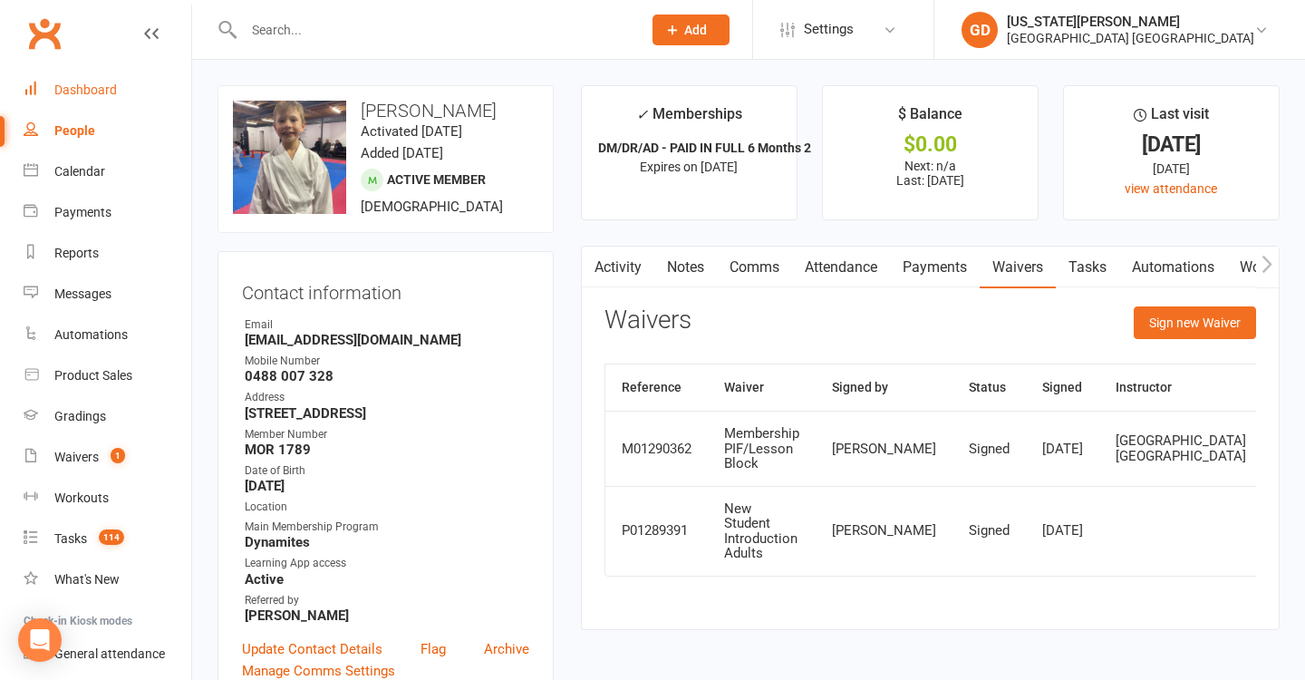
click at [113, 98] on link "Dashboard" at bounding box center [108, 90] width 168 height 41
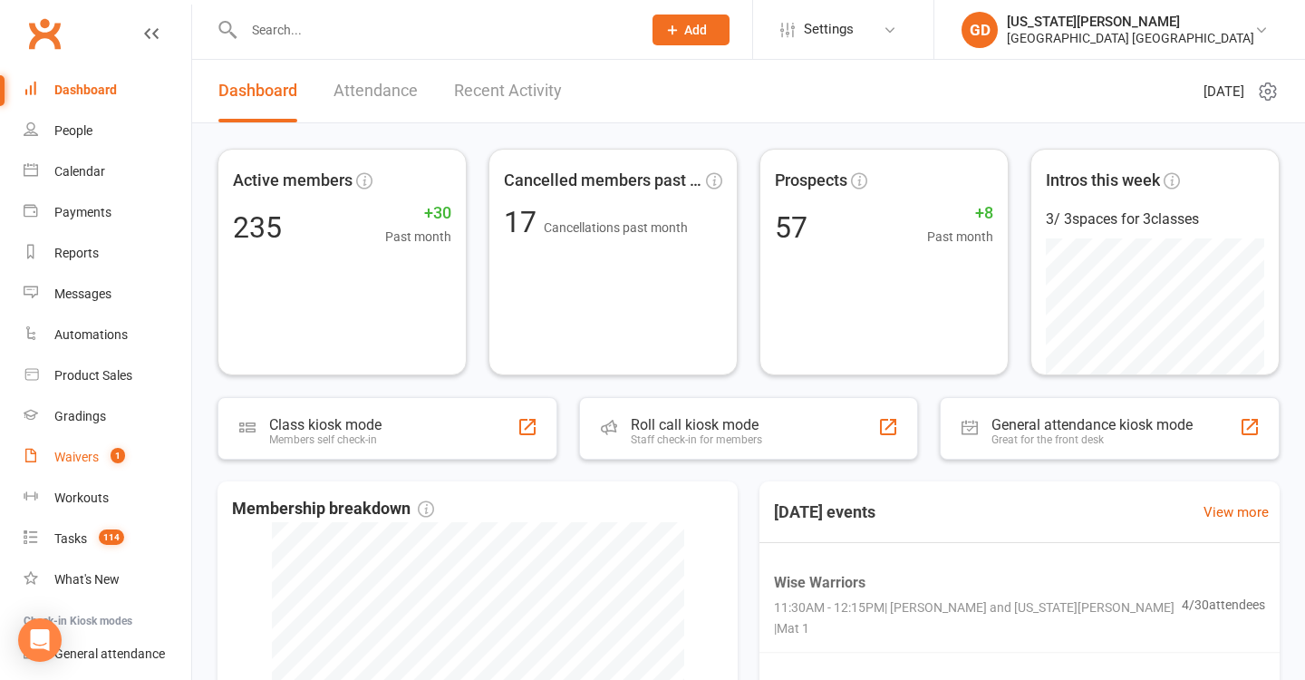
click at [116, 456] on span "1" at bounding box center [118, 455] width 14 height 15
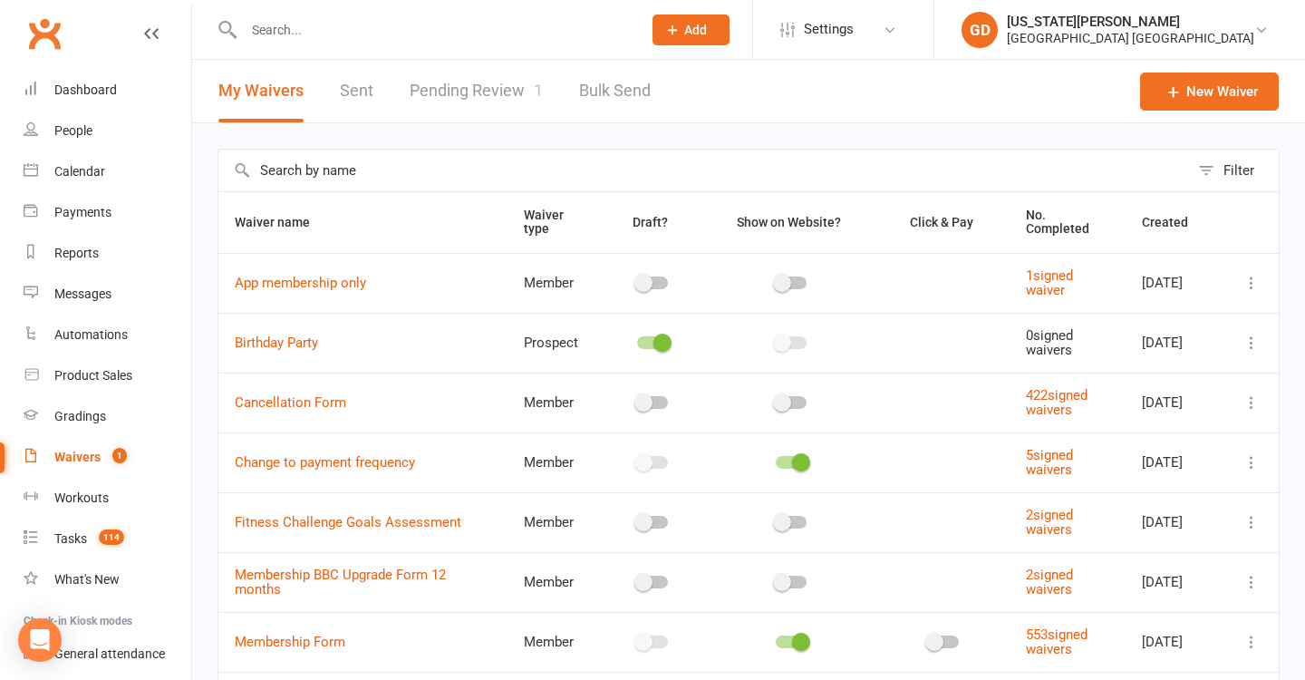
click at [505, 107] on link "Pending Review 1" at bounding box center [476, 91] width 133 height 63
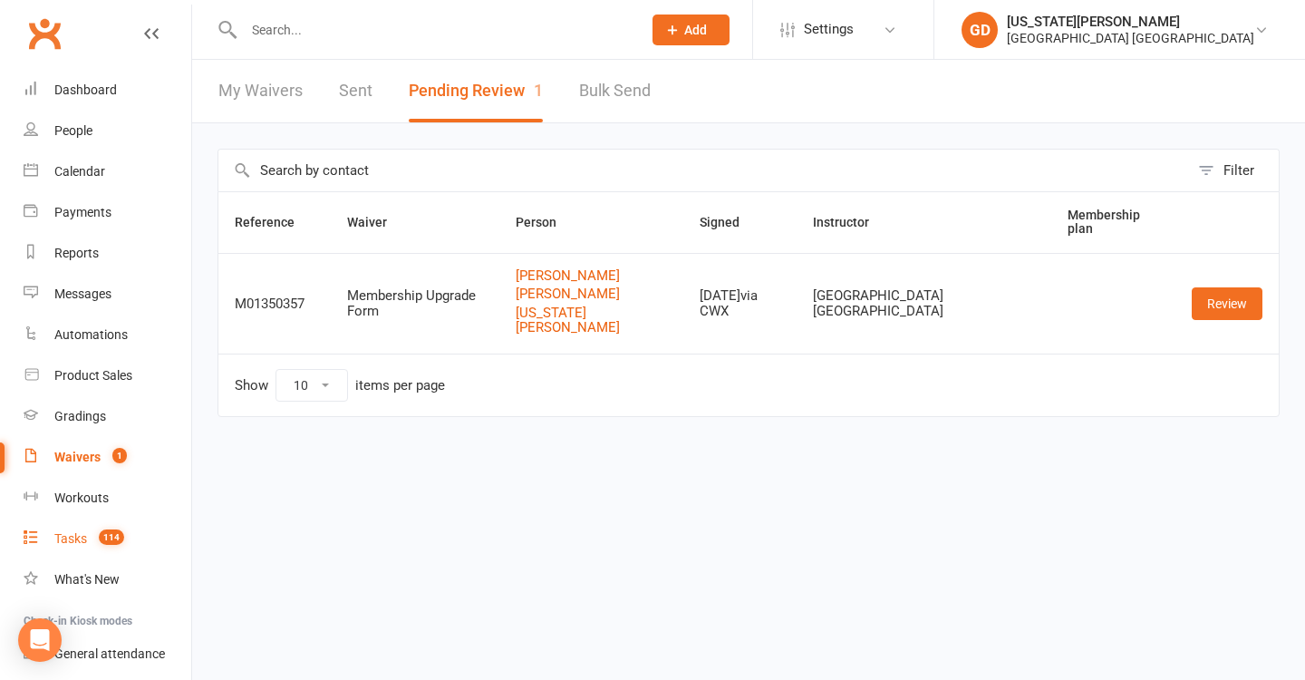
click at [118, 541] on span "114" at bounding box center [111, 536] width 25 height 15
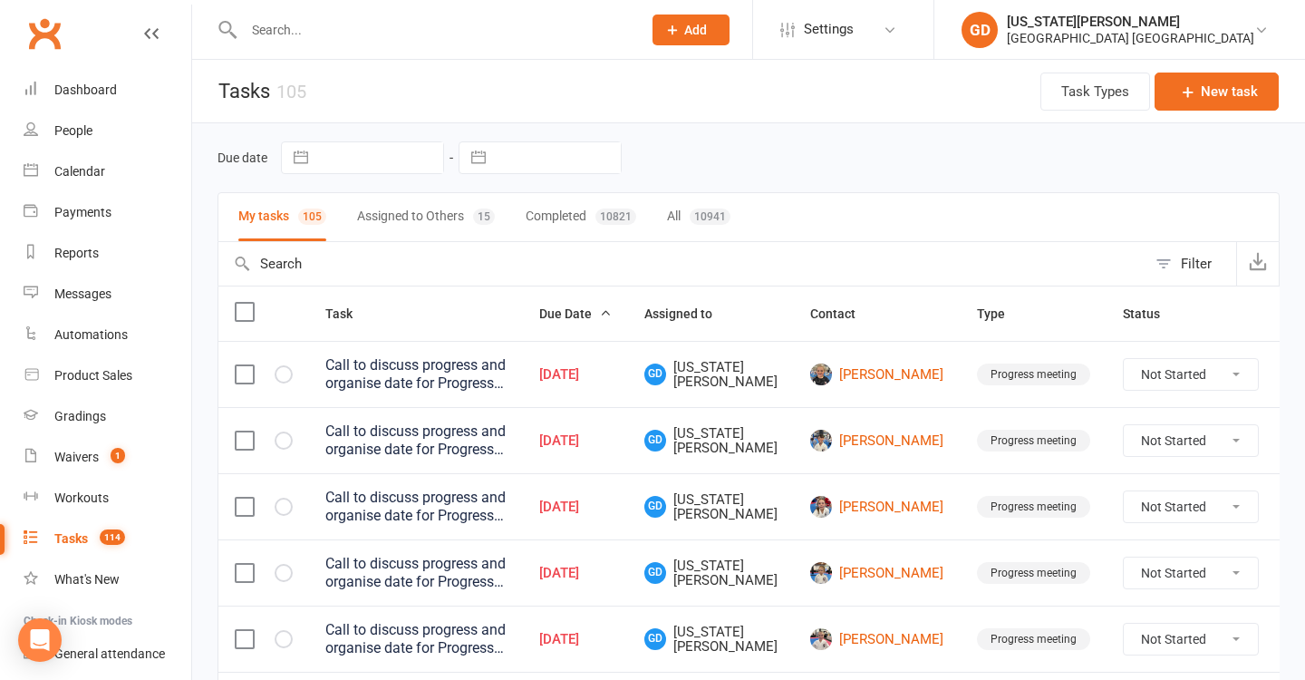
click at [407, 214] on button "Assigned to Others 15" at bounding box center [426, 217] width 138 height 48
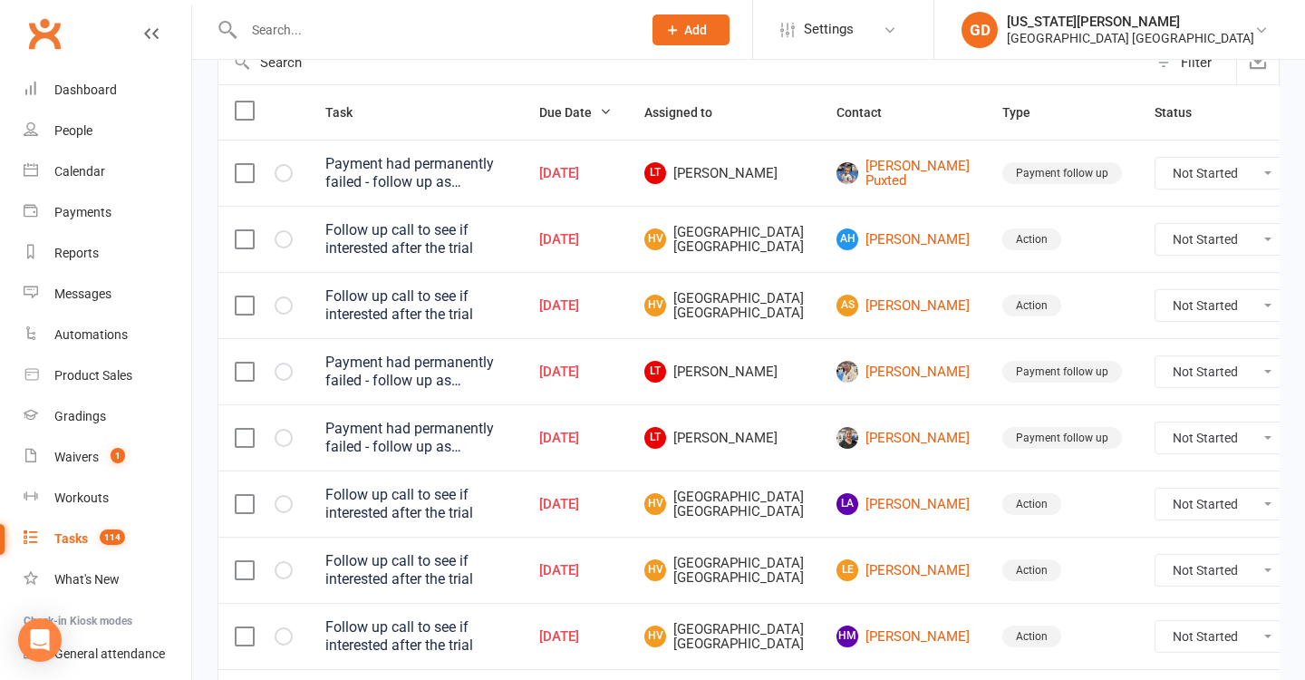
scroll to position [218, 0]
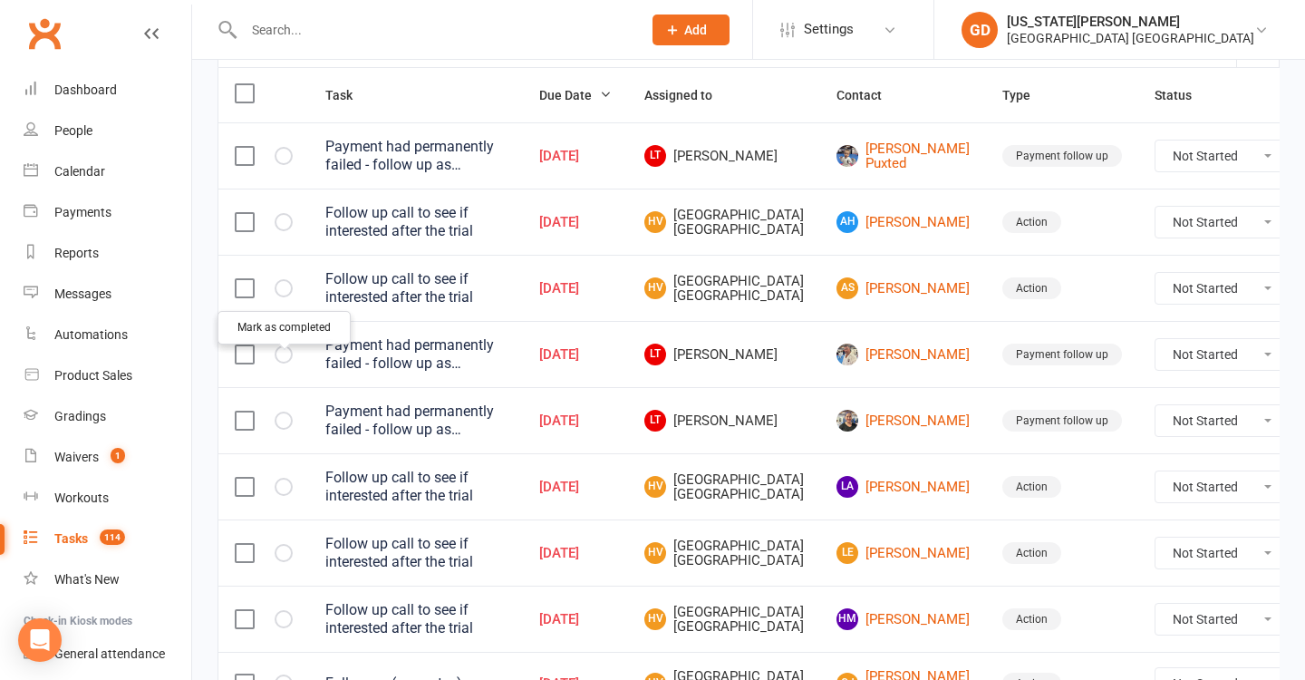
click at [291, 297] on button "button" at bounding box center [284, 288] width 18 height 18
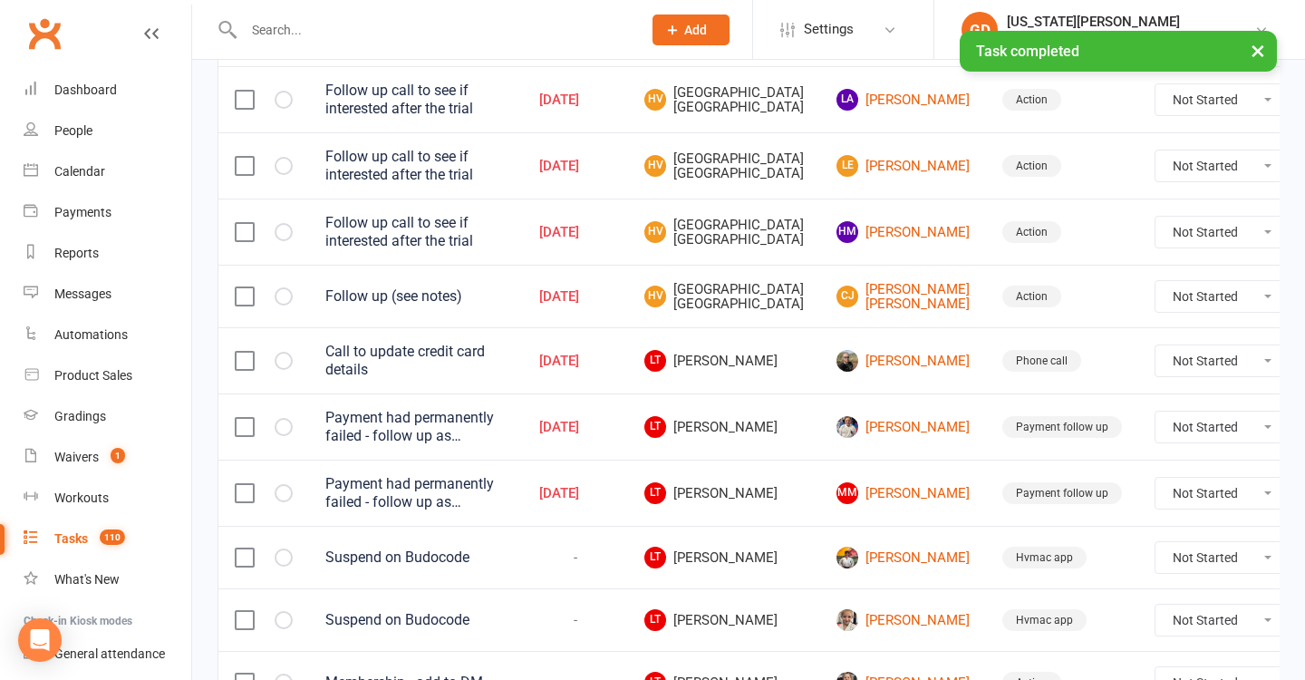
scroll to position [541, 0]
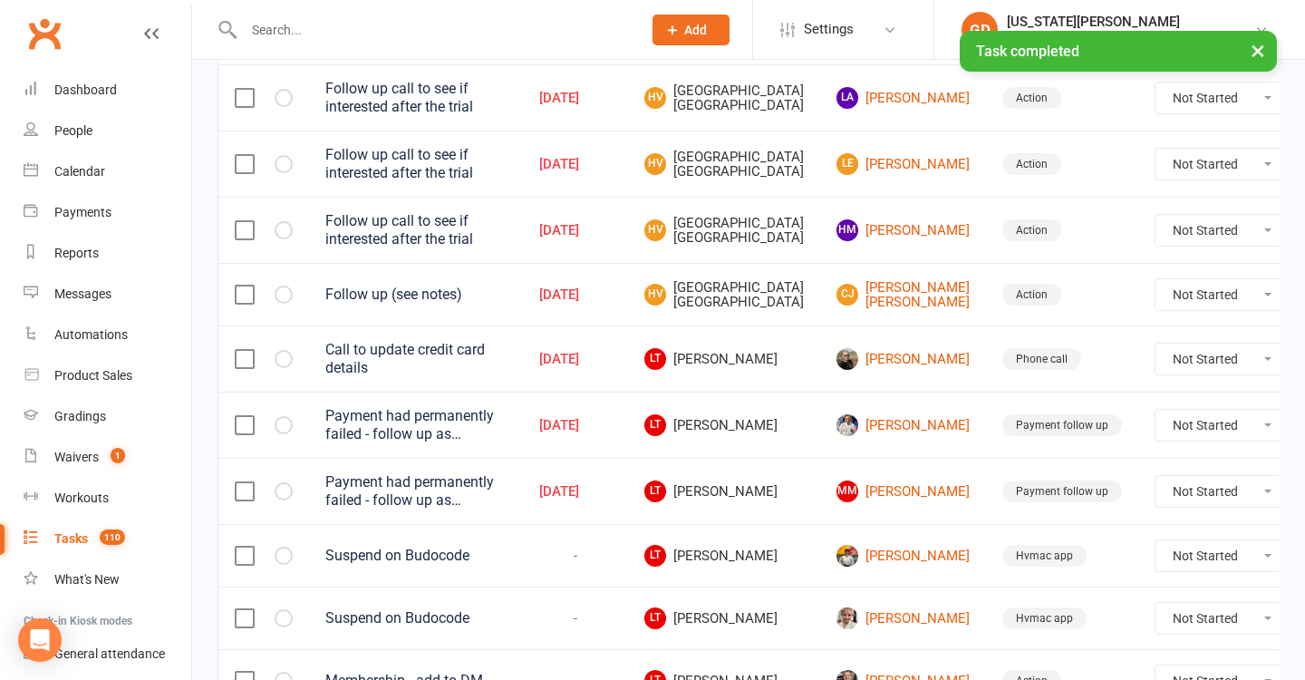
click at [261, 239] on div at bounding box center [264, 230] width 58 height 18
click at [0, 0] on icon "button" at bounding box center [0, 0] width 0 height 0
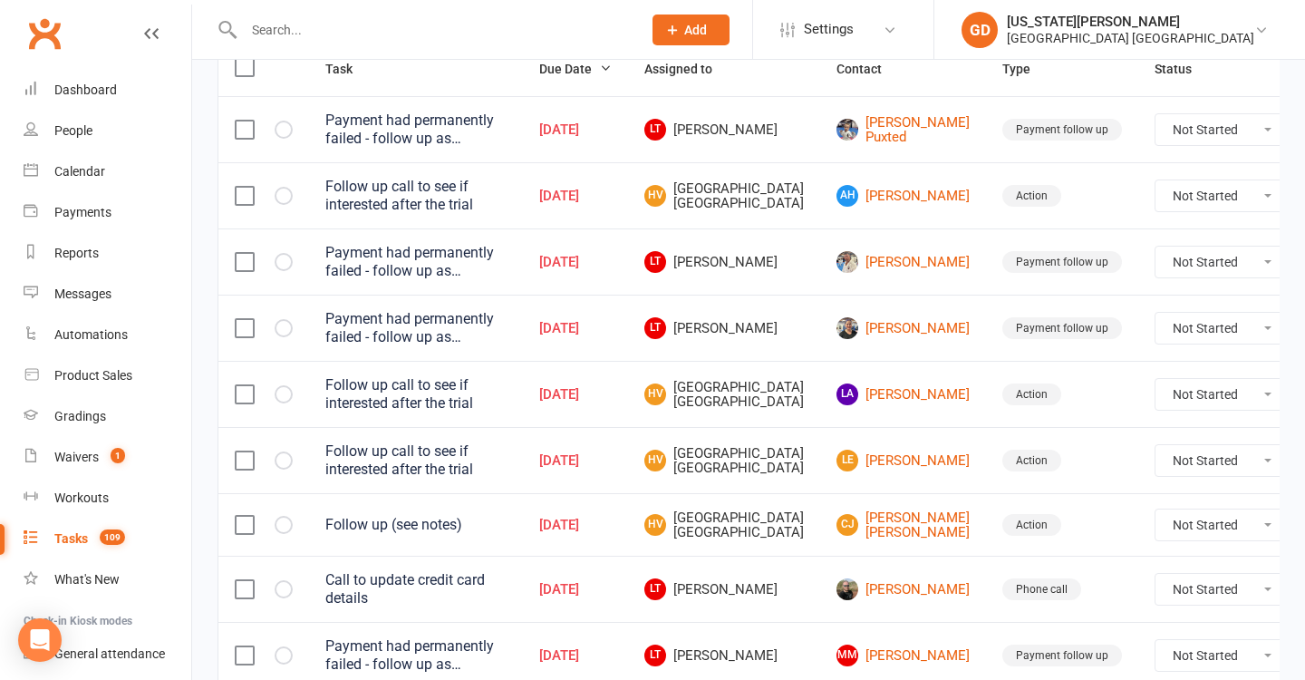
scroll to position [528, 0]
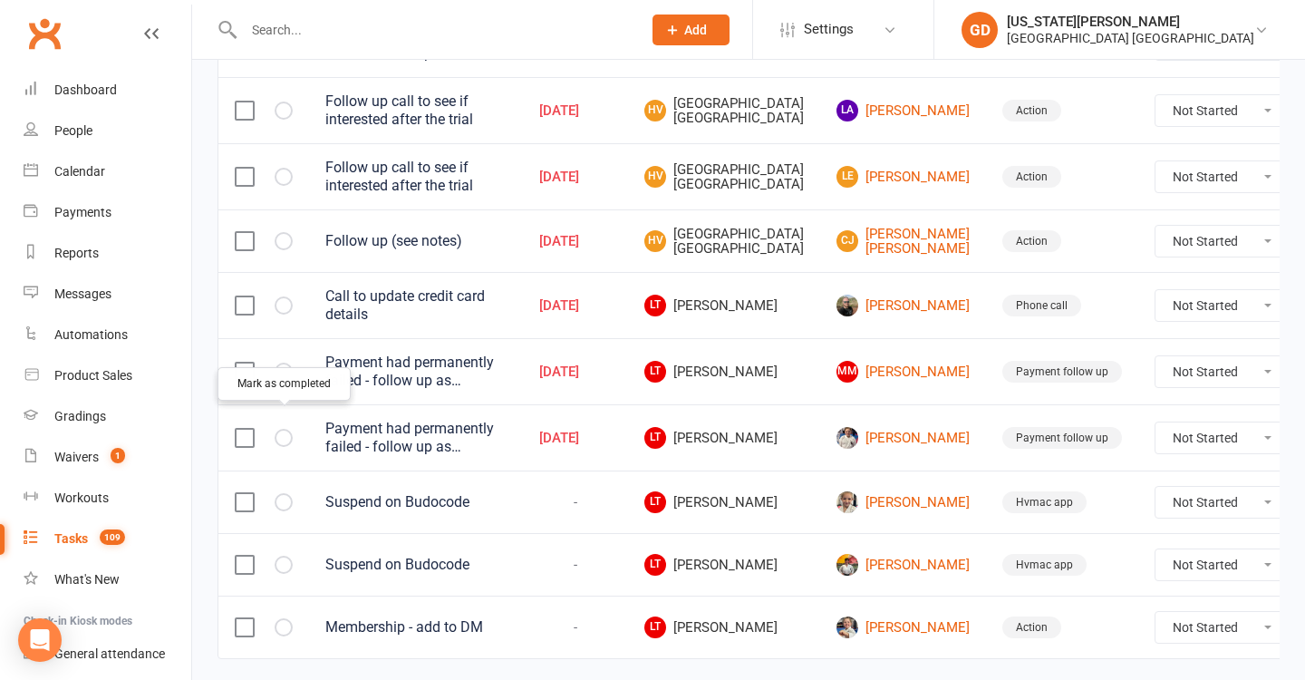
click at [0, 0] on icon "button" at bounding box center [0, 0] width 0 height 0
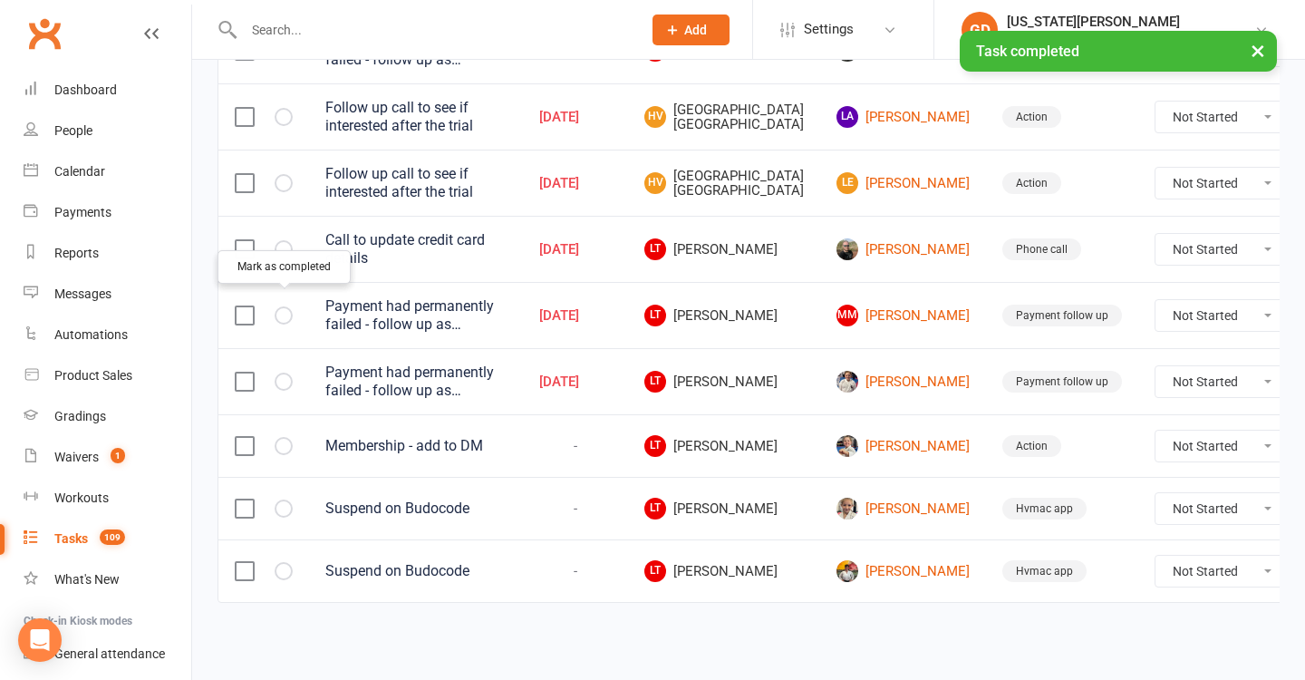
click at [0, 0] on icon "button" at bounding box center [0, 0] width 0 height 0
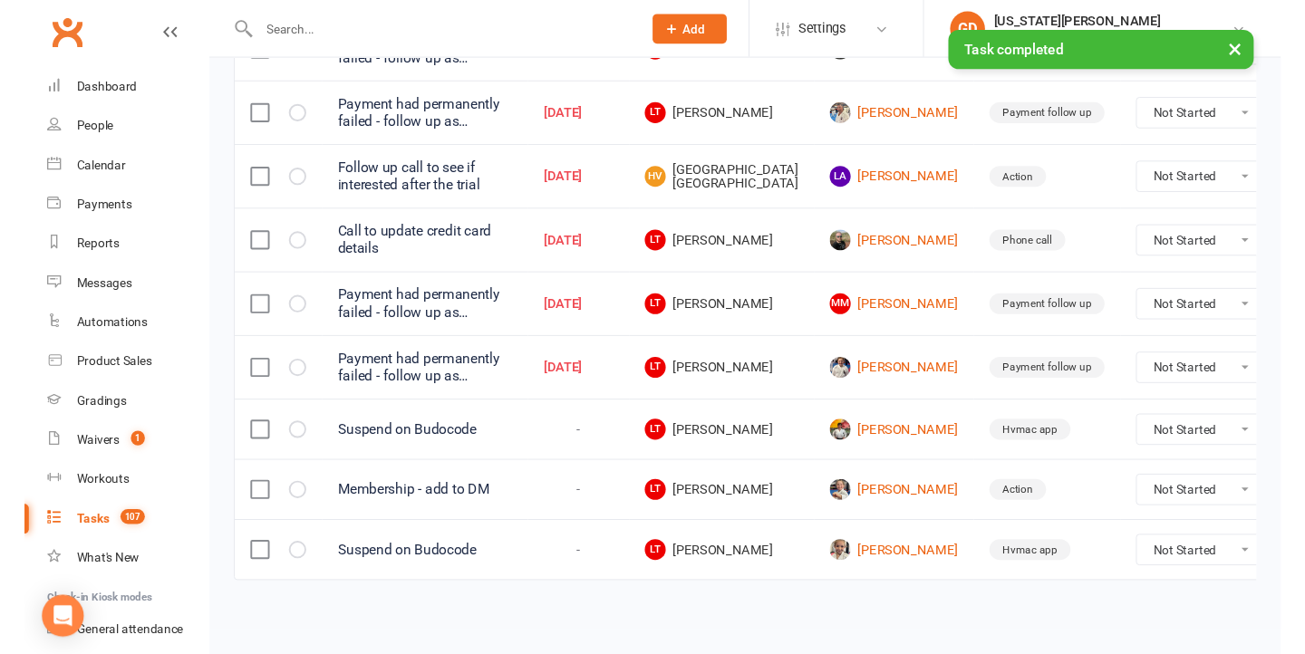
scroll to position [569, 0]
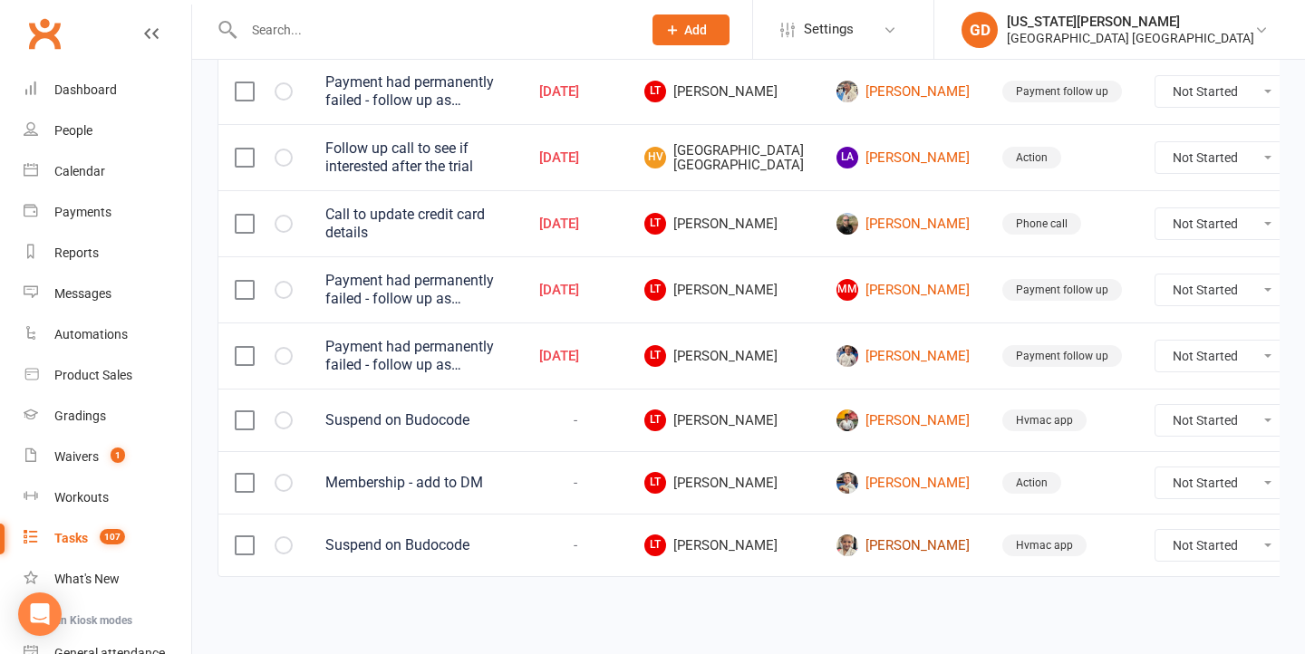
click at [836, 556] on link "Imelda de'Zuna" at bounding box center [902, 546] width 133 height 22
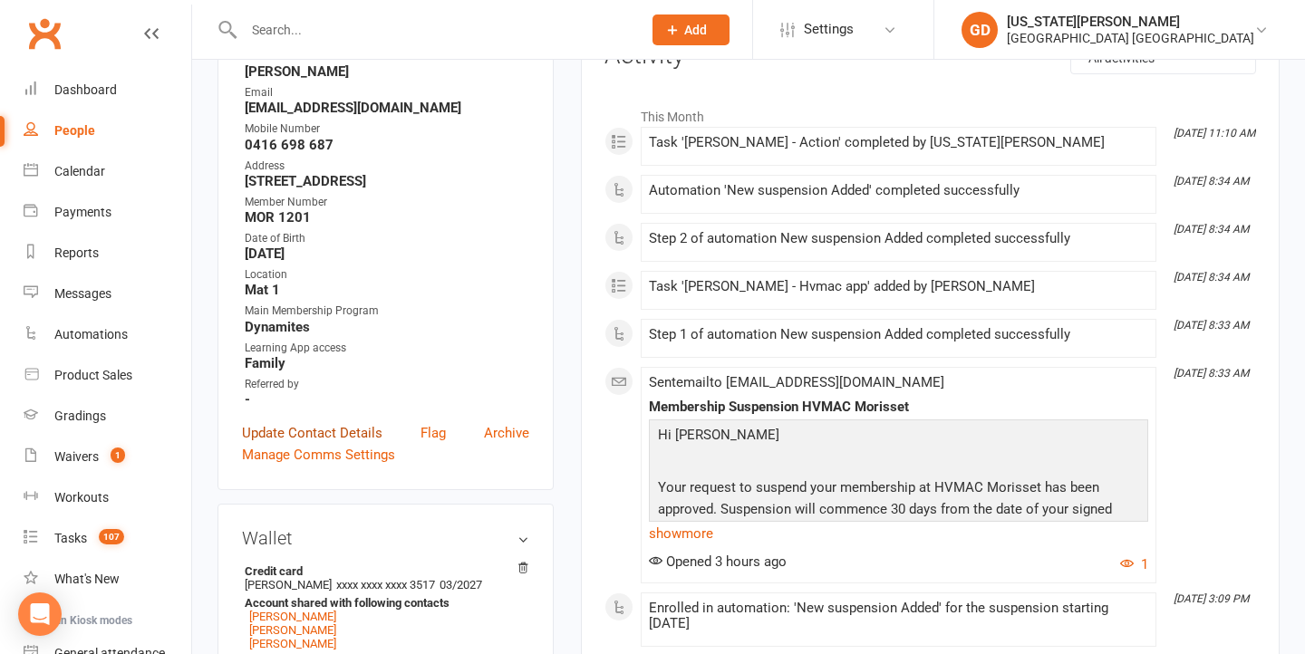
click at [328, 429] on link "Update Contact Details" at bounding box center [312, 433] width 140 height 22
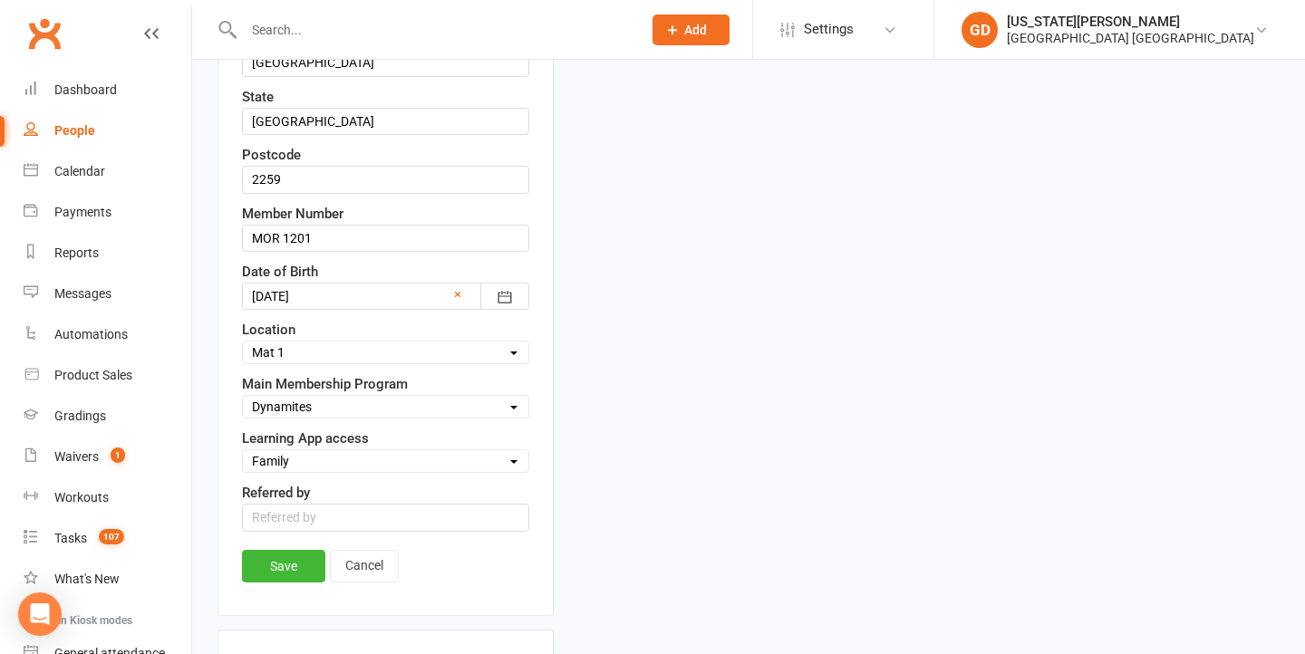
scroll to position [634, 0]
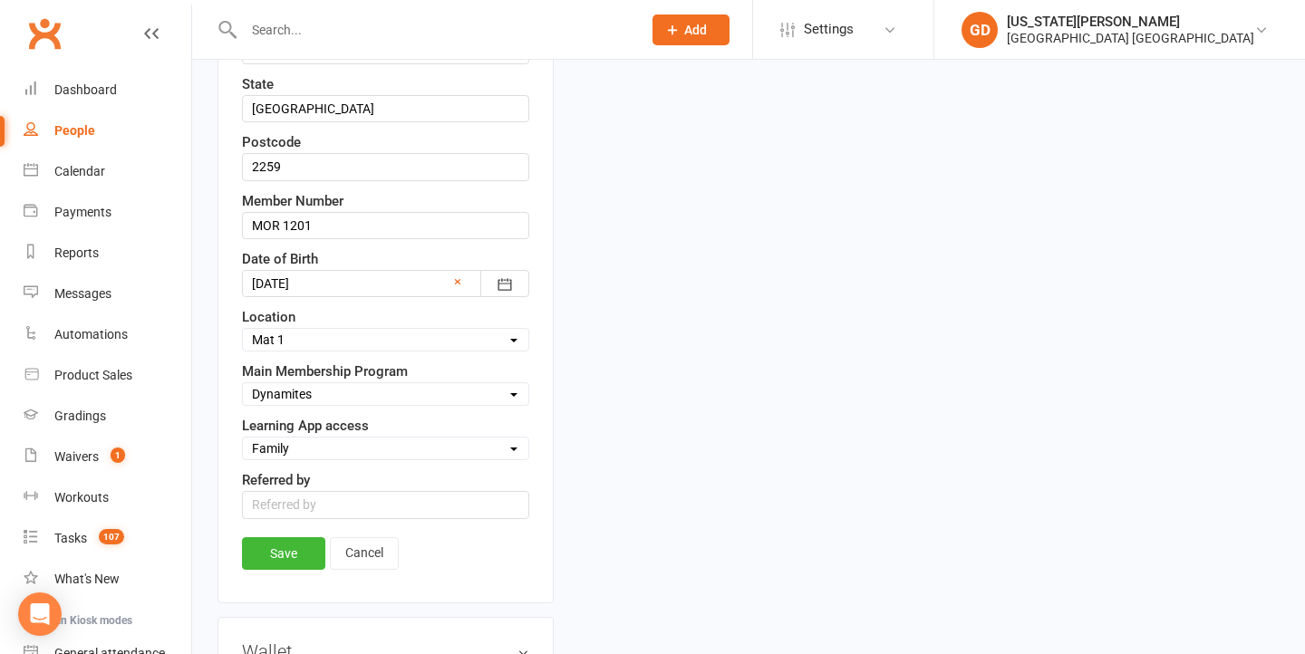
select select "Suspended"
click at [294, 571] on div "Save Cancel" at bounding box center [385, 558] width 287 height 42
click at [287, 554] on link "Save" at bounding box center [283, 553] width 83 height 33
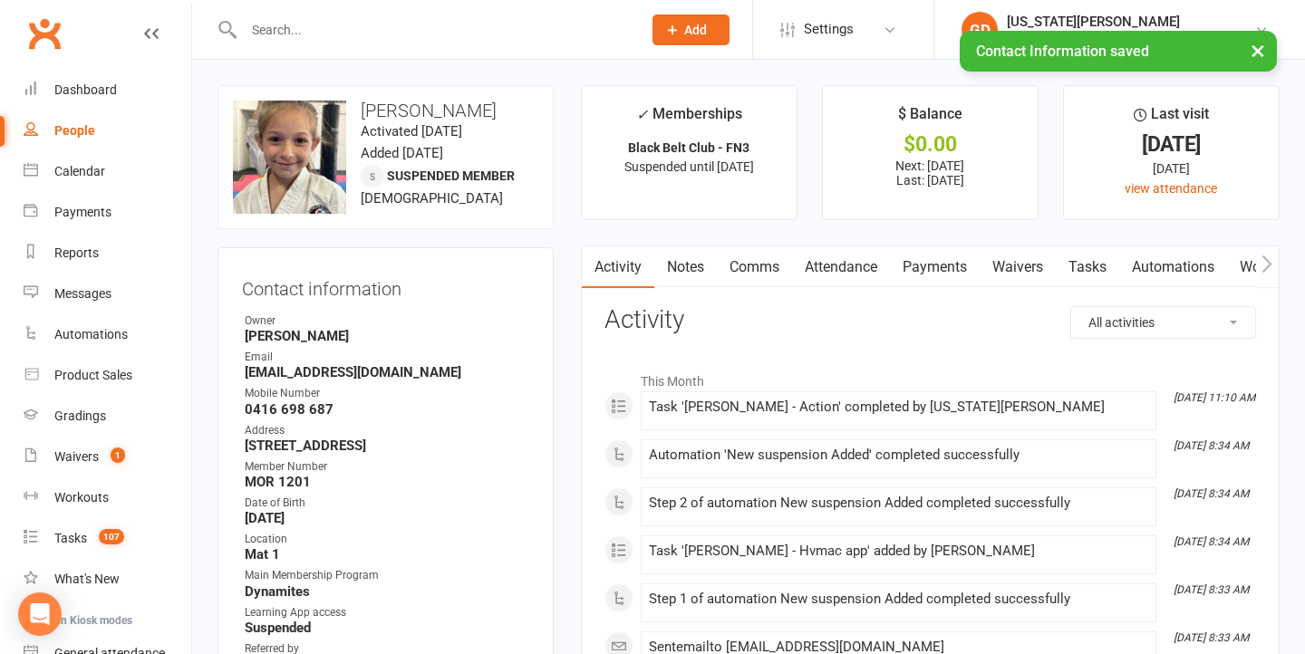
scroll to position [0, 0]
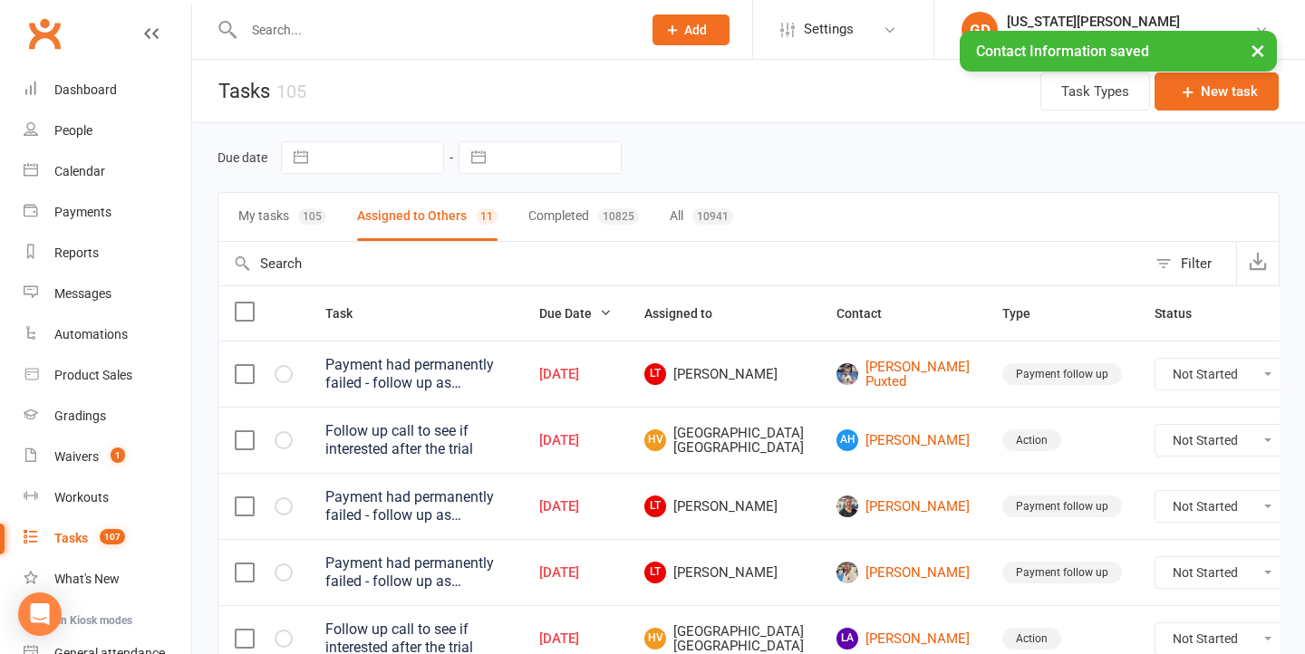
click at [0, 0] on icon "button" at bounding box center [0, 0] width 0 height 0
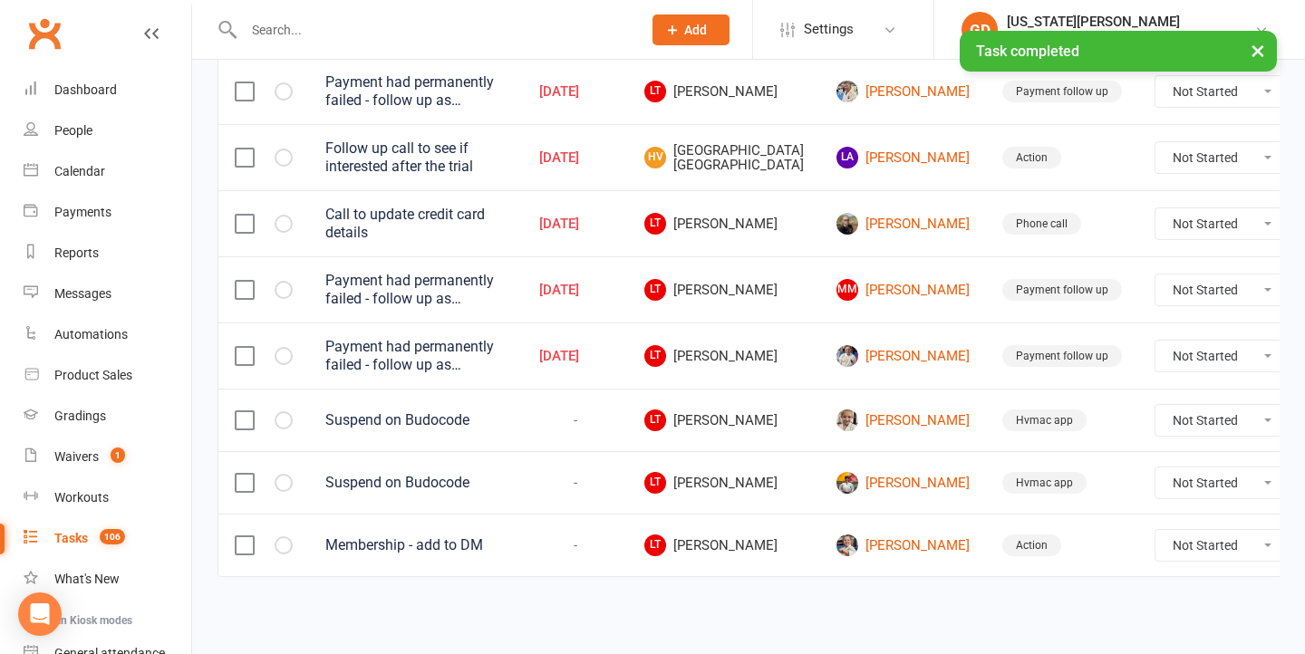
scroll to position [528, 0]
click at [290, 411] on button "button" at bounding box center [284, 420] width 18 height 18
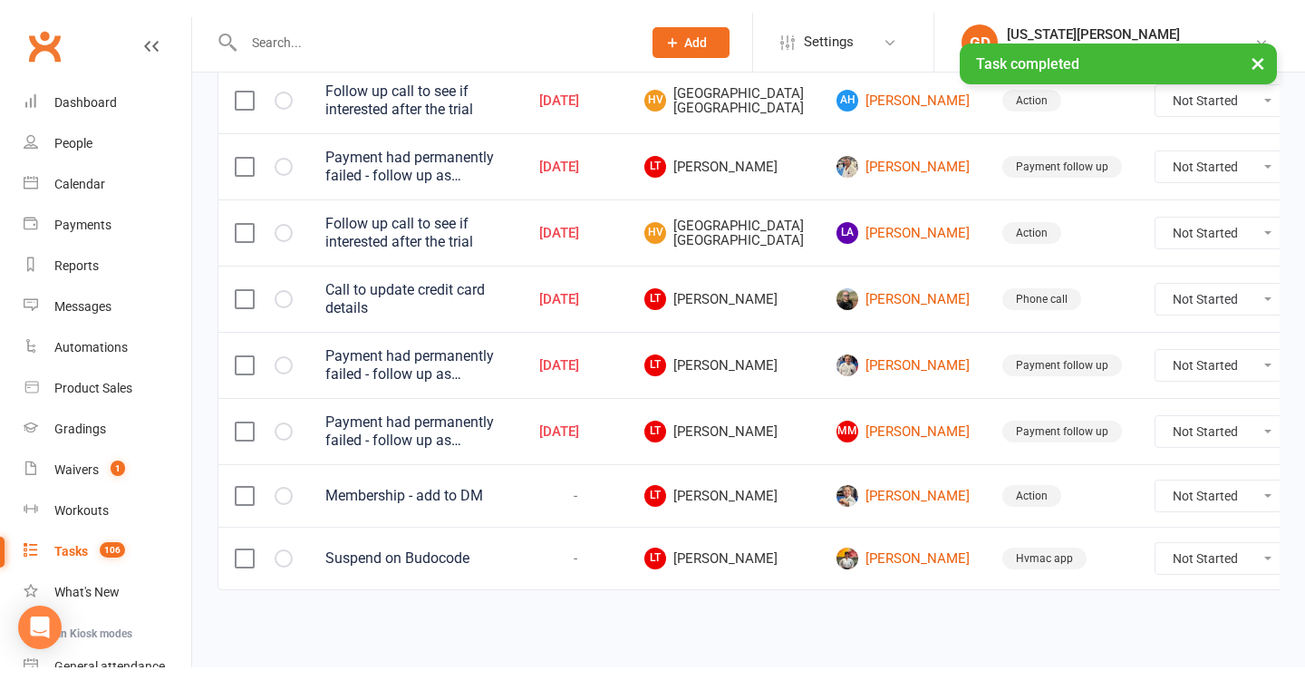
scroll to position [0, 0]
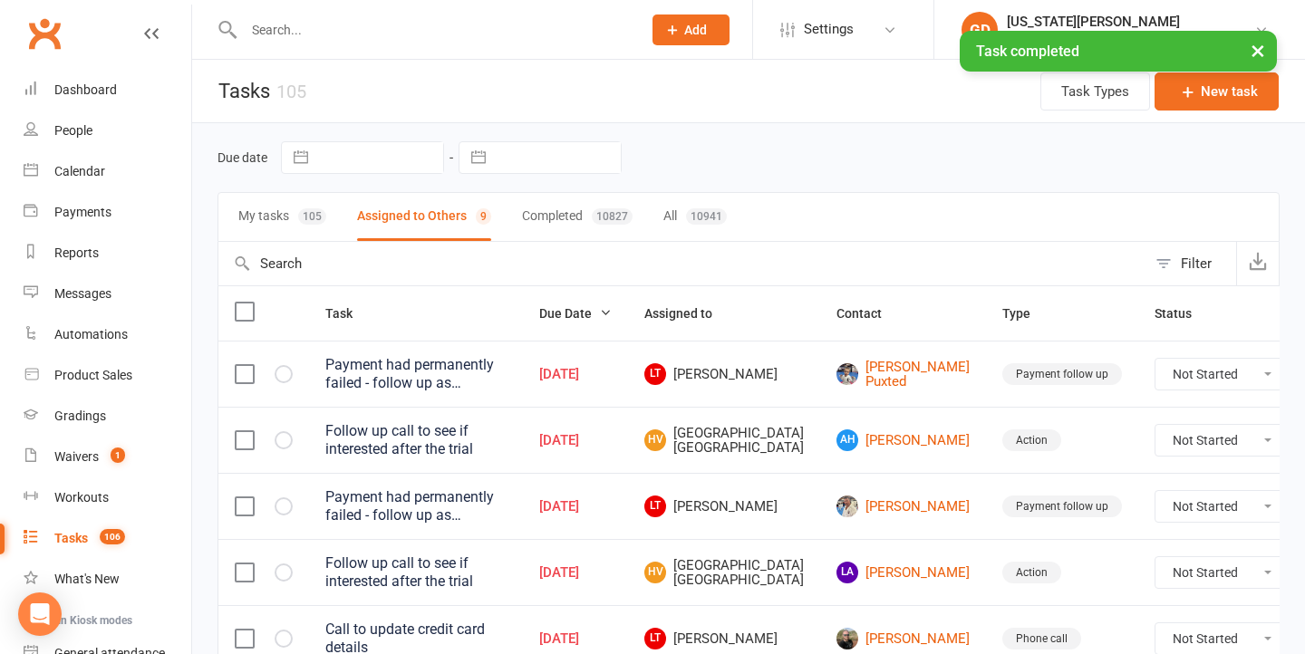
click at [144, 78] on link "Dashboard" at bounding box center [108, 90] width 168 height 41
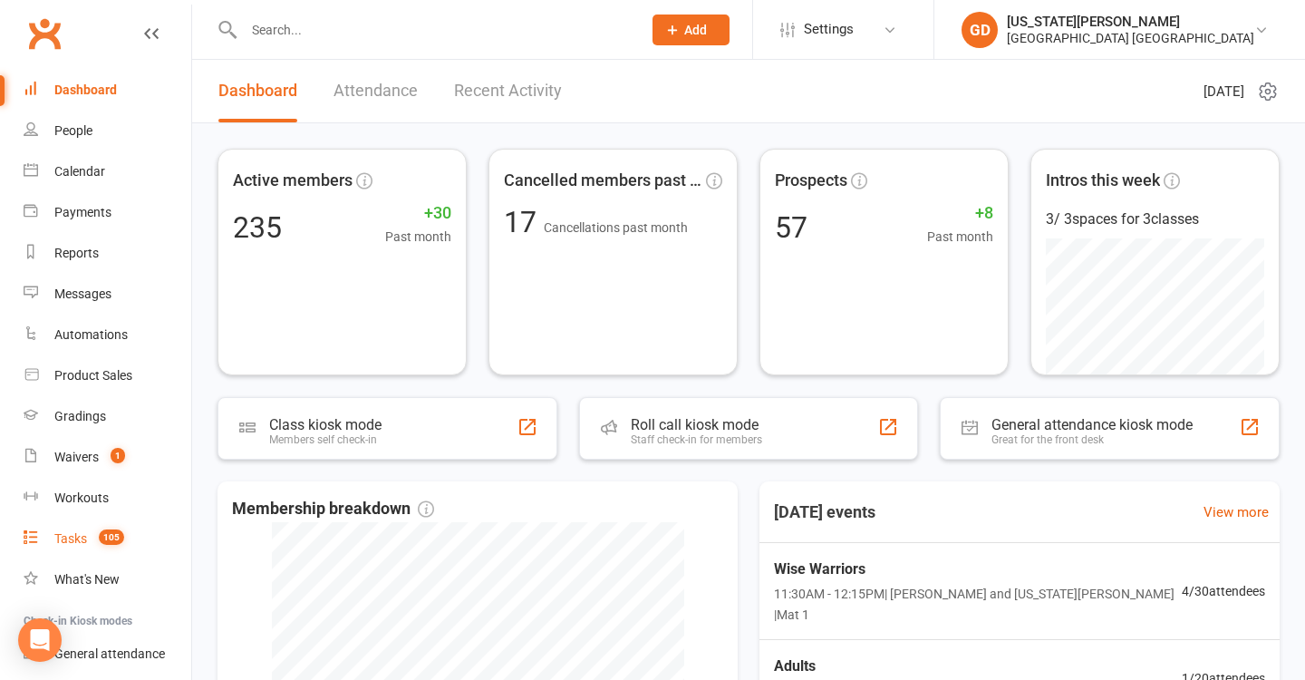
click at [112, 526] on link "Tasks 105" at bounding box center [108, 538] width 168 height 41
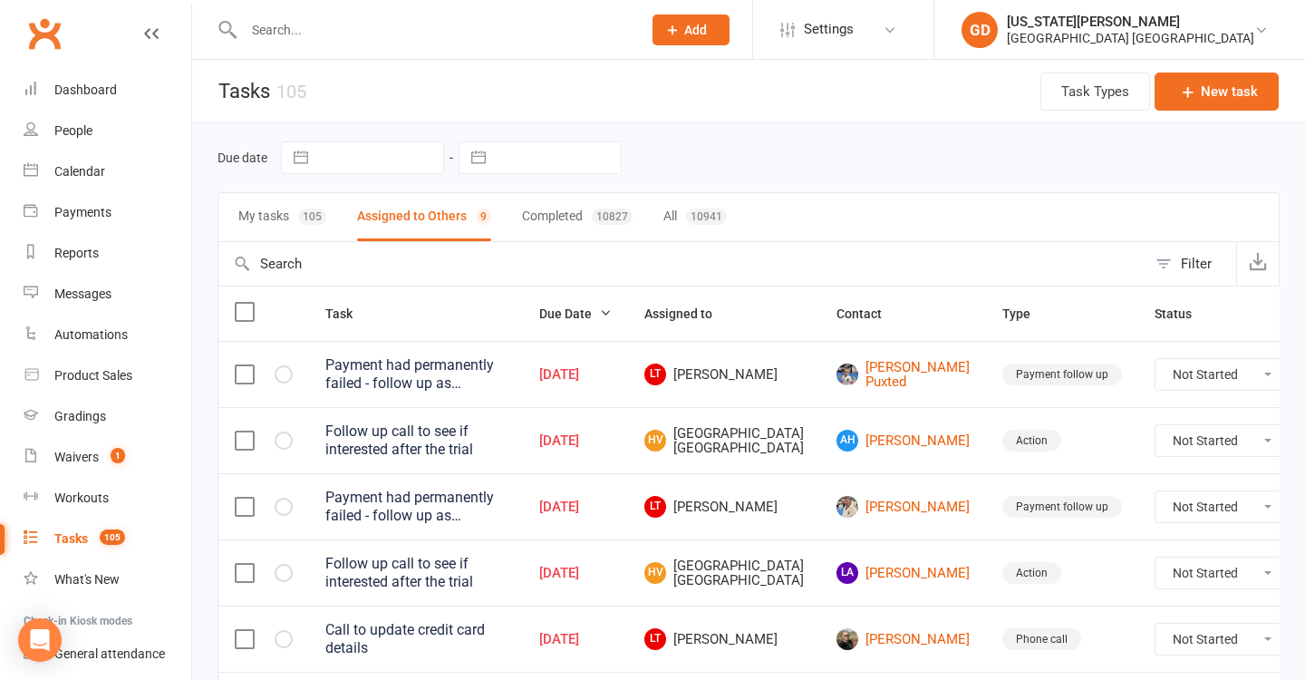
click at [287, 230] on button "My tasks 105" at bounding box center [282, 217] width 88 height 48
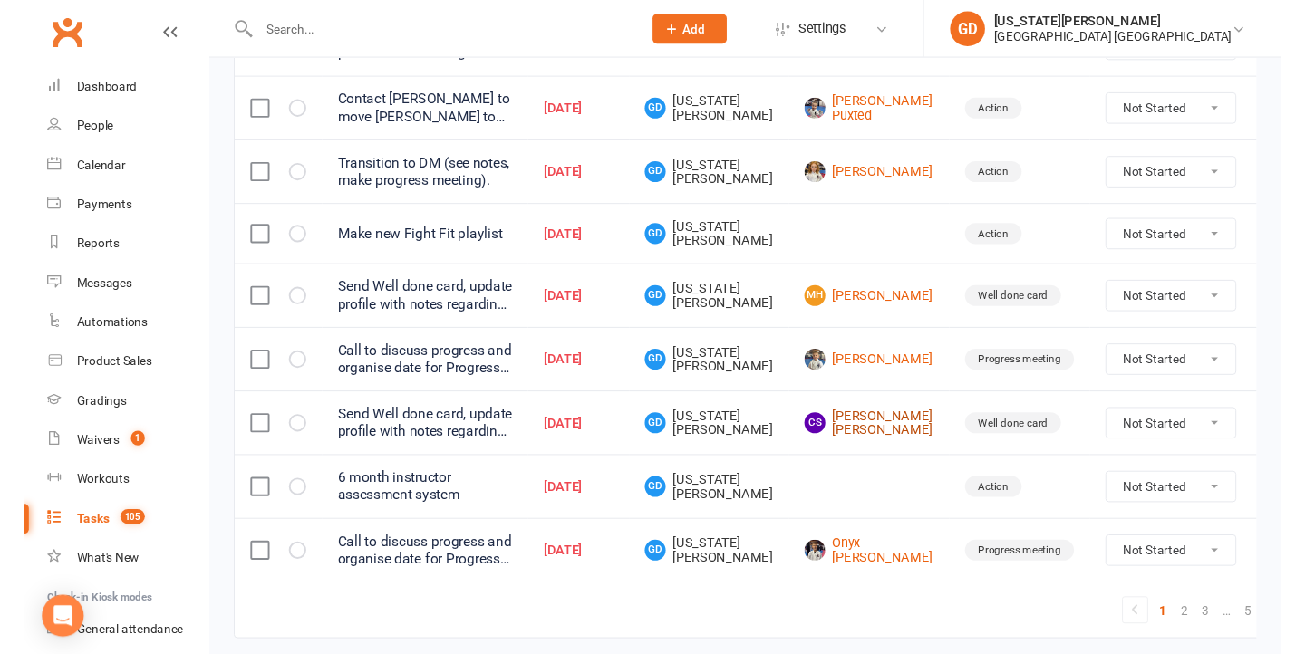
scroll to position [1372, 0]
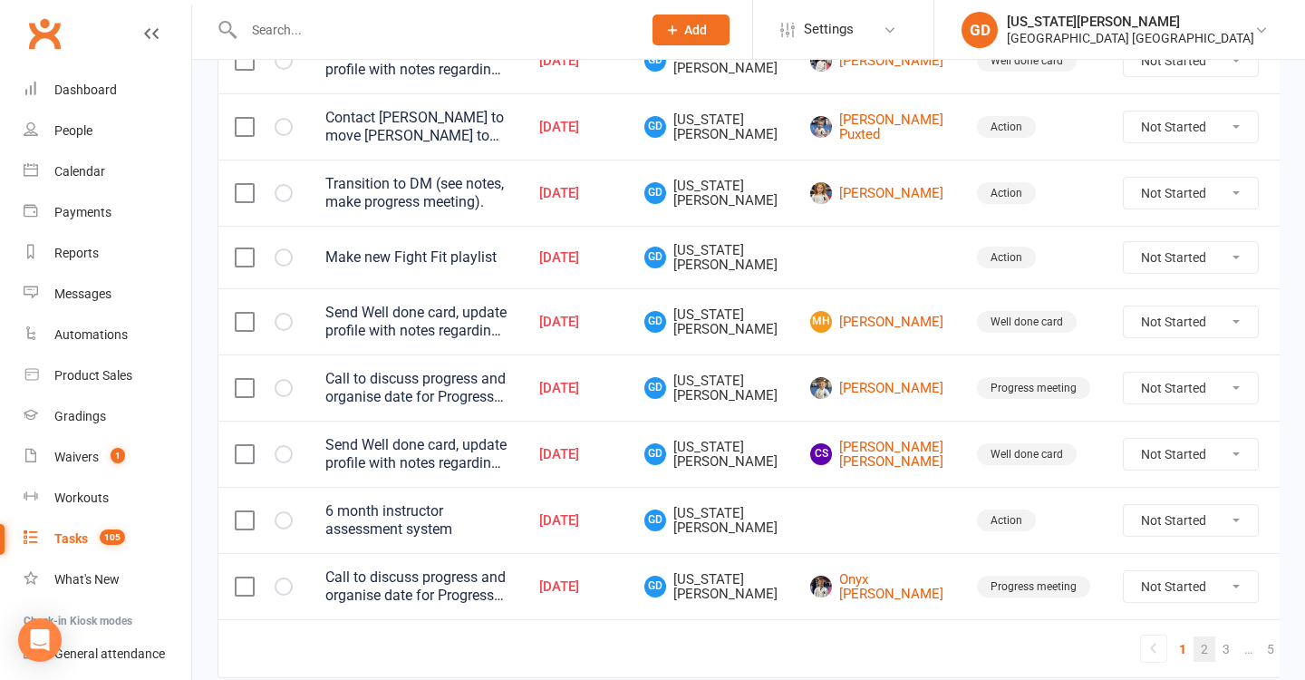
click at [1193, 653] on link "2" at bounding box center [1204, 648] width 22 height 25
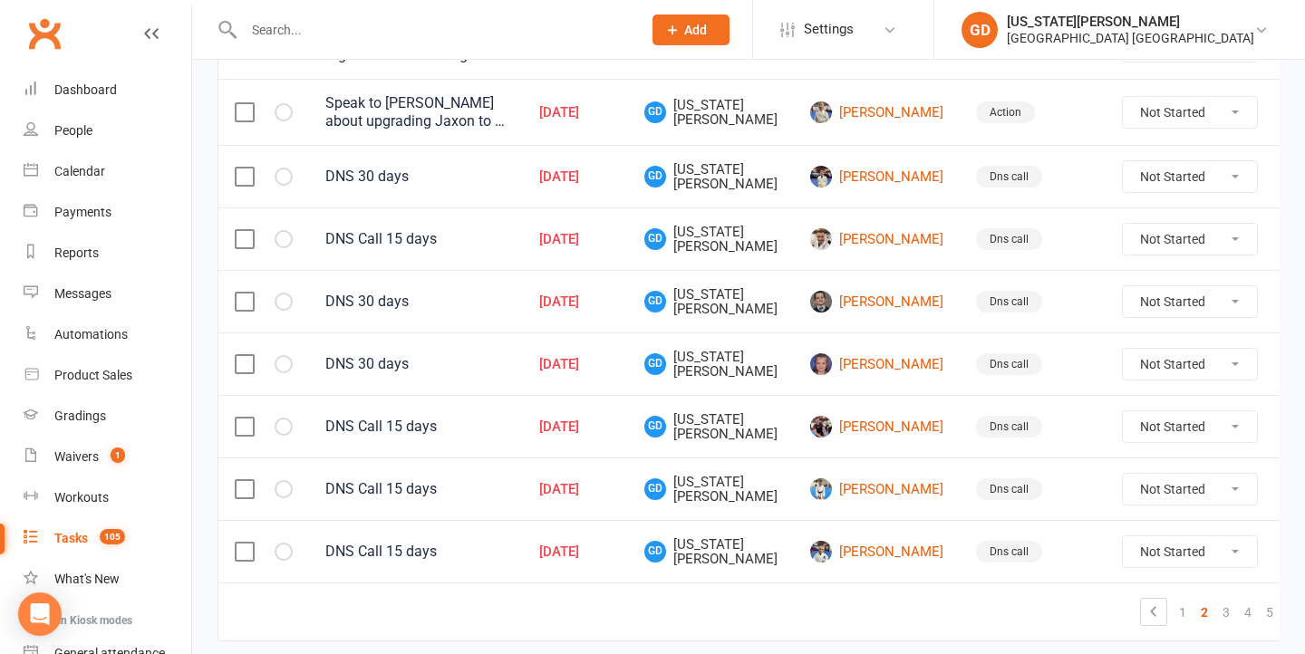
click at [1274, 500] on td at bounding box center [1301, 489] width 54 height 63
drag, startPoint x: 1247, startPoint y: 480, endPoint x: 1003, endPoint y: 635, distance: 288.8
click at [1292, 480] on icon at bounding box center [1301, 489] width 18 height 18
click at [1119, 586] on link "Delete" at bounding box center [1171, 597] width 179 height 36
click at [1215, 618] on link "3" at bounding box center [1226, 615] width 22 height 25
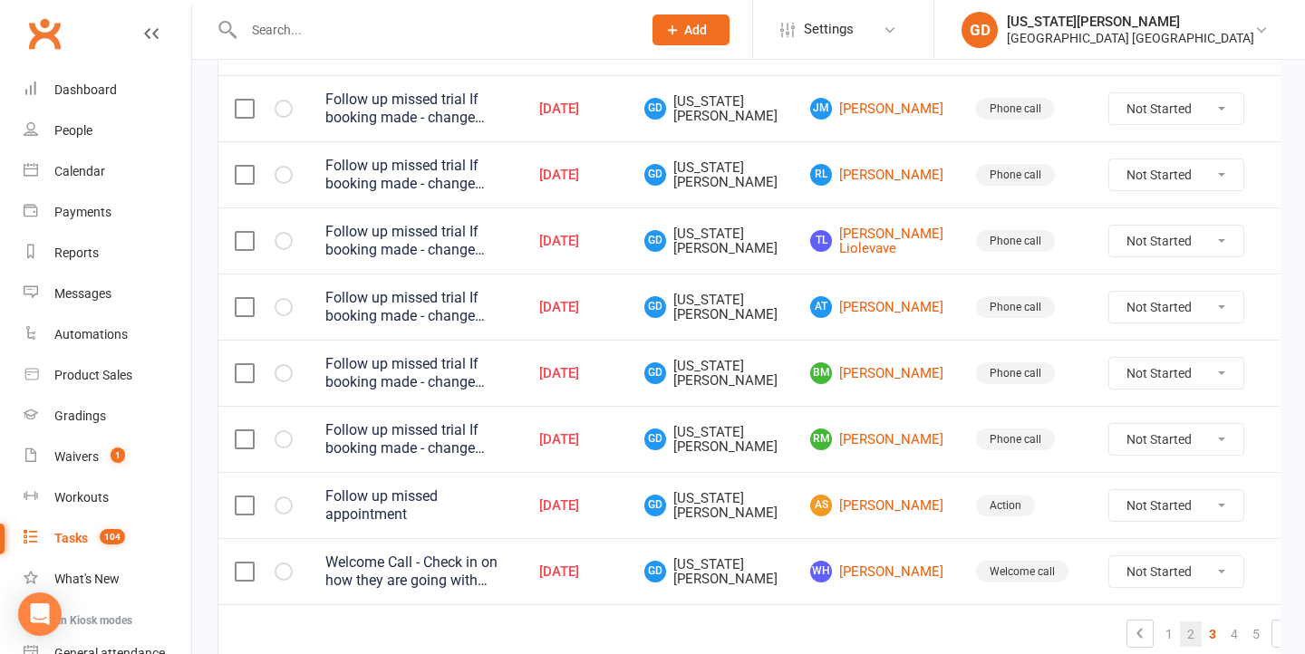
click at [1180, 622] on link "2" at bounding box center [1191, 634] width 22 height 25
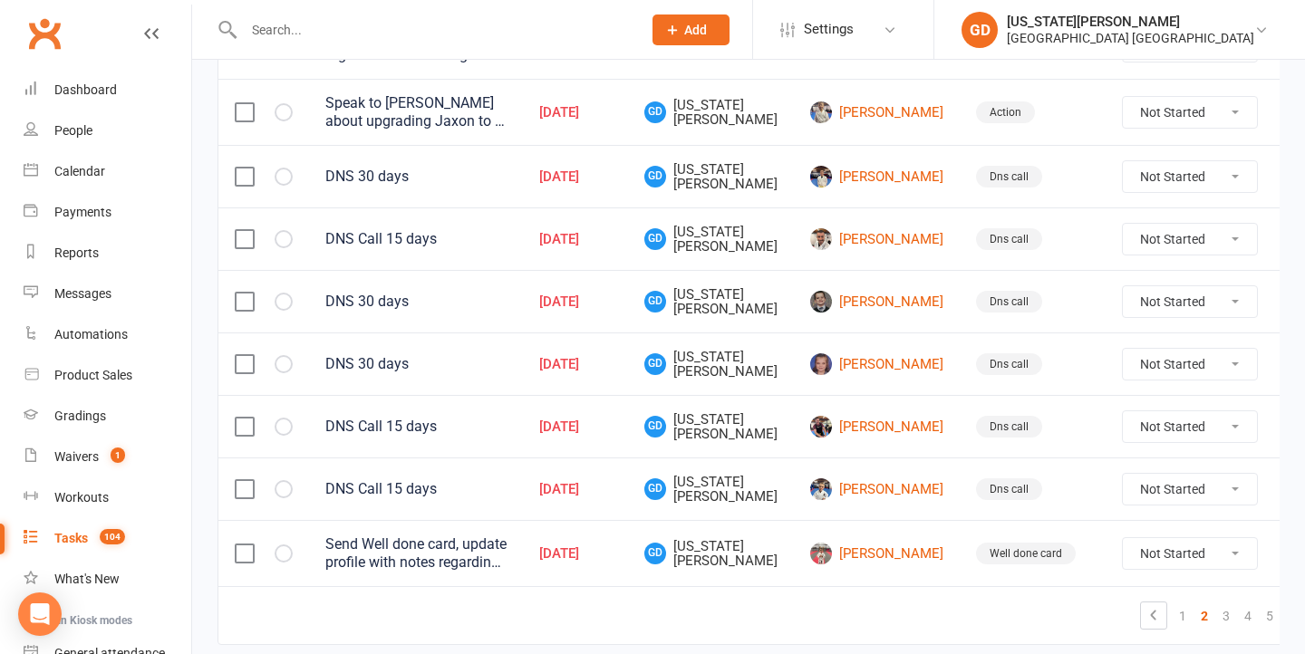
drag, startPoint x: 665, startPoint y: 357, endPoint x: 665, endPoint y: 335, distance: 21.7
click at [665, 357] on td "GD Georgia Dearlove" at bounding box center [711, 364] width 166 height 63
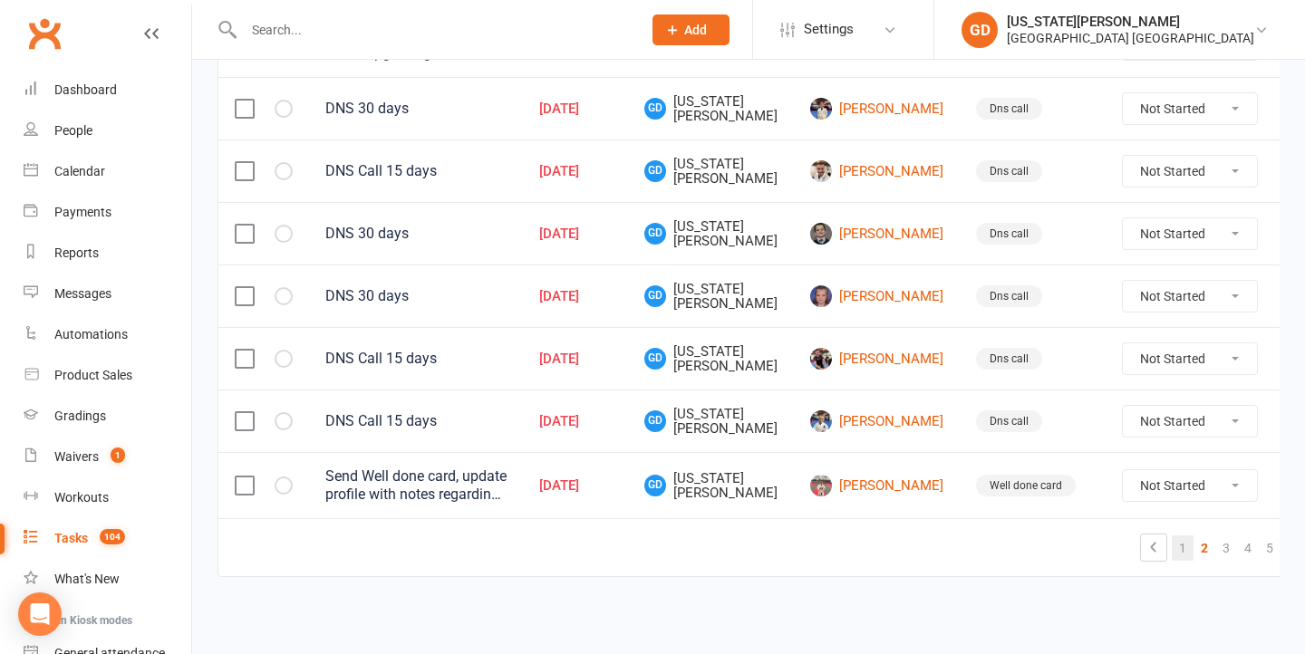
scroll to position [1455, 0]
click at [1172, 536] on link "1" at bounding box center [1183, 547] width 22 height 25
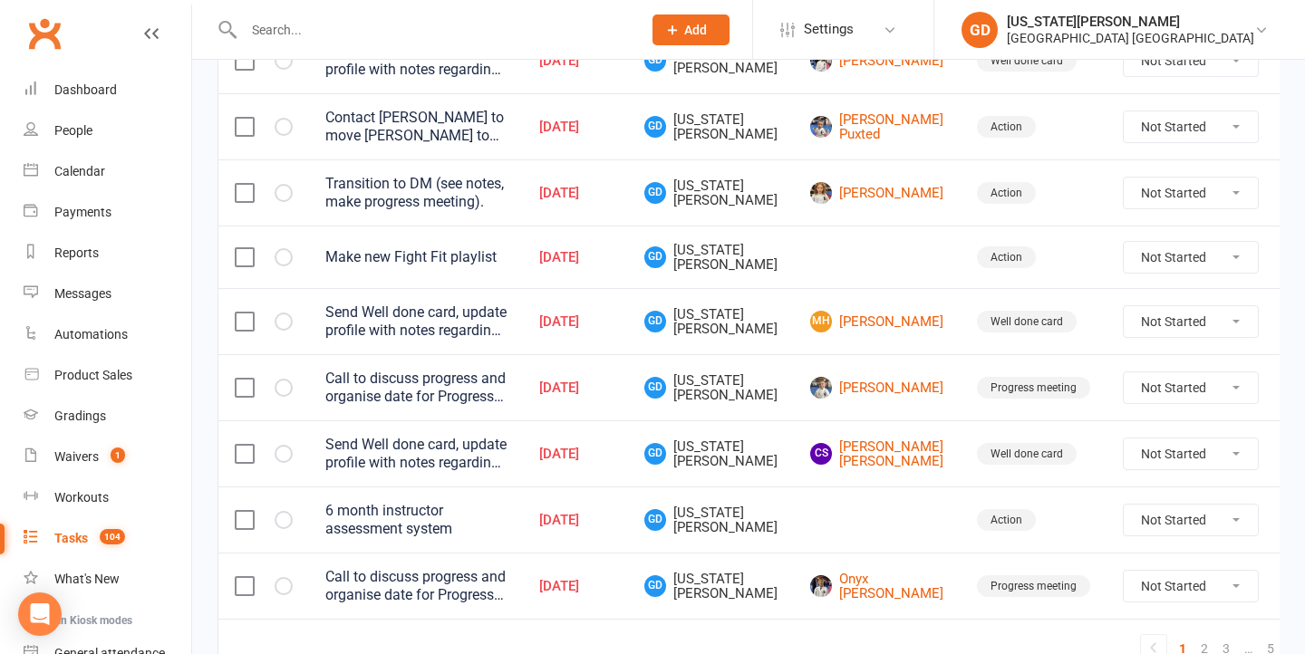
scroll to position [1377, 0]
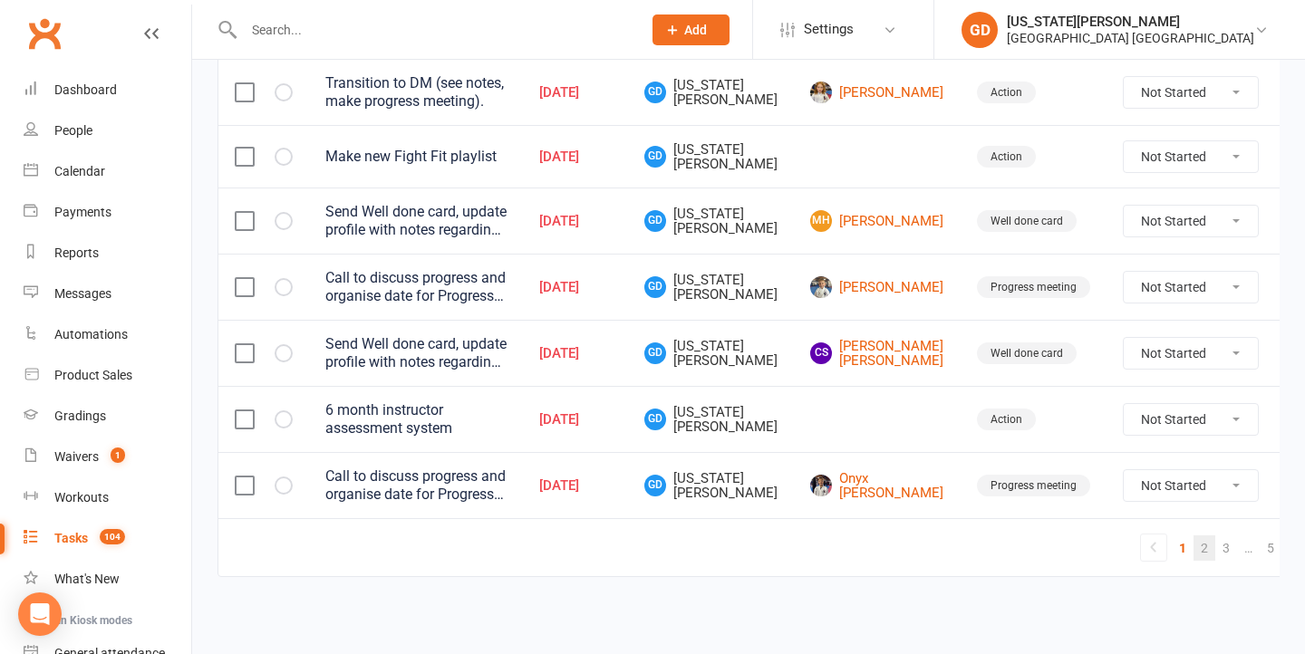
click at [1193, 535] on link "2" at bounding box center [1204, 547] width 22 height 25
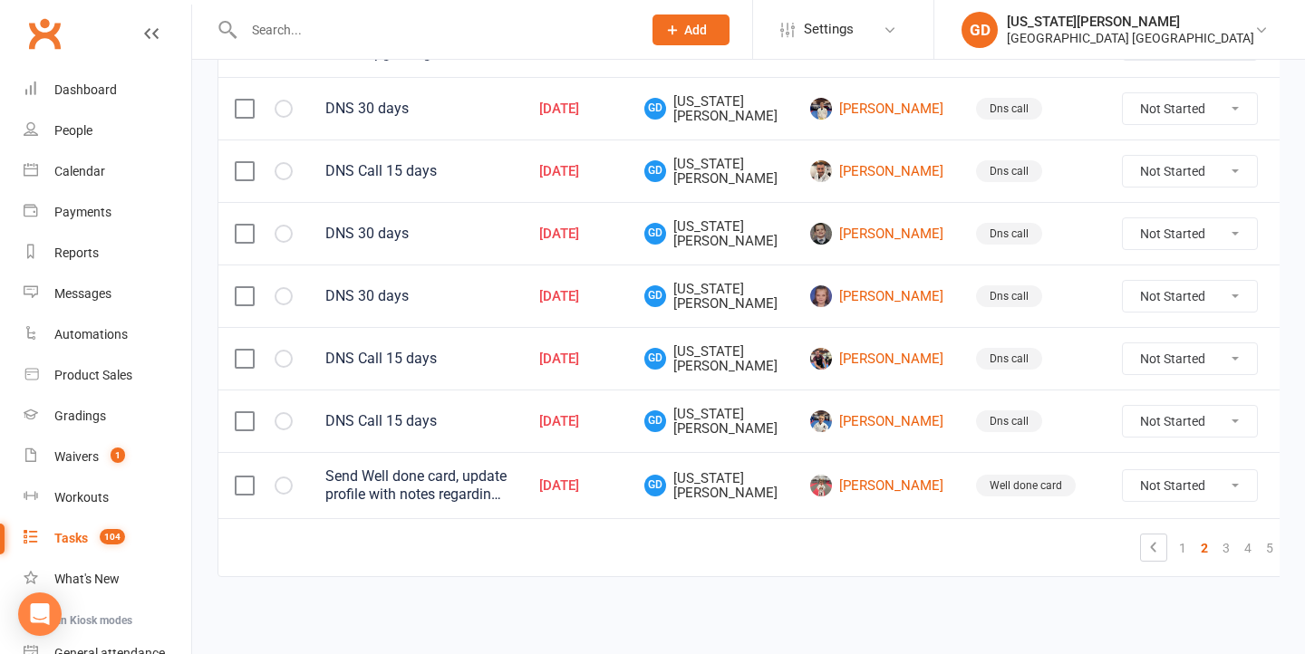
scroll to position [1455, 0]
click at [1215, 540] on link "3" at bounding box center [1226, 547] width 22 height 25
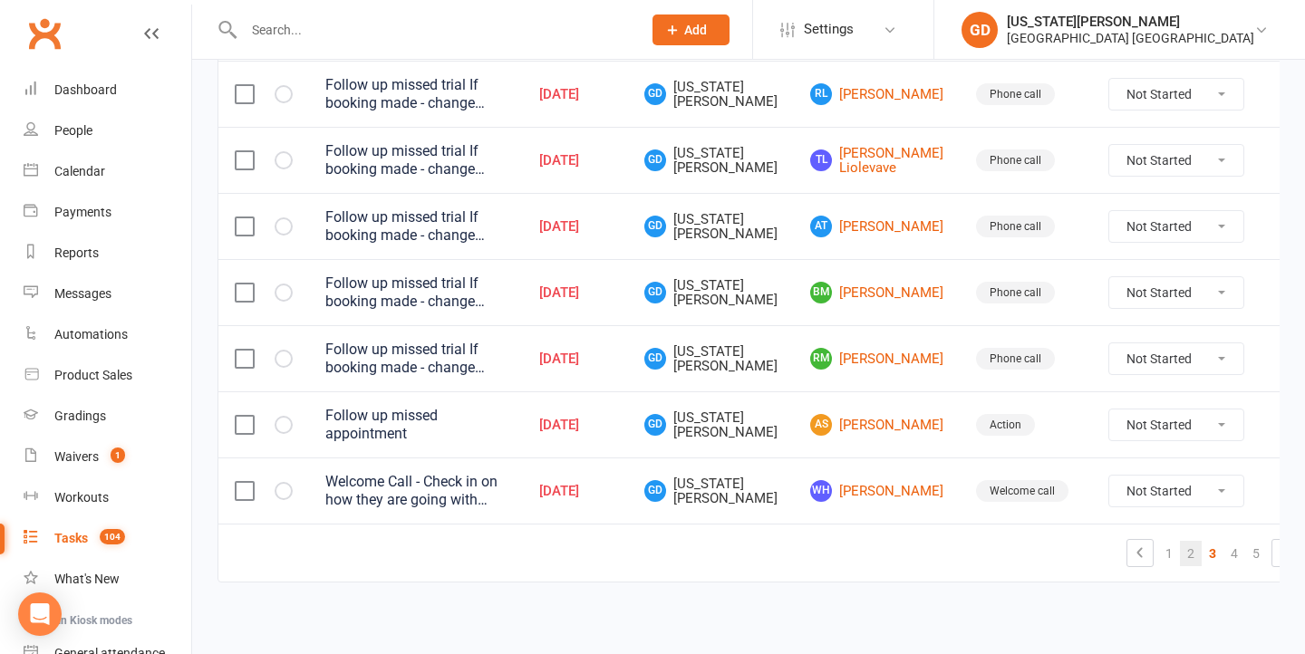
scroll to position [1451, 0]
click at [1180, 542] on link "2" at bounding box center [1191, 554] width 22 height 25
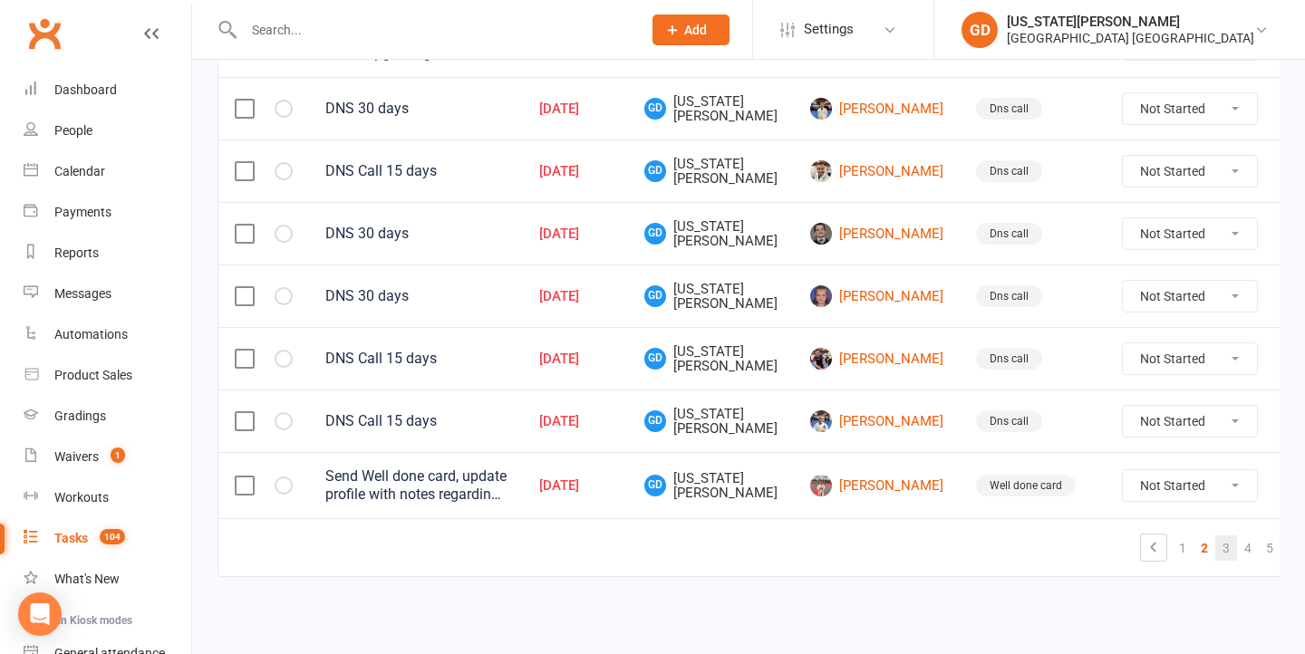
click at [1215, 544] on link "3" at bounding box center [1226, 547] width 22 height 25
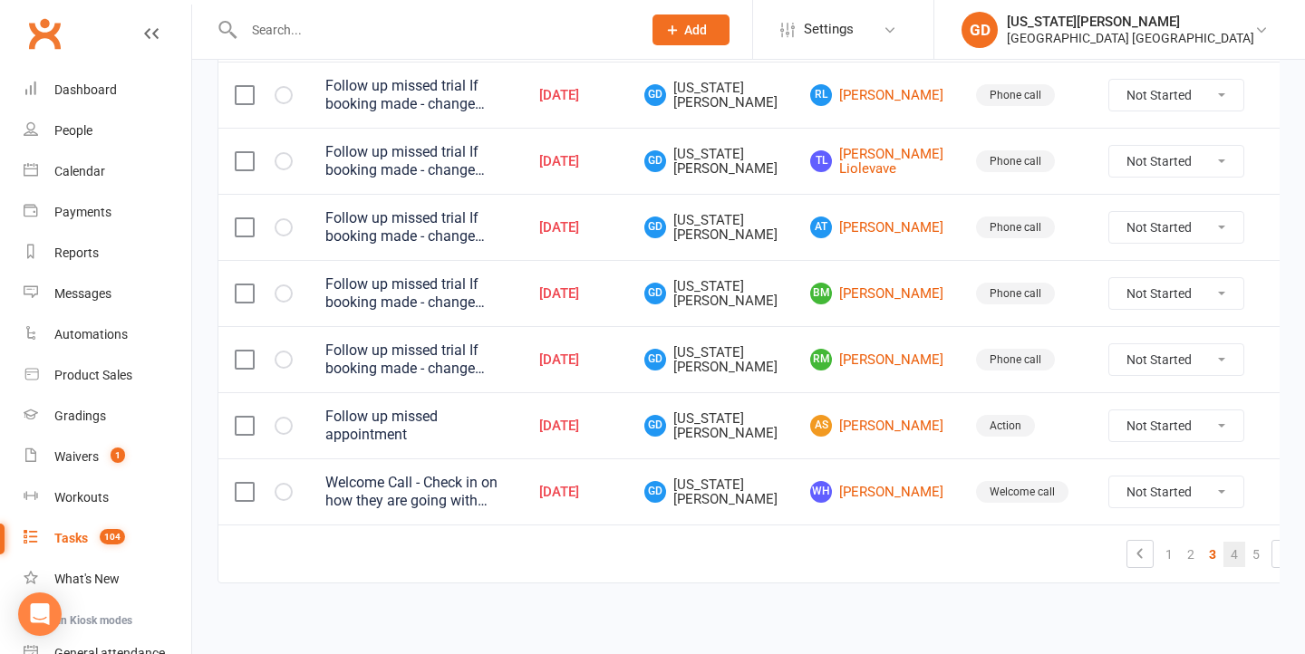
click at [1223, 542] on link "4" at bounding box center [1234, 554] width 22 height 25
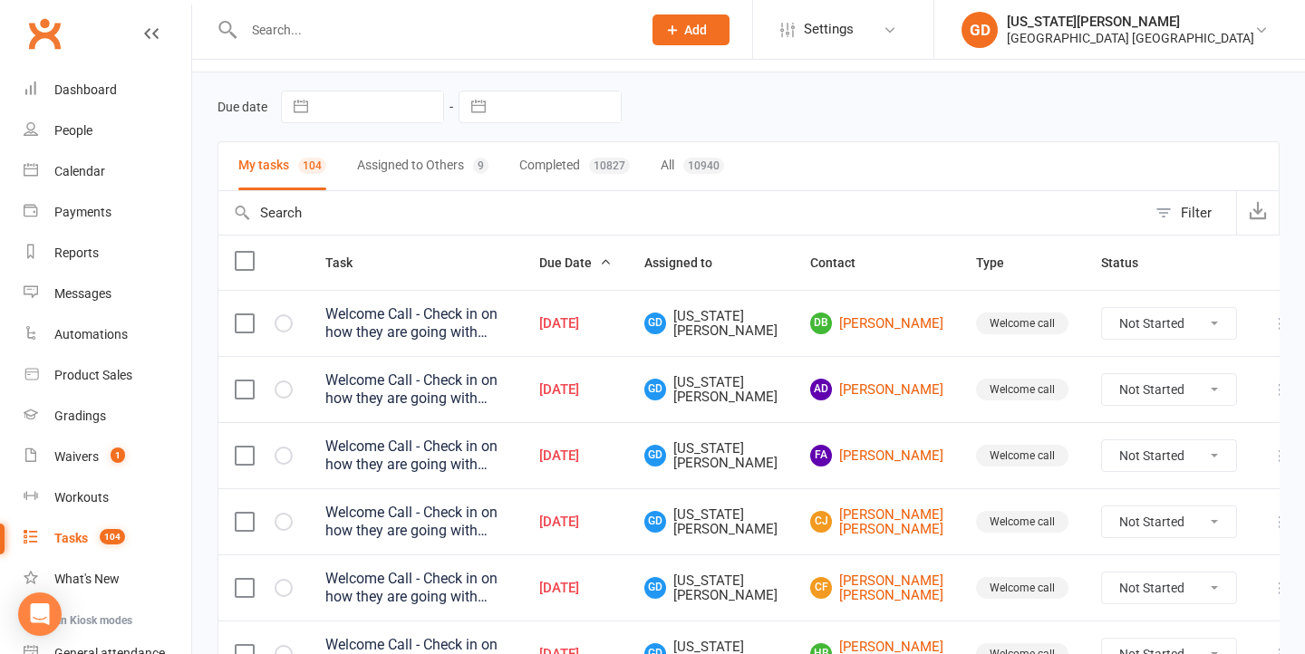
scroll to position [49, 0]
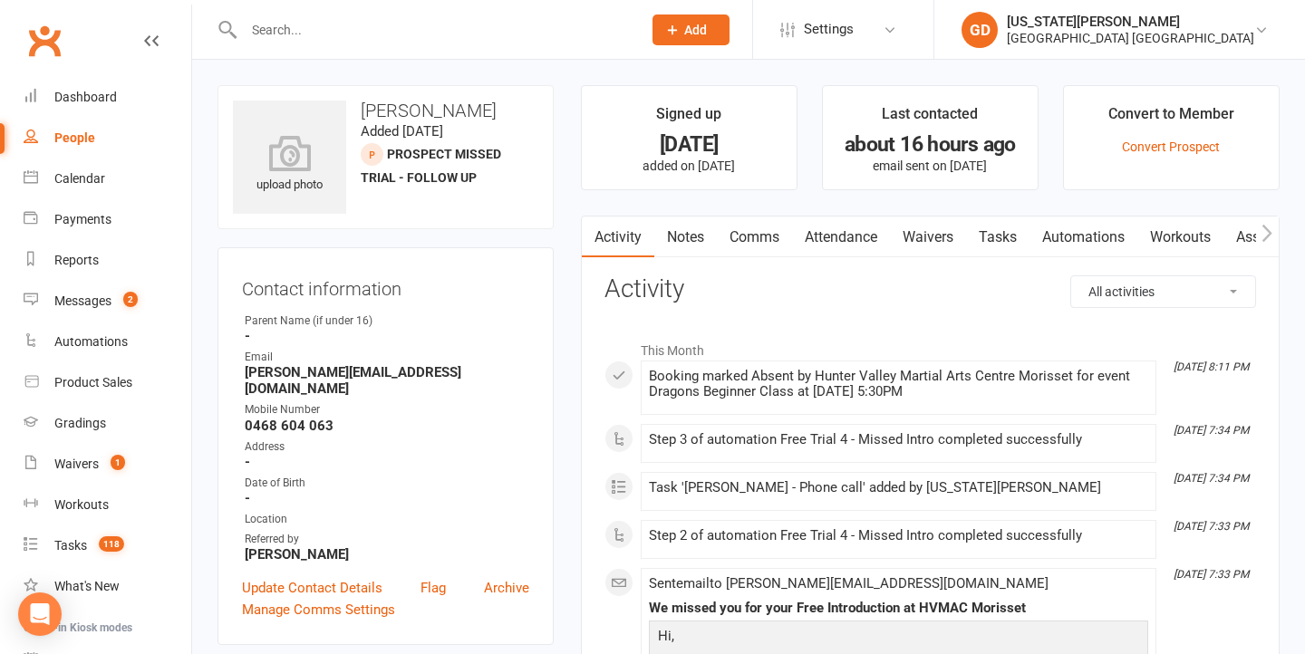
click at [769, 232] on link "Comms" at bounding box center [754, 238] width 75 height 42
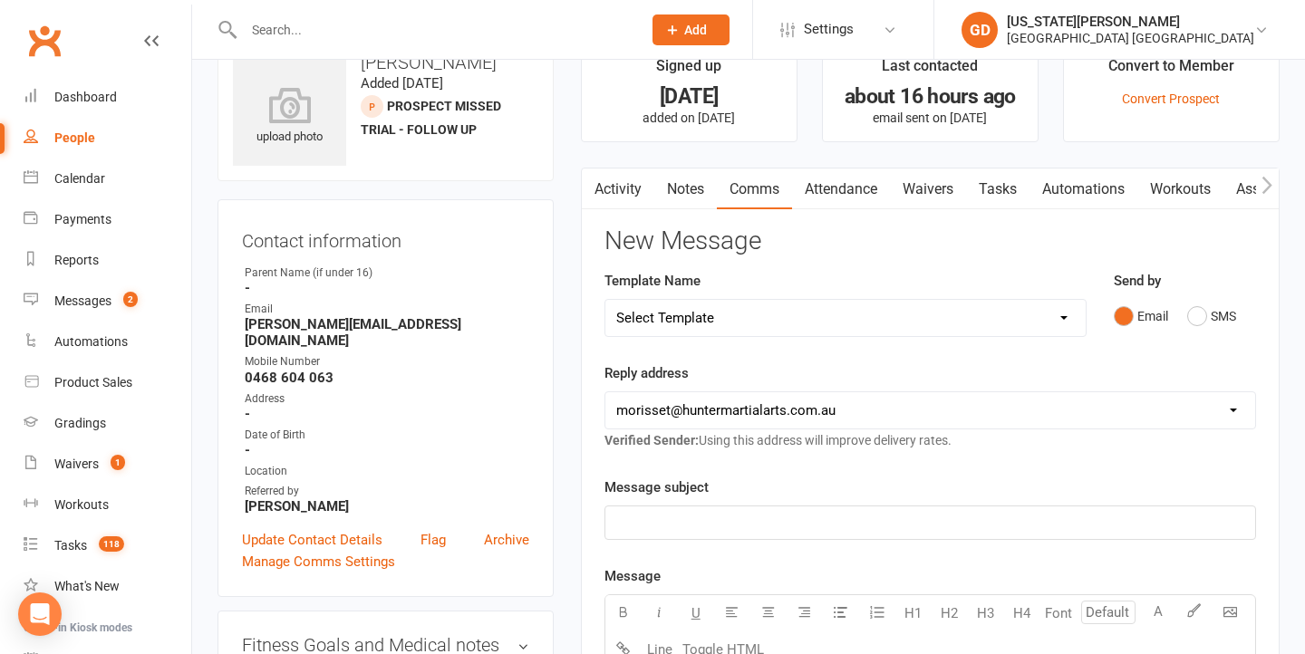
scroll to position [89, 0]
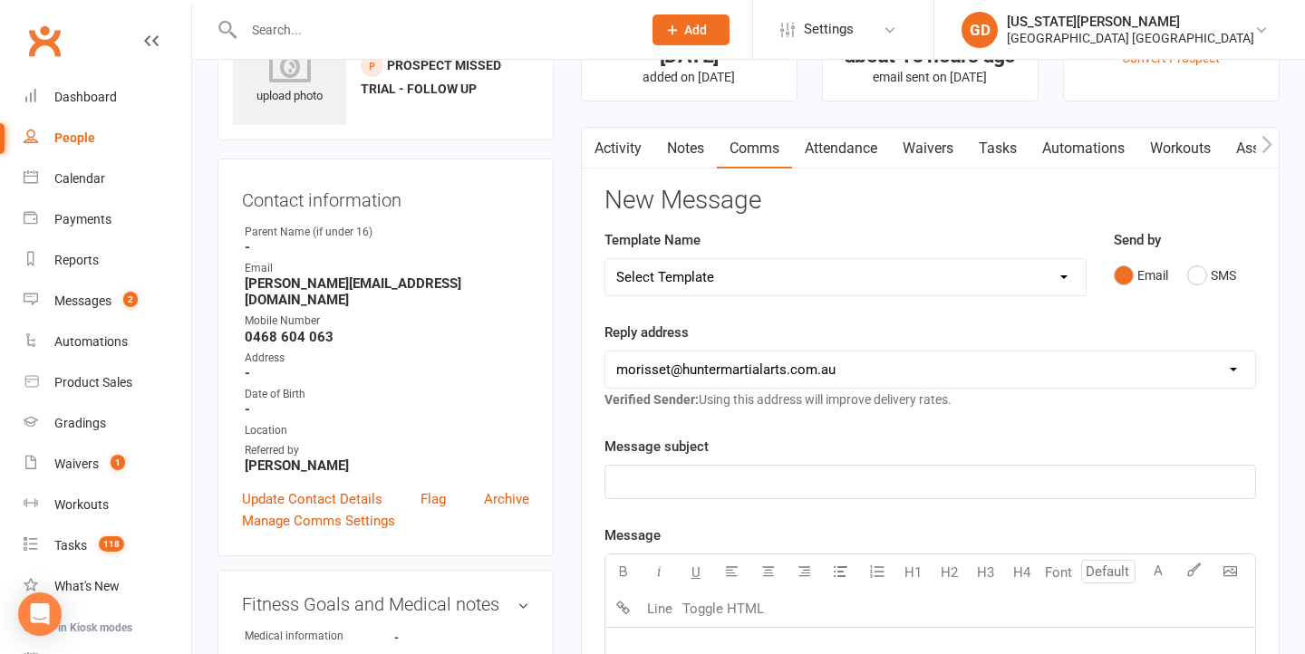
drag, startPoint x: 1213, startPoint y: 265, endPoint x: 1126, endPoint y: 313, distance: 98.9
click at [1213, 265] on button "SMS" at bounding box center [1211, 275] width 49 height 34
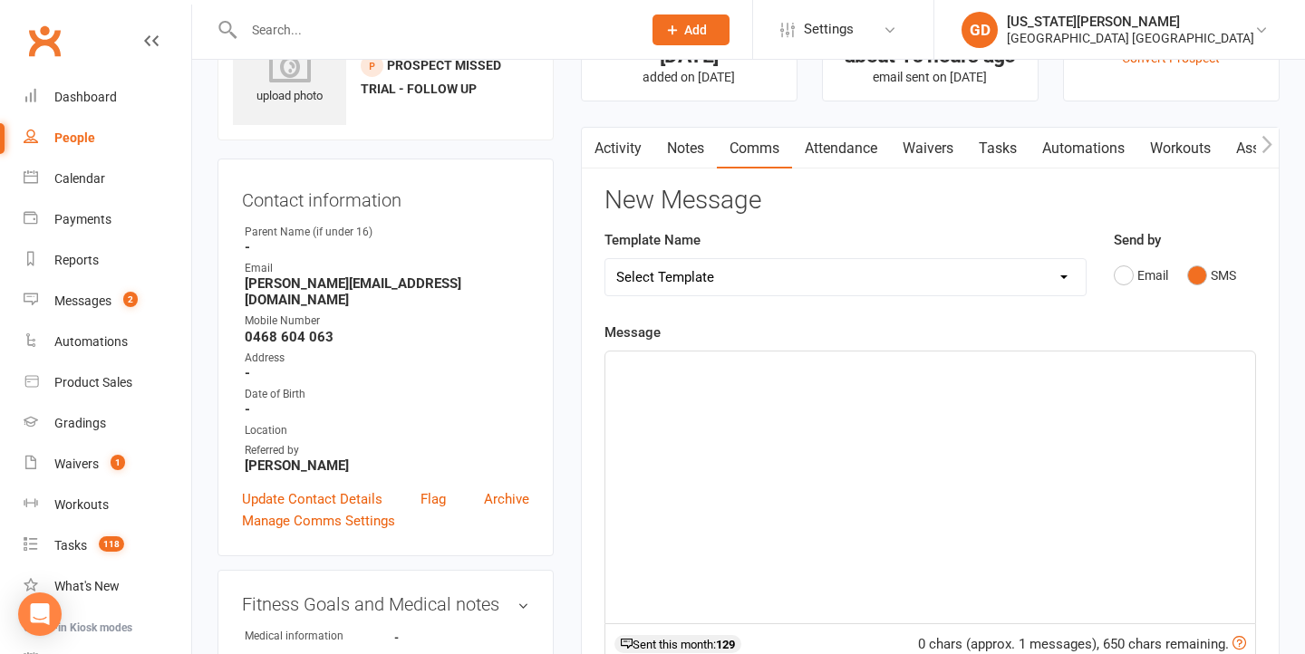
click at [747, 514] on div "﻿" at bounding box center [930, 488] width 650 height 272
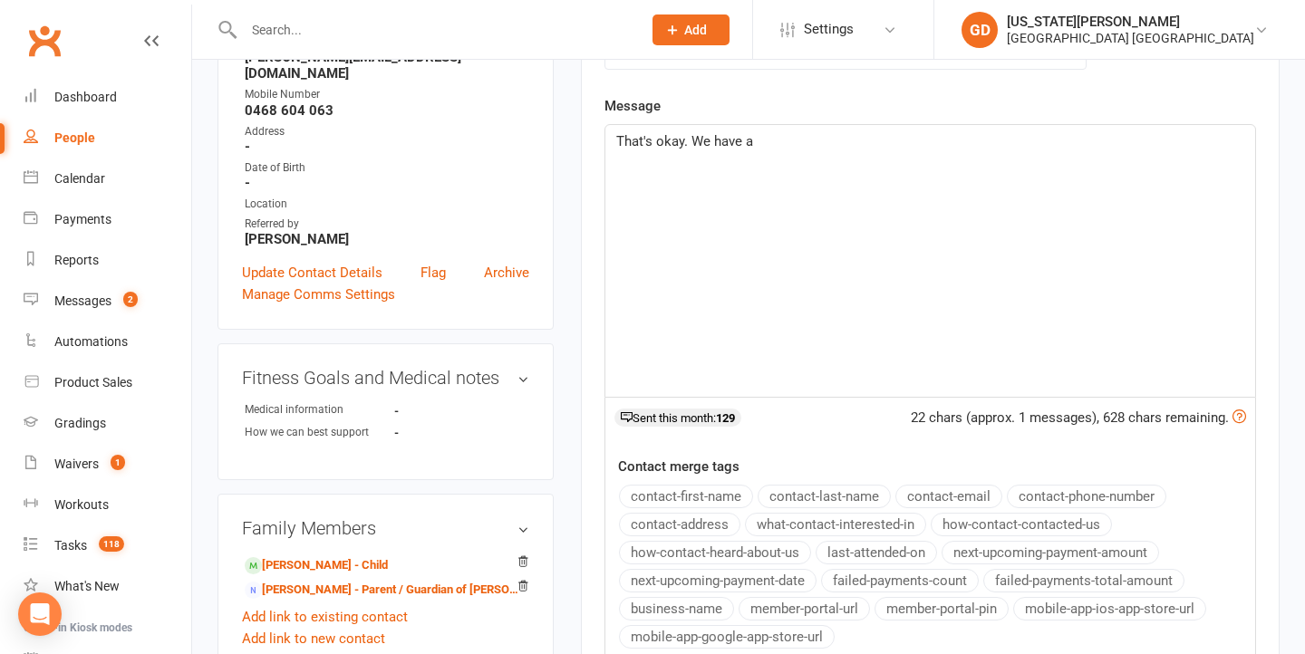
scroll to position [316, 0]
click at [970, 1] on li "GD Georgia Dearlove Hunter Valley Martial Arts Centre Morisset My profile Suppo…" at bounding box center [1118, 29] width 371 height 59
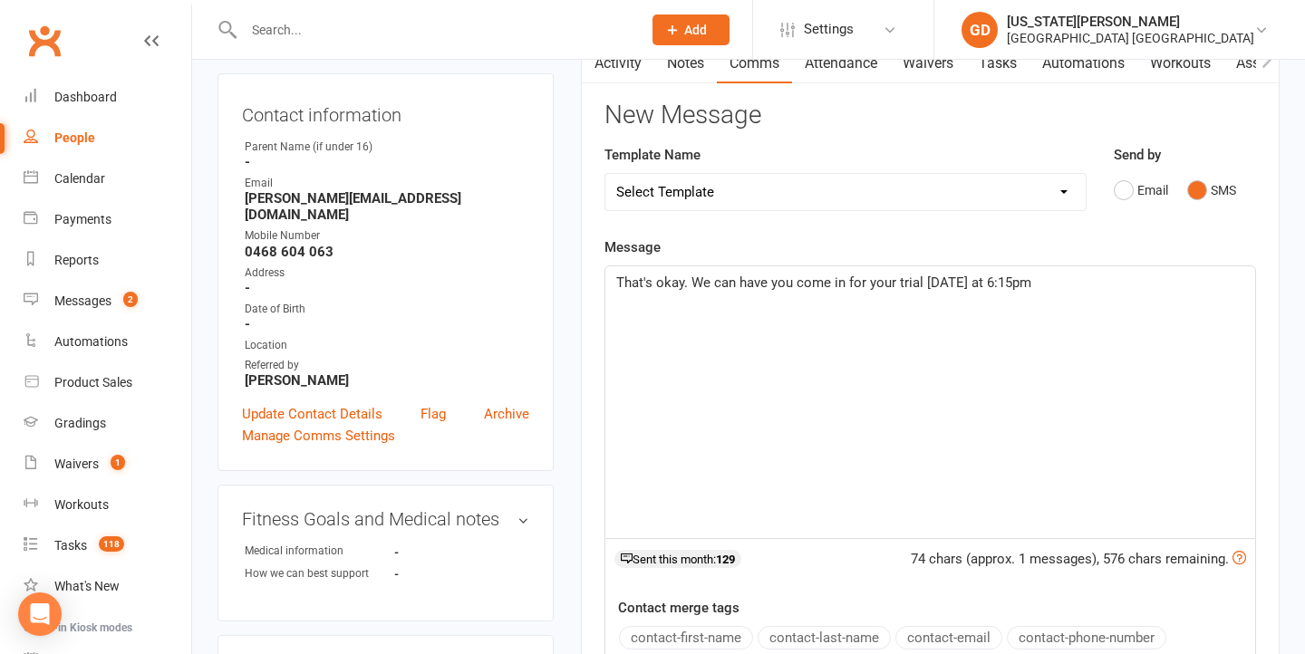
scroll to position [68, 0]
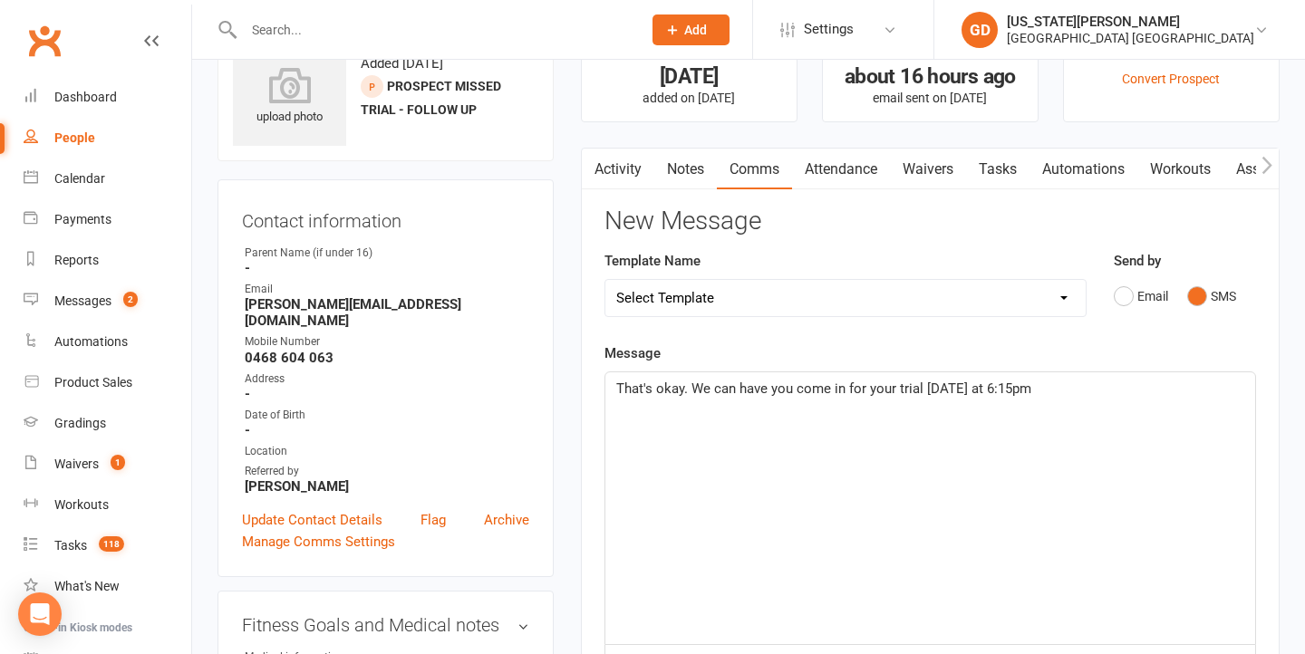
click at [1111, 385] on p "That's okay. We can have you come in for your trial on Wednesday at 6:15pm" at bounding box center [930, 389] width 628 height 22
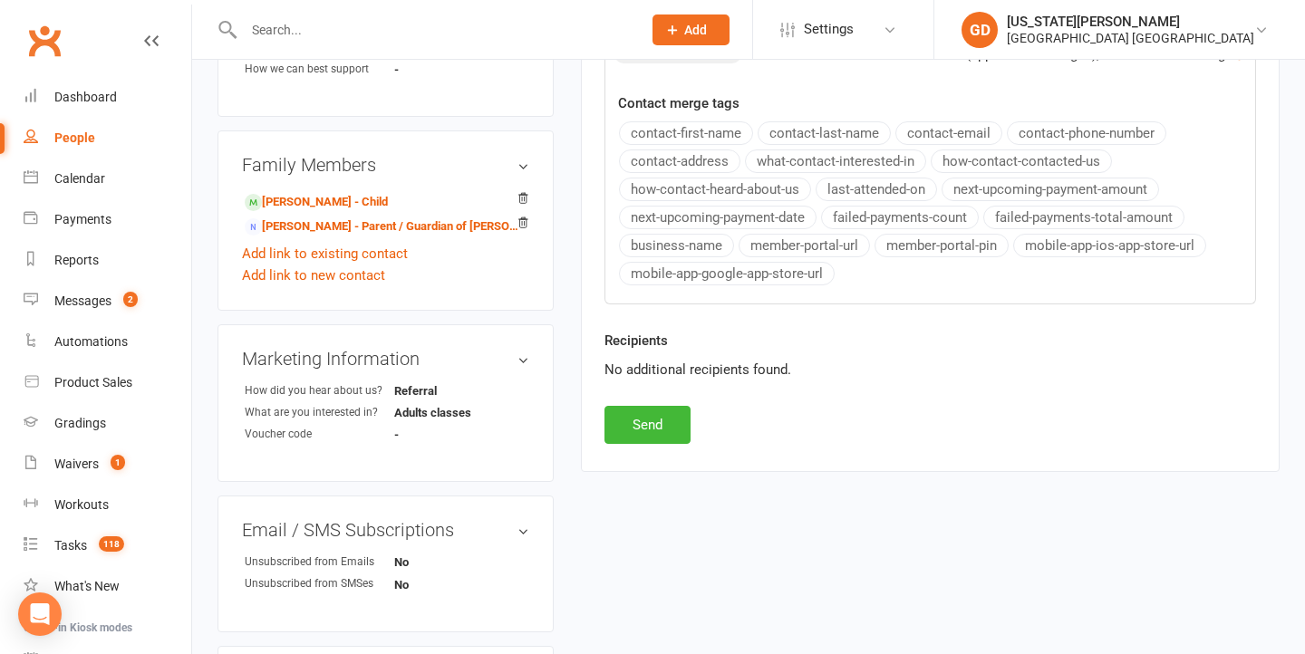
scroll to position [646, 0]
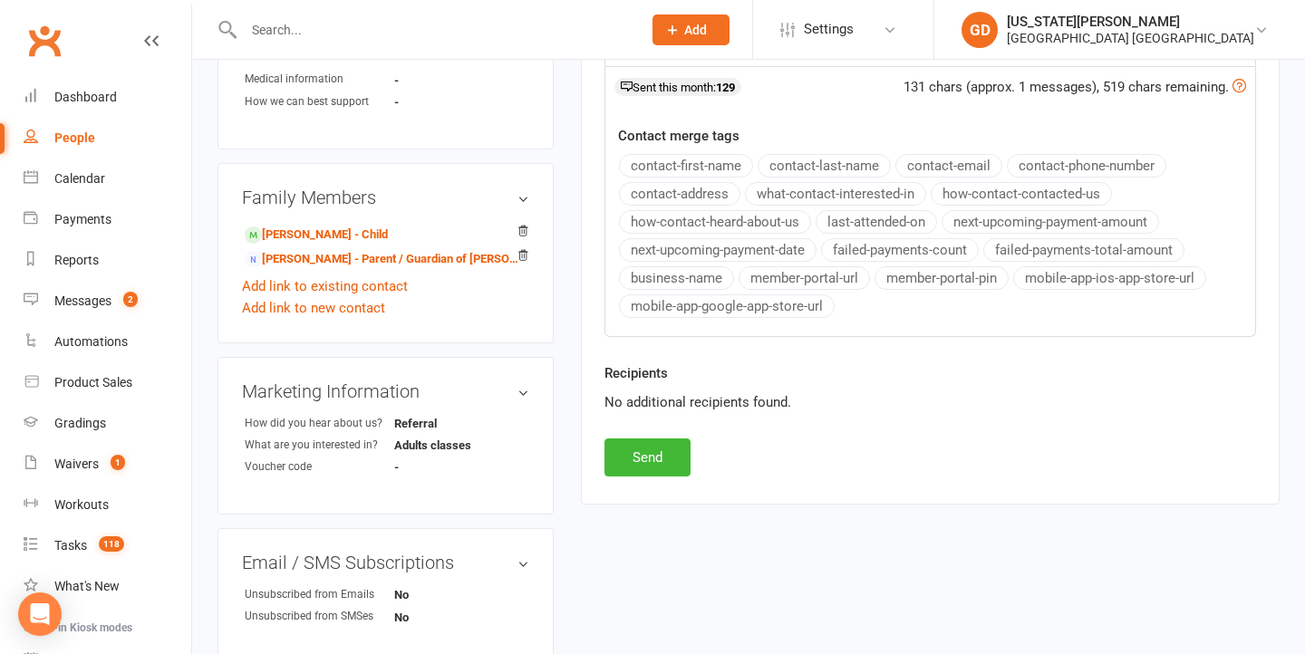
click at [649, 426] on div "Recipients No additional recipients found." at bounding box center [930, 400] width 679 height 76
click at [651, 445] on button "Send" at bounding box center [647, 458] width 86 height 38
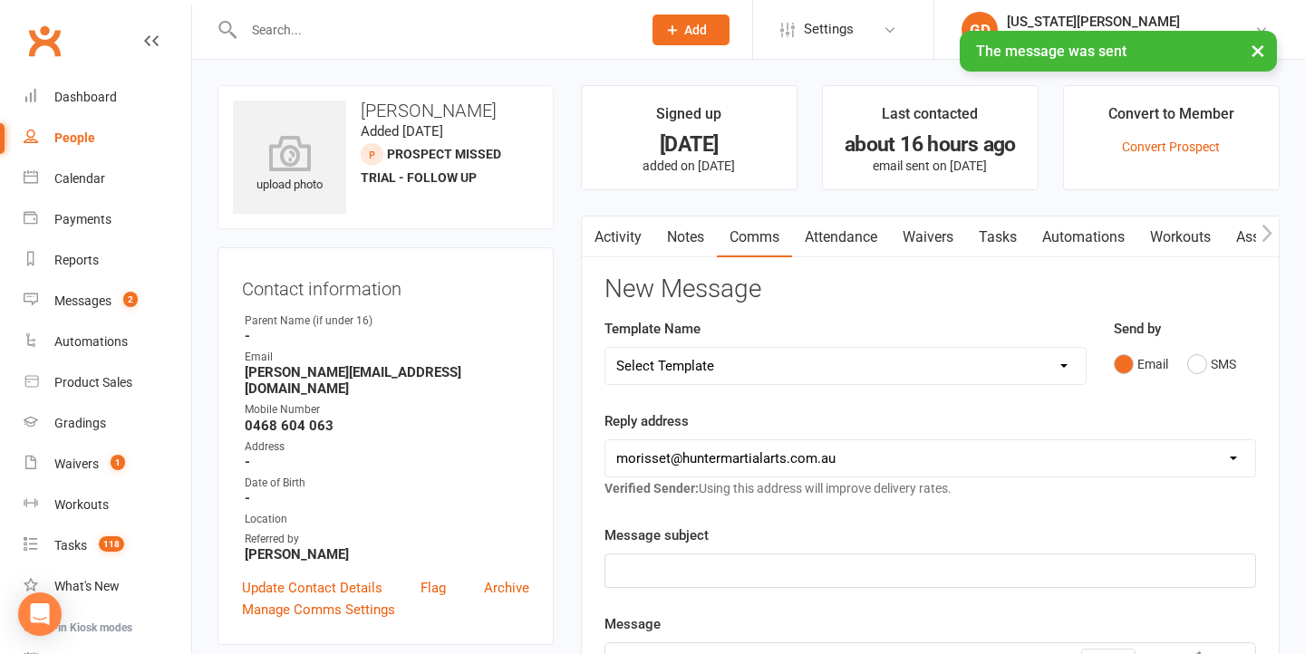
scroll to position [0, 0]
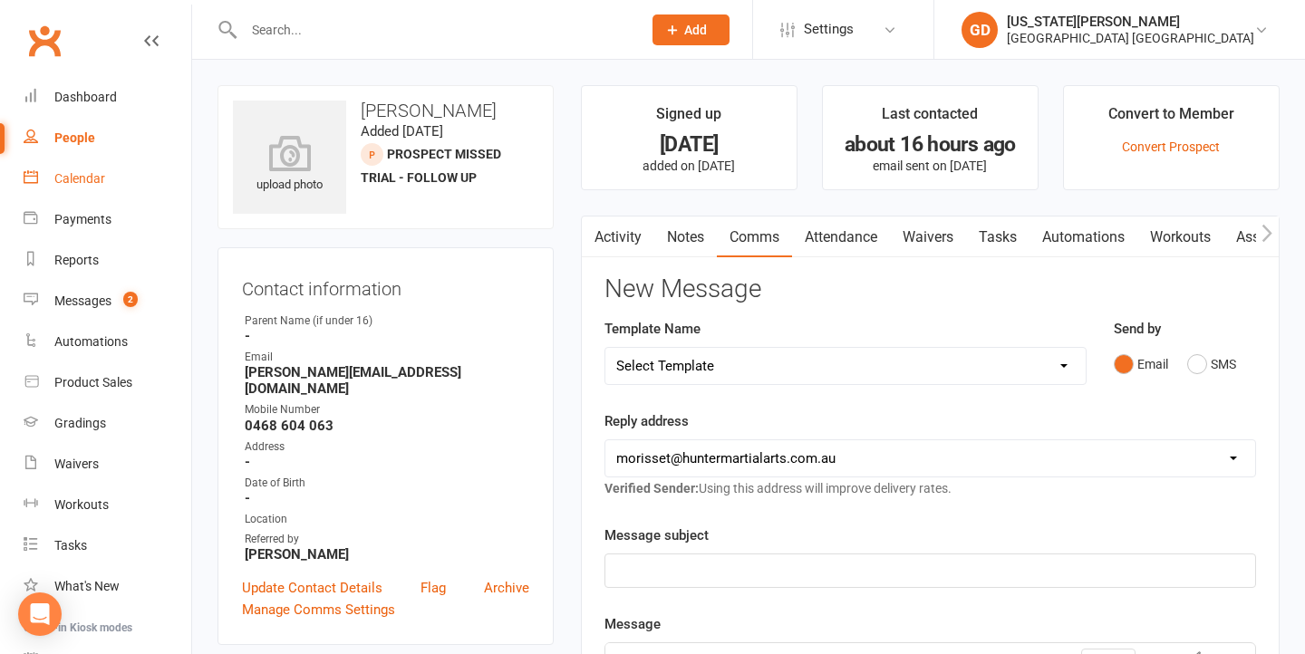
click at [128, 169] on link "Calendar" at bounding box center [108, 179] width 168 height 41
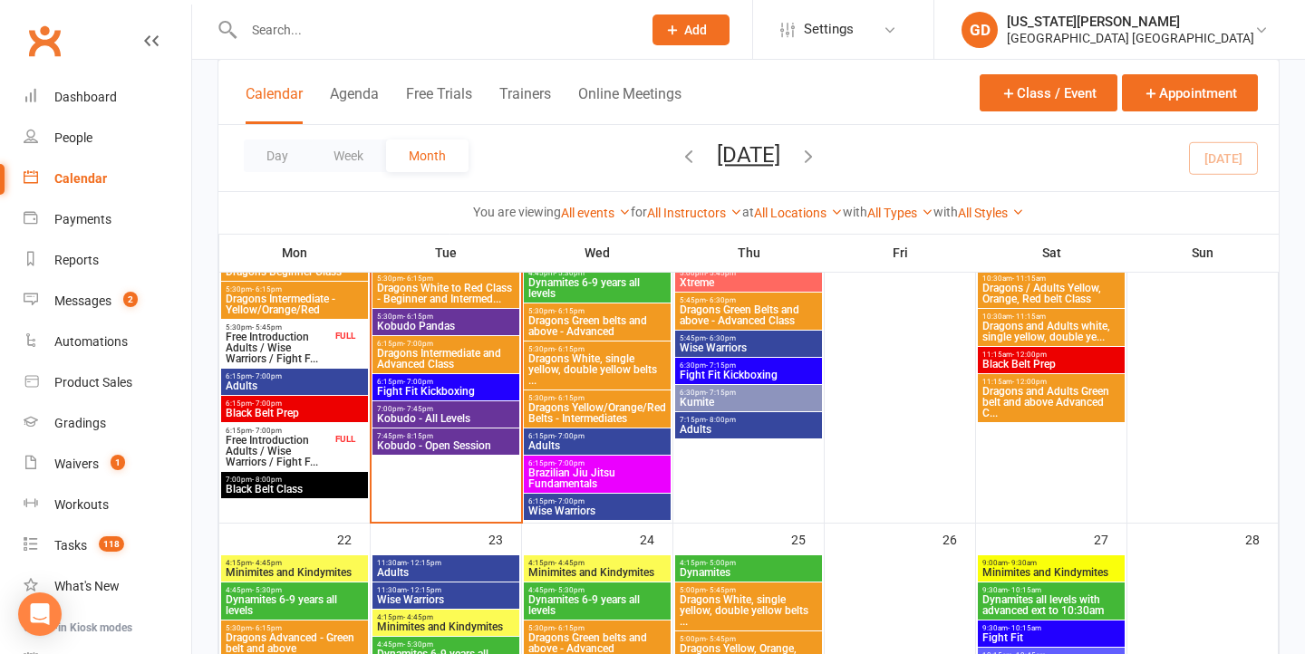
scroll to position [1450, 0]
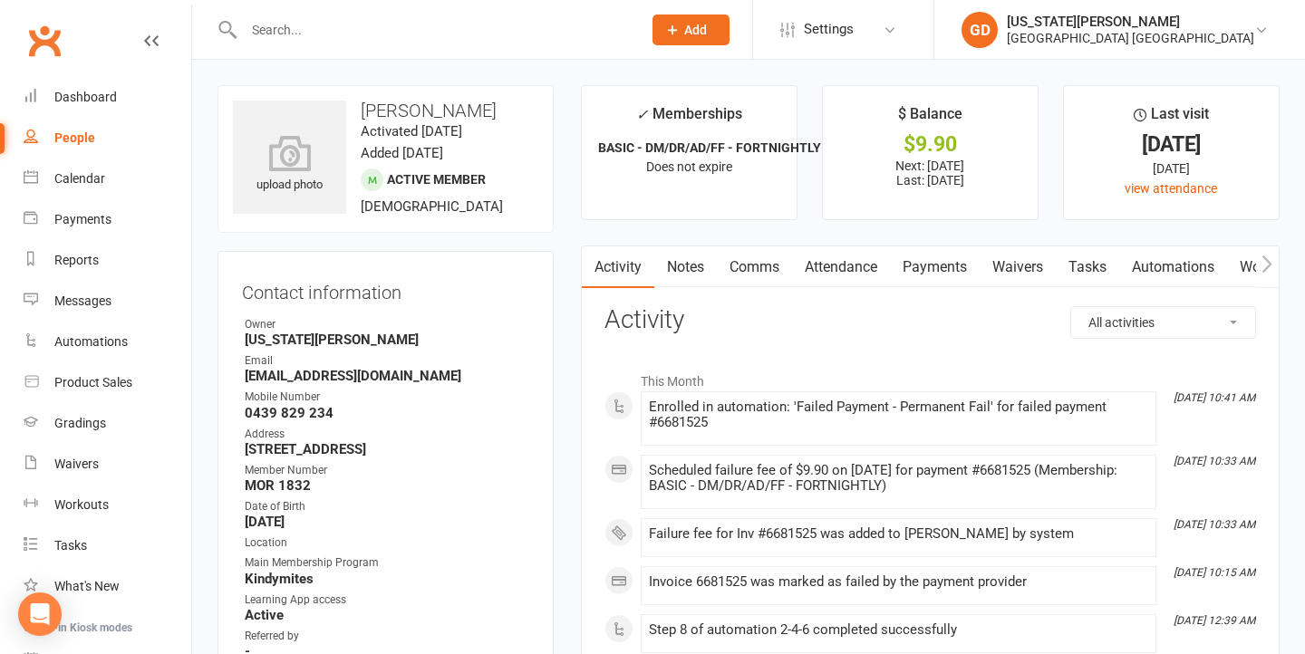
click at [1093, 265] on link "Tasks" at bounding box center [1087, 267] width 63 height 42
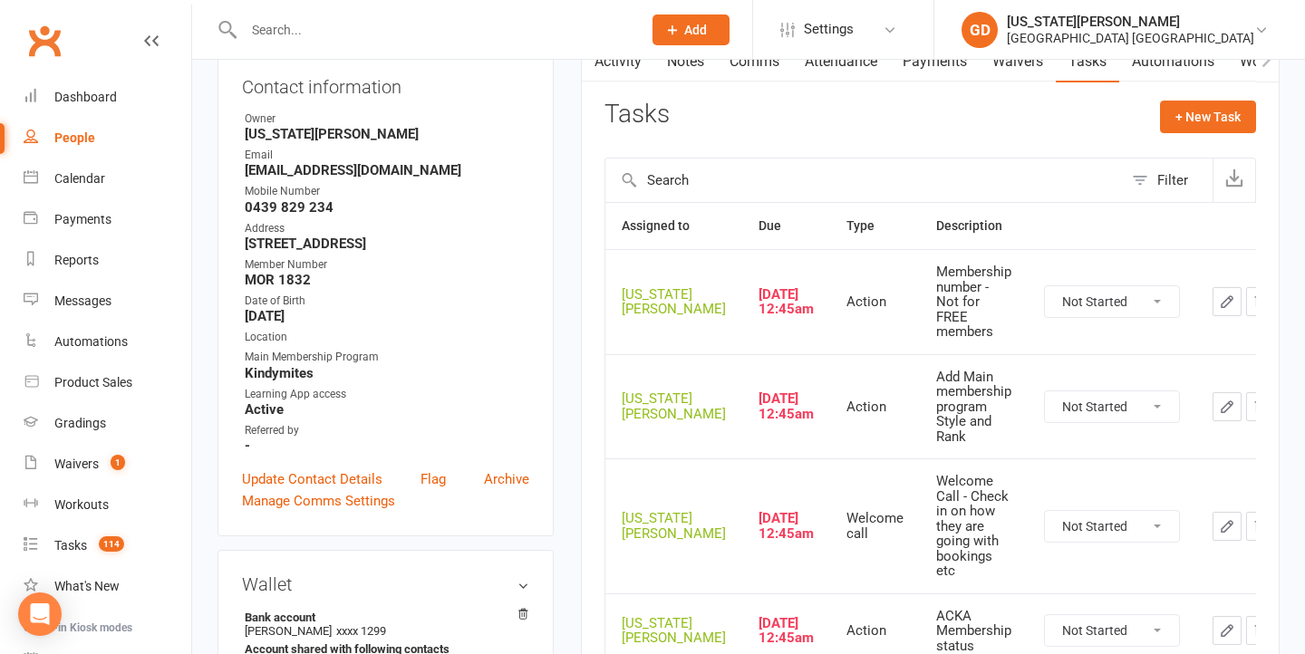
scroll to position [216, 0]
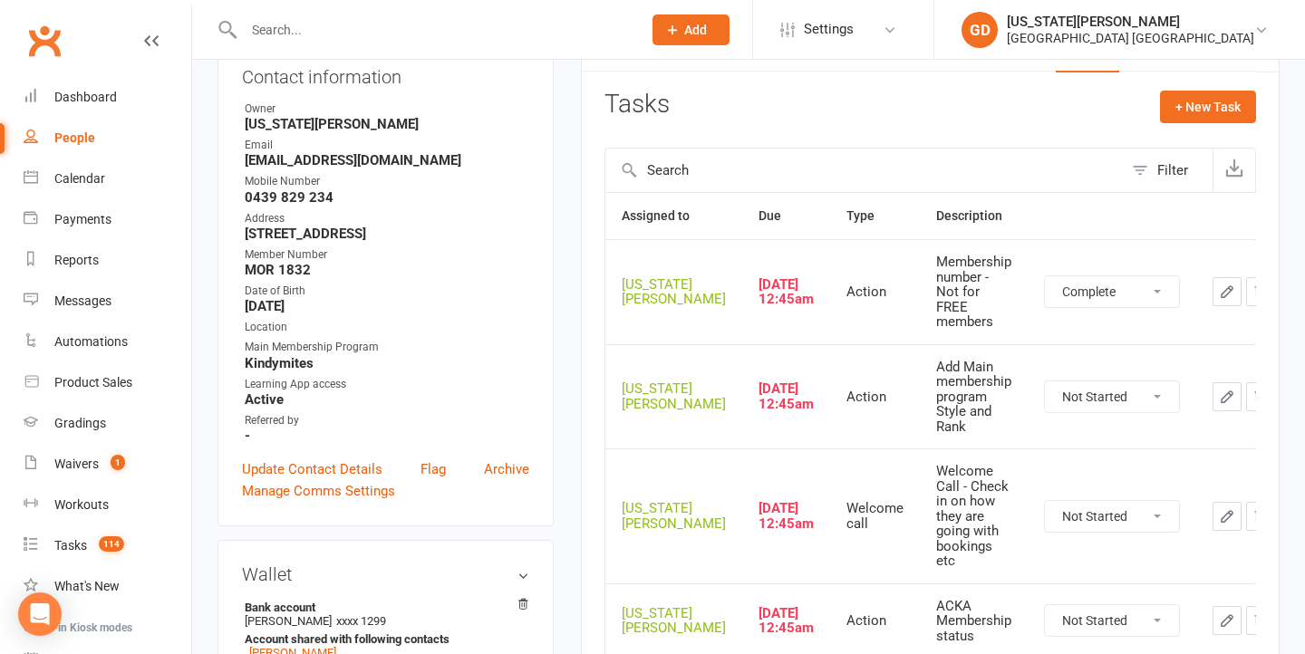
select select "unstarted"
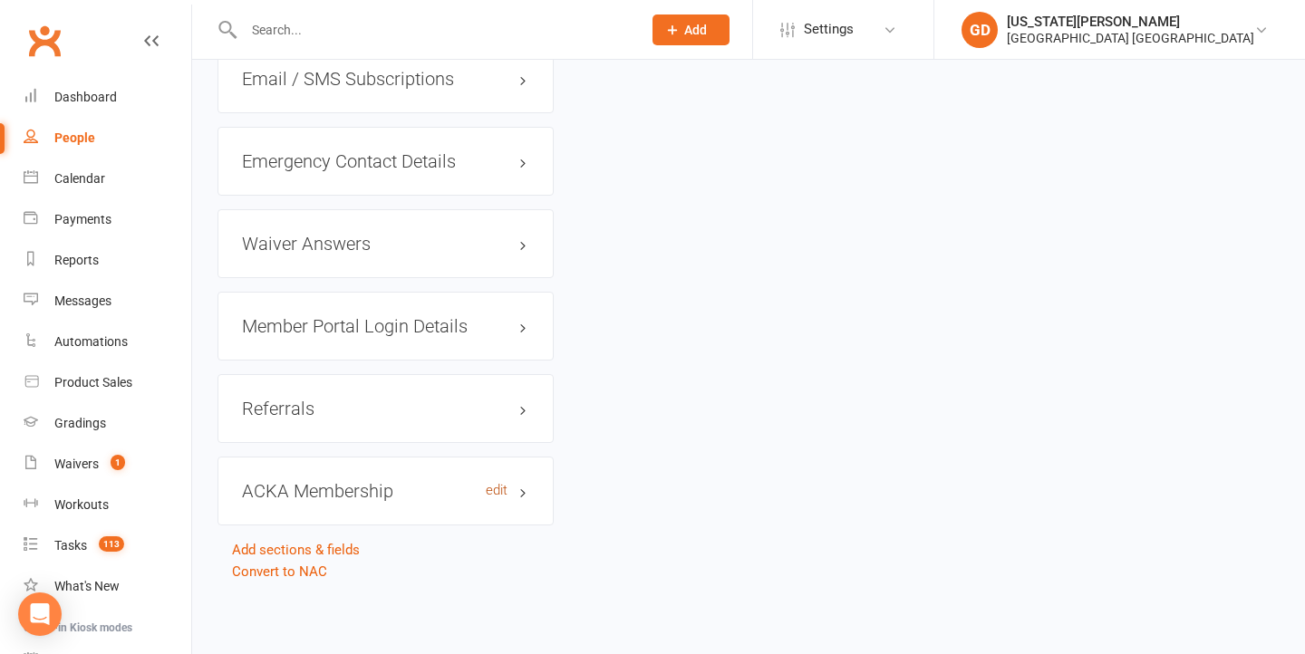
click at [499, 483] on link "edit" at bounding box center [497, 490] width 22 height 15
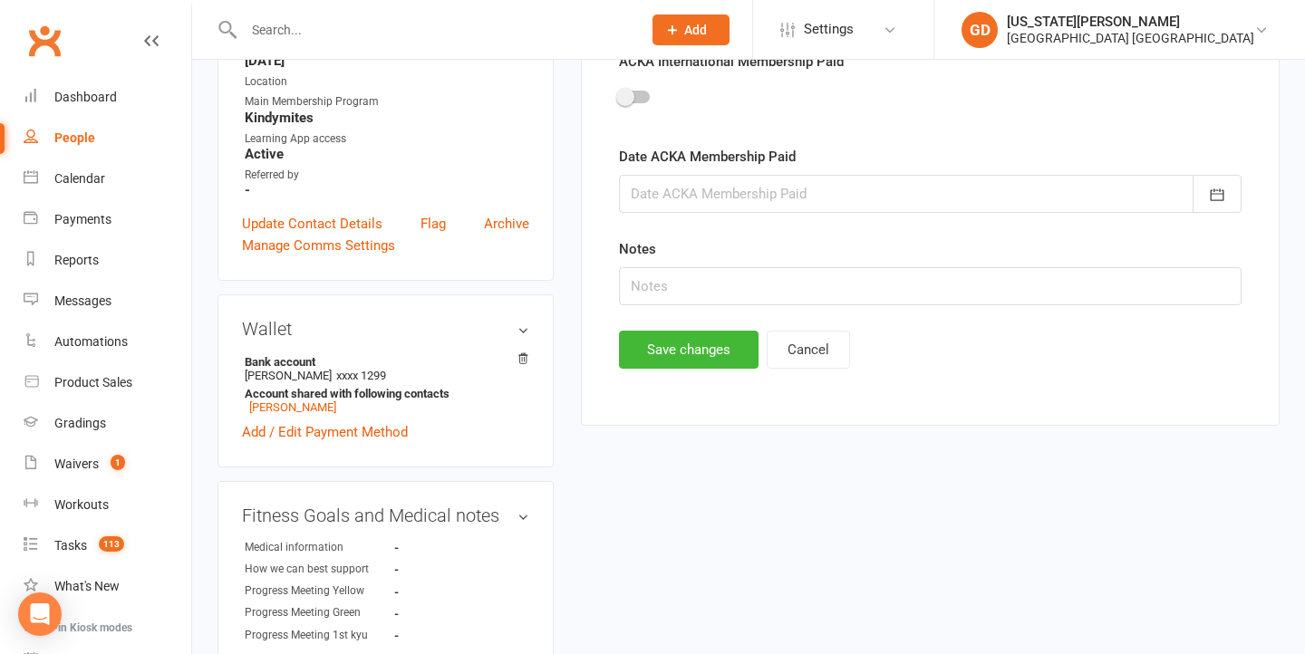
scroll to position [154, 0]
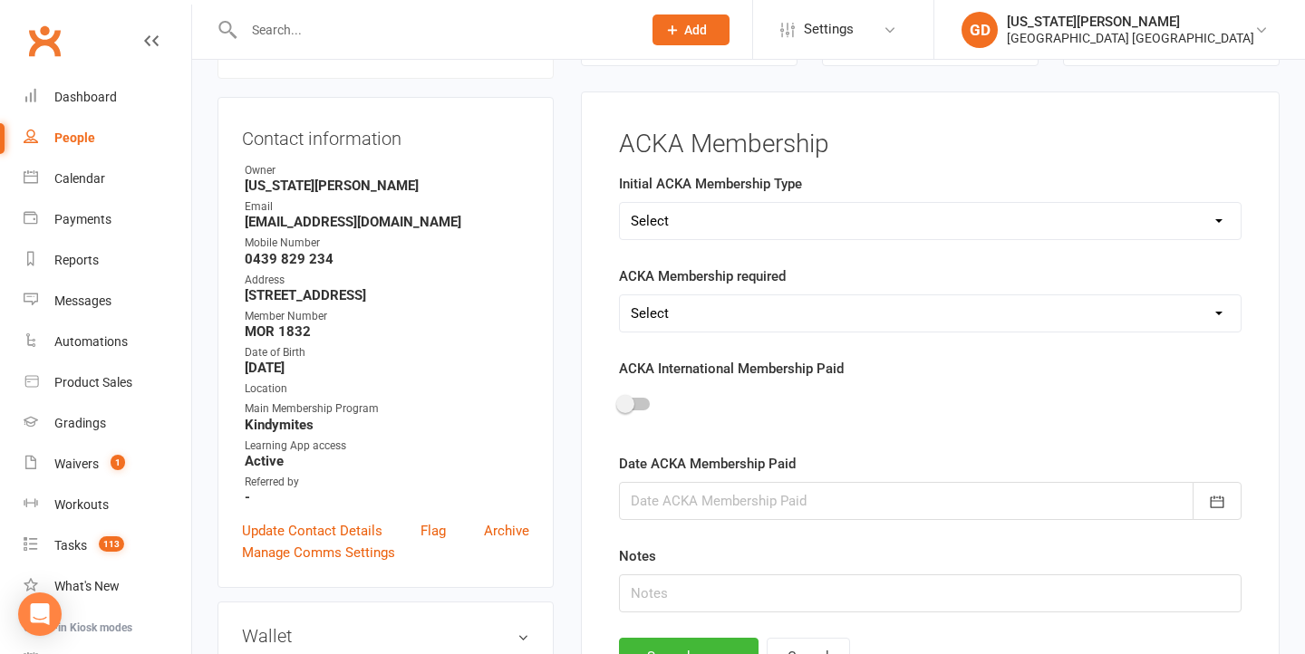
select select "Kindymites"
select select "No"
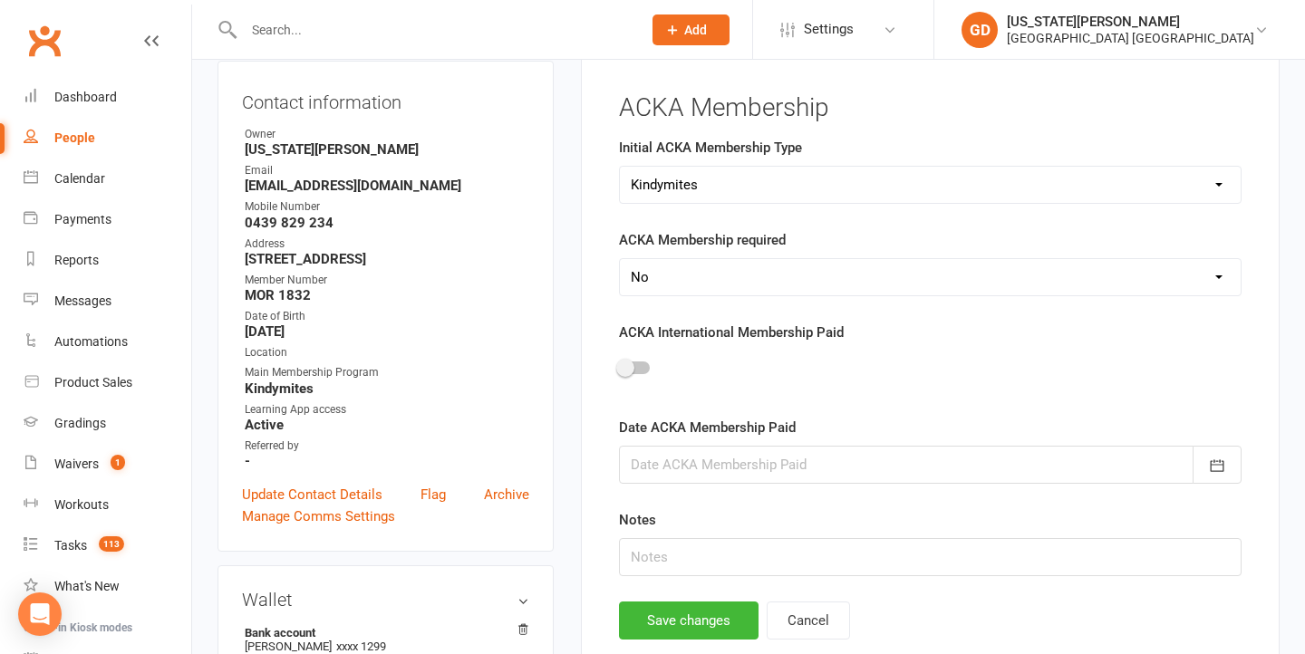
click at [684, 598] on main "ACKA Membership Initial ACKA Membership Type Select Minimites Kindymites Dynami…" at bounding box center [929, 366] width 651 height 545
click at [687, 609] on button "Save changes" at bounding box center [689, 621] width 140 height 38
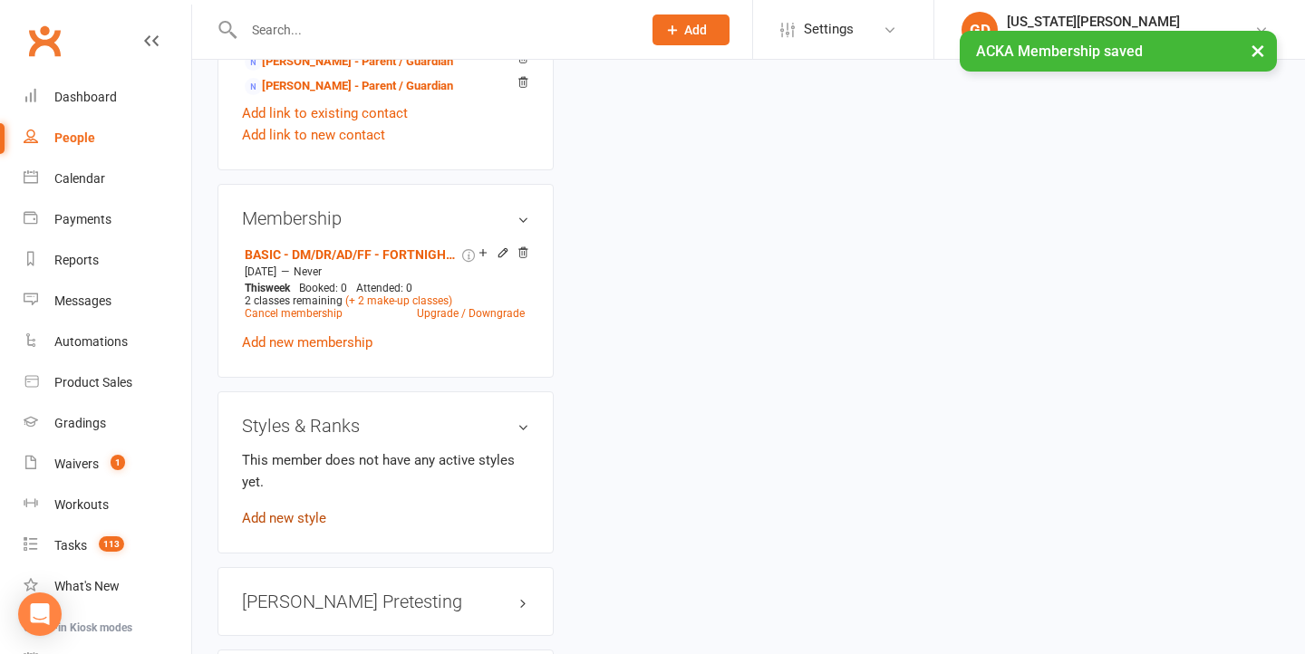
click at [323, 526] on link "Add new style" at bounding box center [284, 518] width 84 height 16
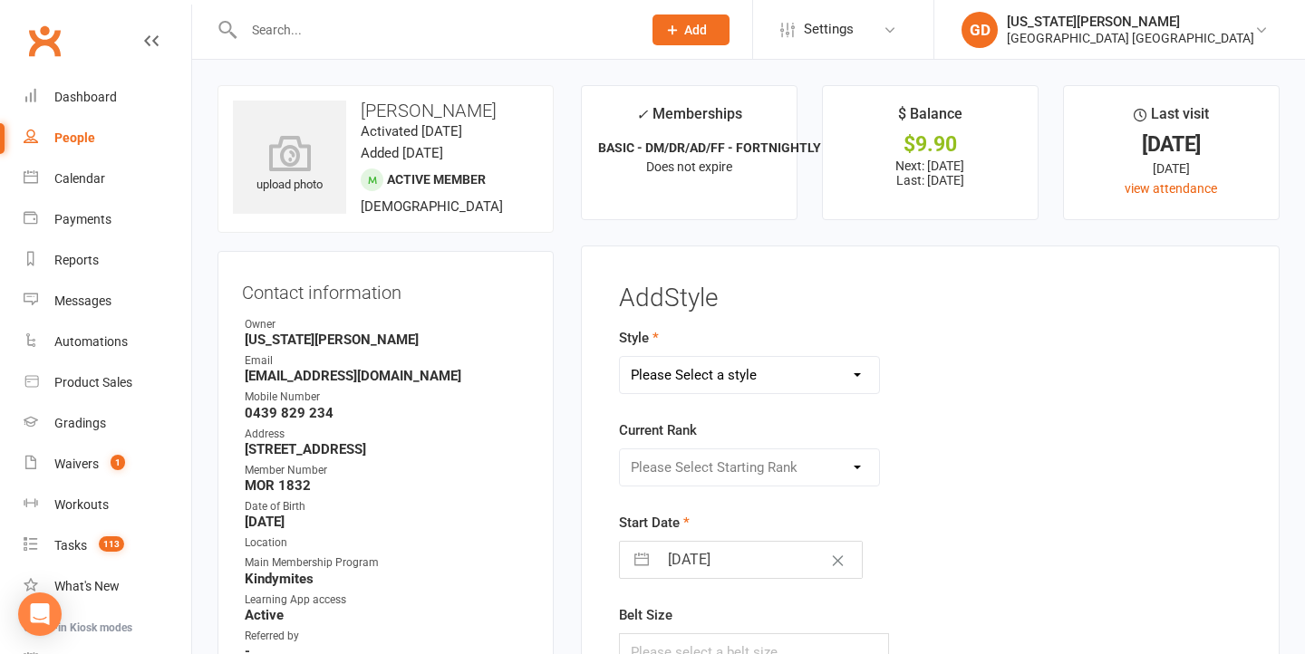
scroll to position [0, 0]
click at [757, 408] on form "Style Please Select a style BJJ/Matrats Chitokai Karate Dragons and Adults Dyna…" at bounding box center [822, 499] width 406 height 344
select select "2556"
select select "26162"
select select "7"
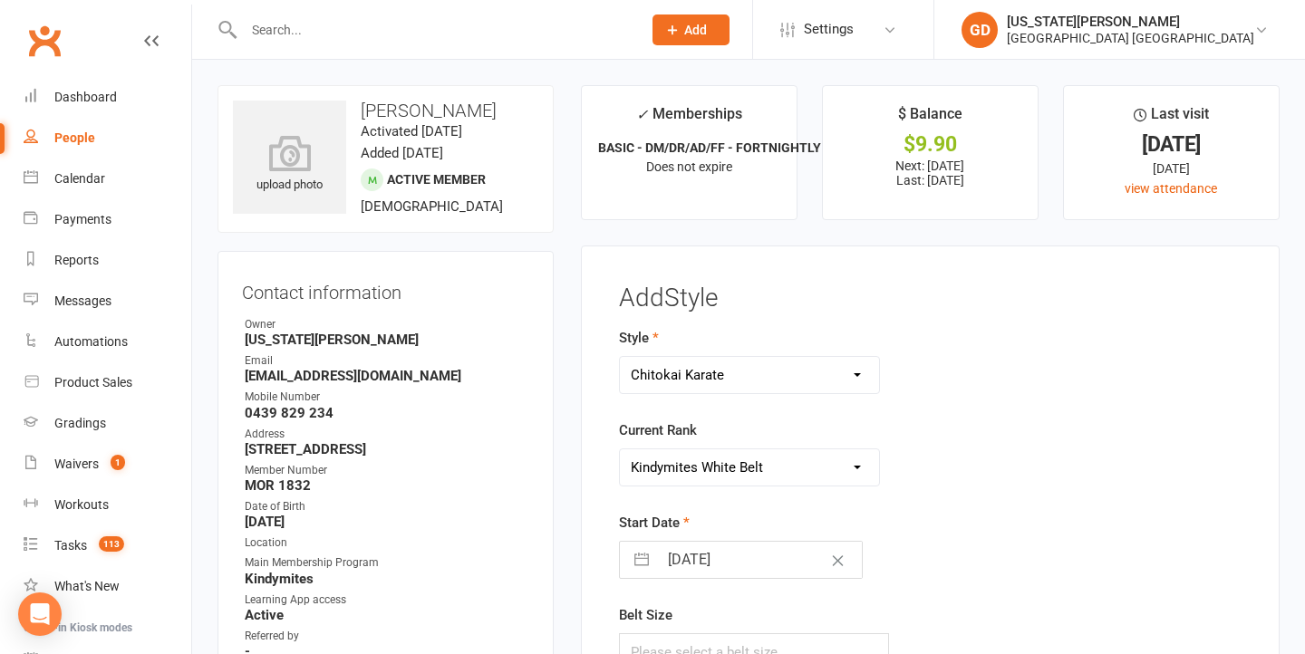
select select "2025"
select select "8"
select select "2025"
select select "9"
select select "2025"
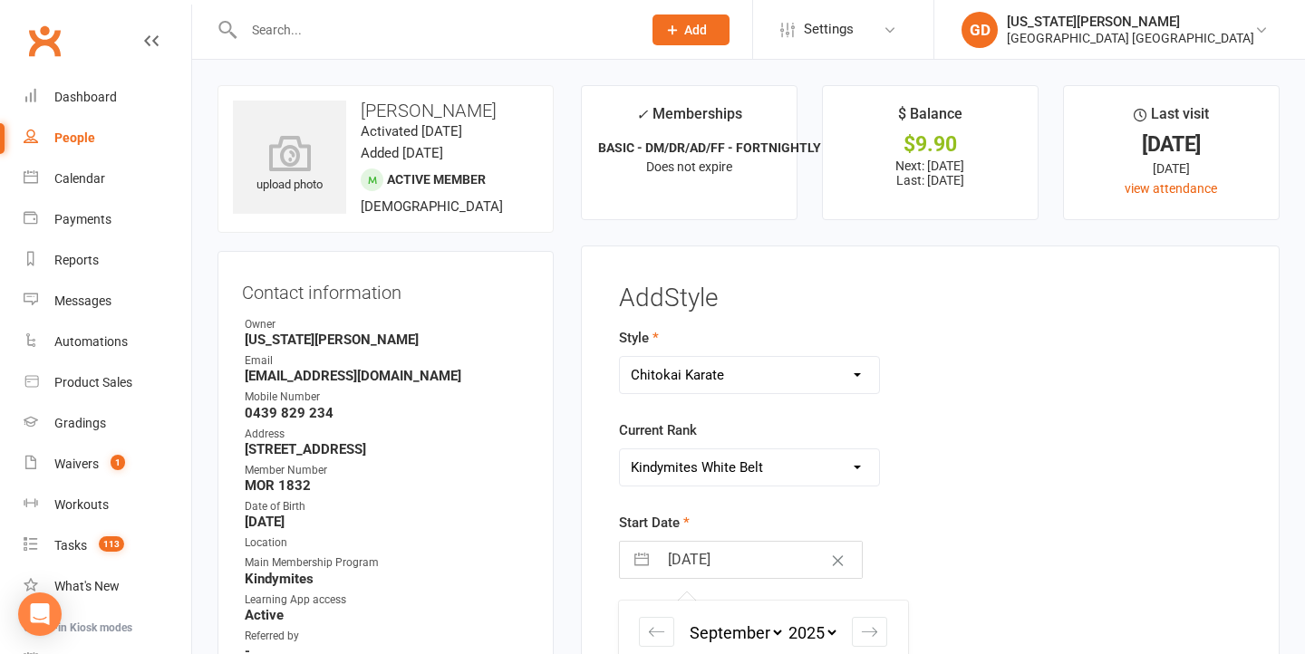
click at [702, 542] on input "16 Sep 2025" at bounding box center [760, 560] width 204 height 36
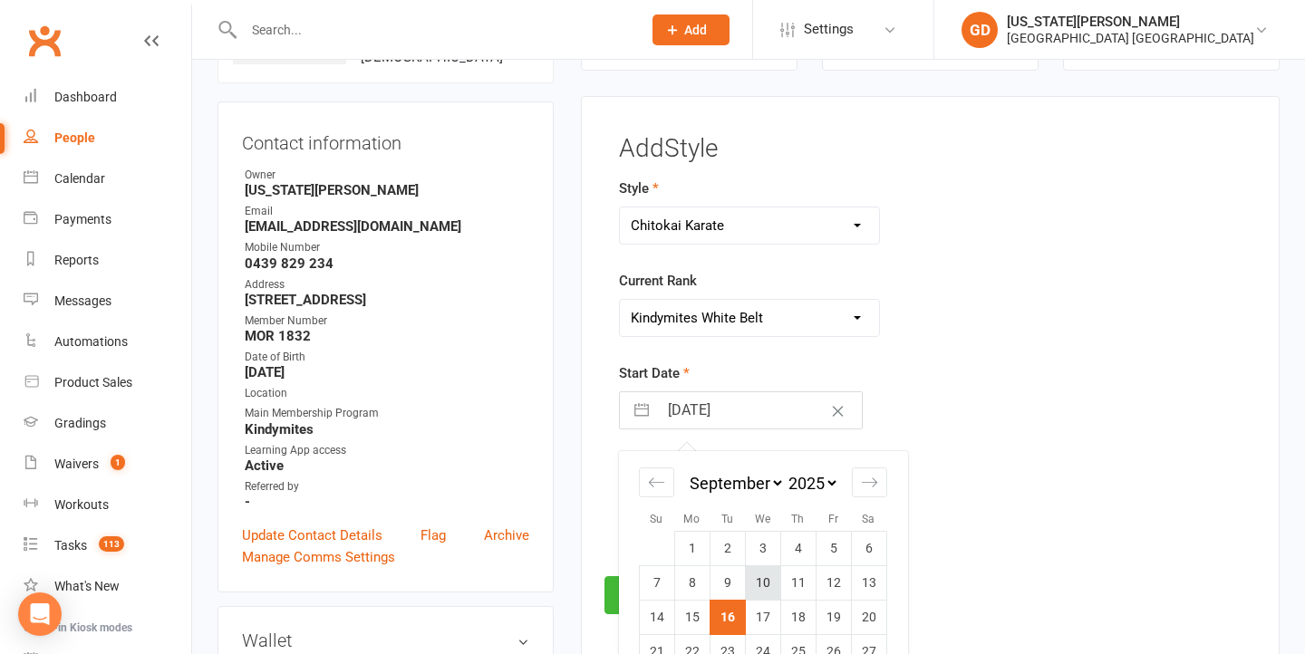
scroll to position [150, 0]
click at [656, 614] on td "14" at bounding box center [656, 616] width 35 height 34
type input "14 Sep 2025"
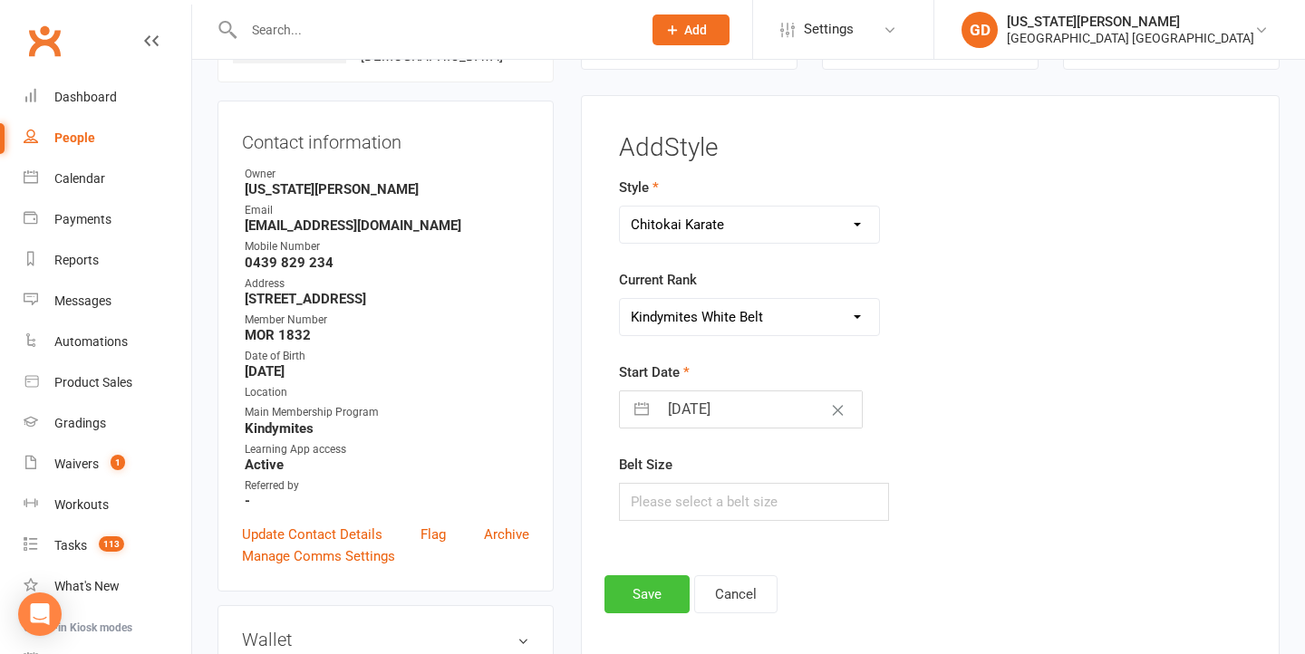
click at [633, 593] on button "Save" at bounding box center [646, 594] width 85 height 38
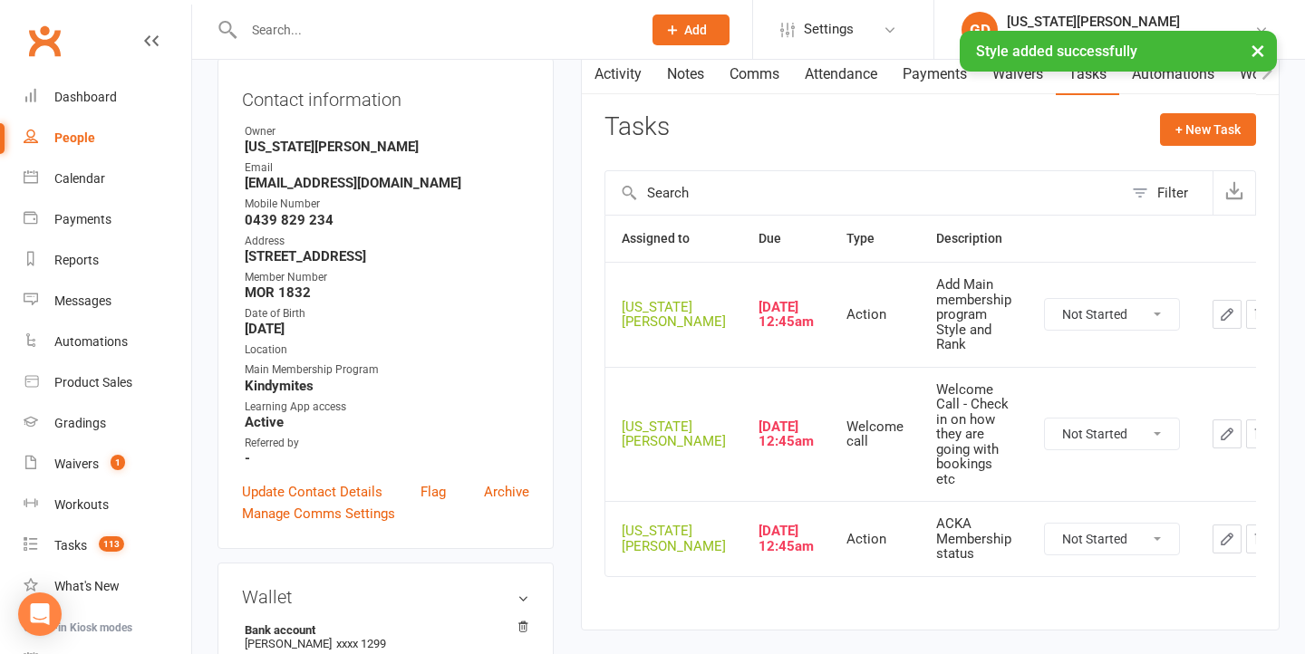
scroll to position [207, 0]
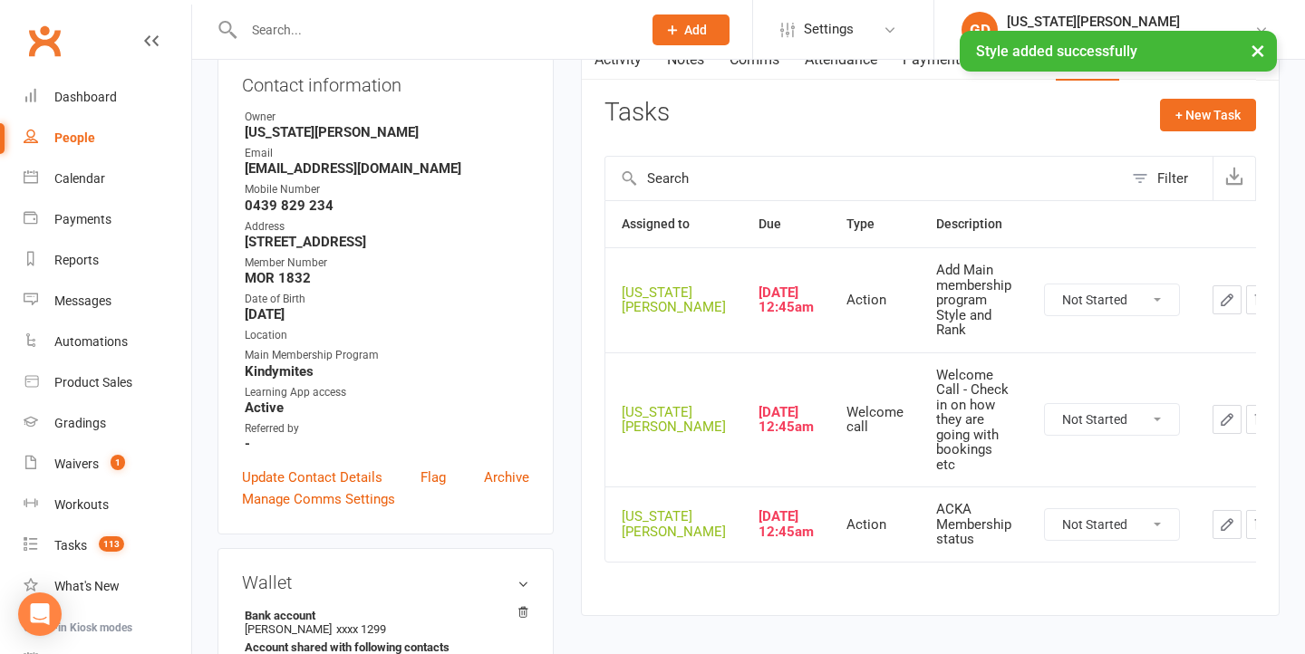
click at [1066, 320] on td "Not Started In Progress Waiting Complete" at bounding box center [1111, 299] width 169 height 105
select select "unstarted"
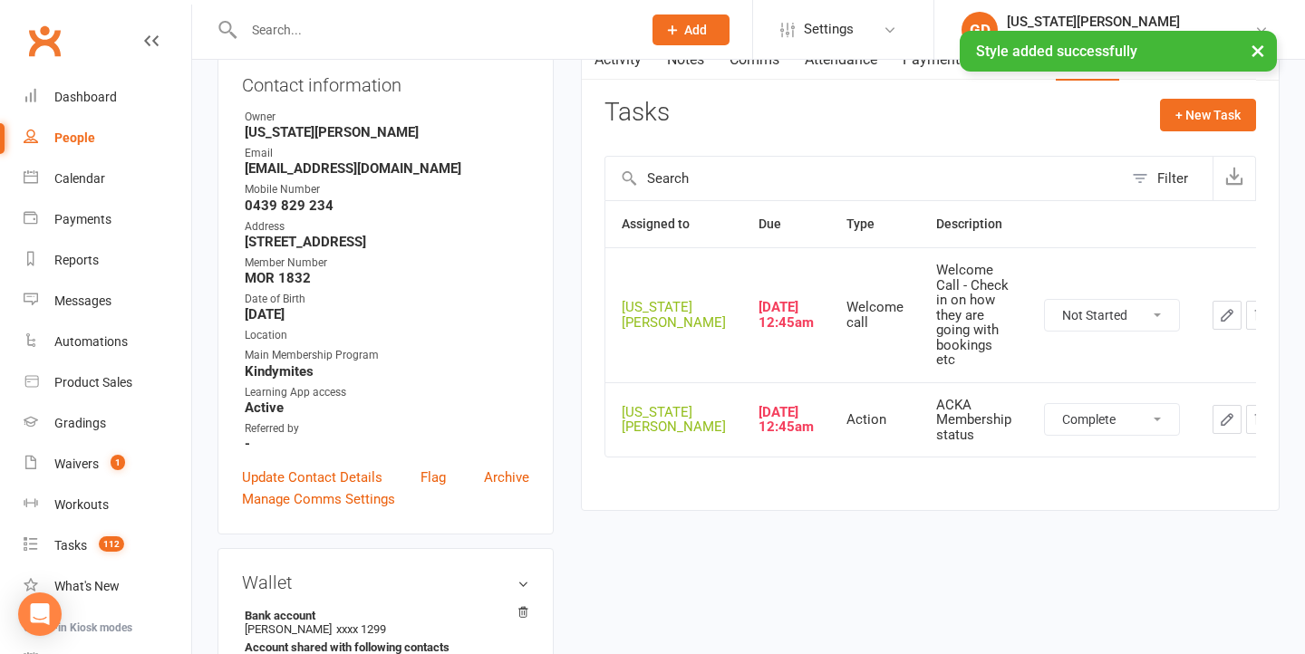
select select "unstarted"
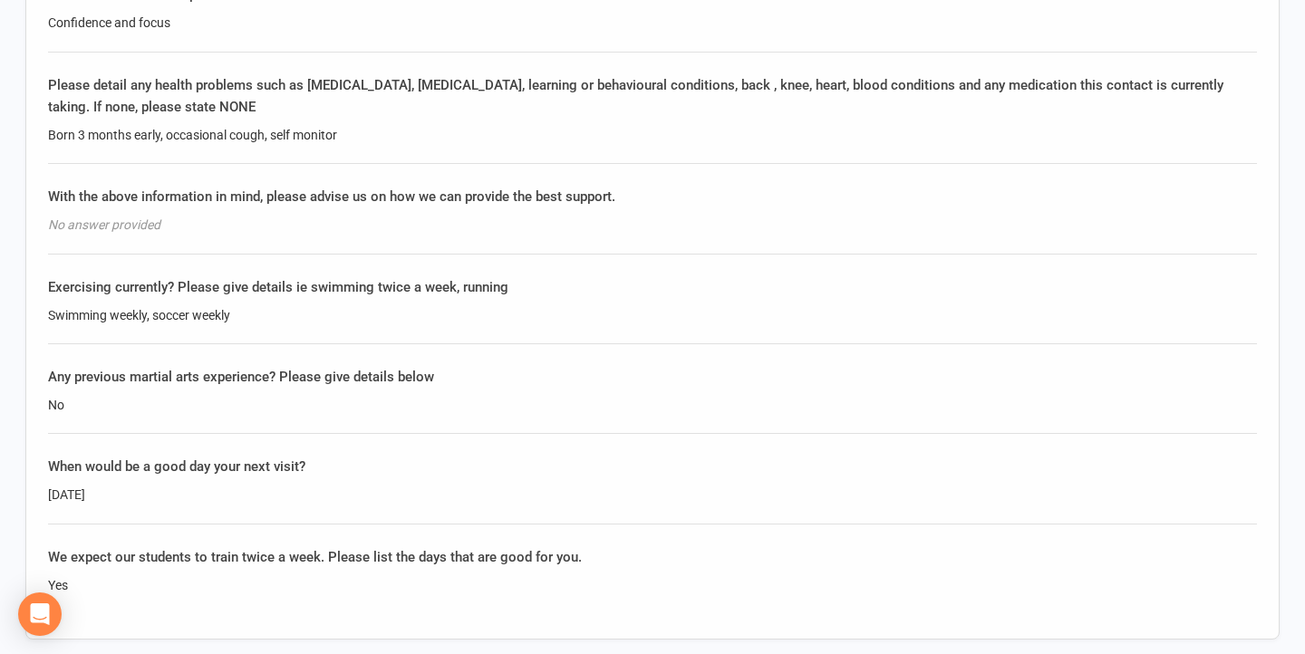
scroll to position [3701, 0]
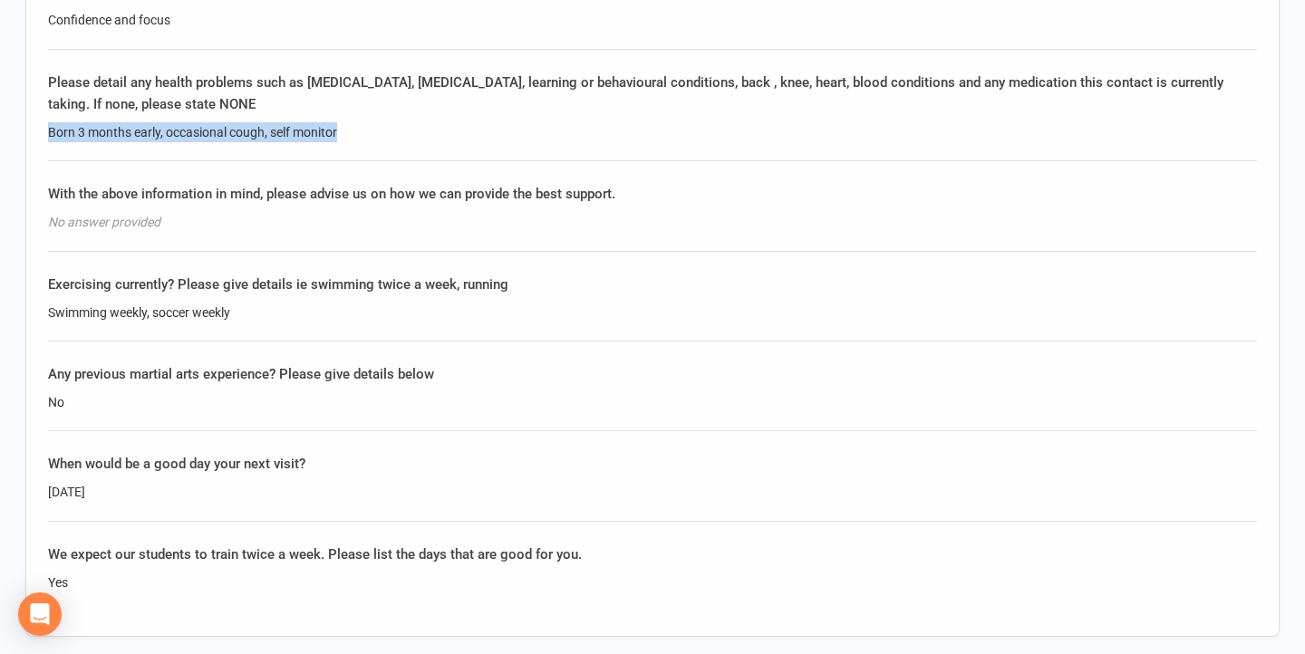
drag, startPoint x: 342, startPoint y: 88, endPoint x: 43, endPoint y: 82, distance: 299.0
click at [43, 82] on div "Questionnaire Please select the benefits you or your child could improve upon t…" at bounding box center [652, 76] width 1254 height 1122
click at [270, 122] on div "Born 3 months early, occasional cough, self monitor" at bounding box center [652, 132] width 1209 height 20
drag, startPoint x: 269, startPoint y: 92, endPoint x: 46, endPoint y: 88, distance: 222.9
click at [45, 88] on div "Questionnaire Please select the benefits you or your child could improve upon t…" at bounding box center [652, 76] width 1254 height 1122
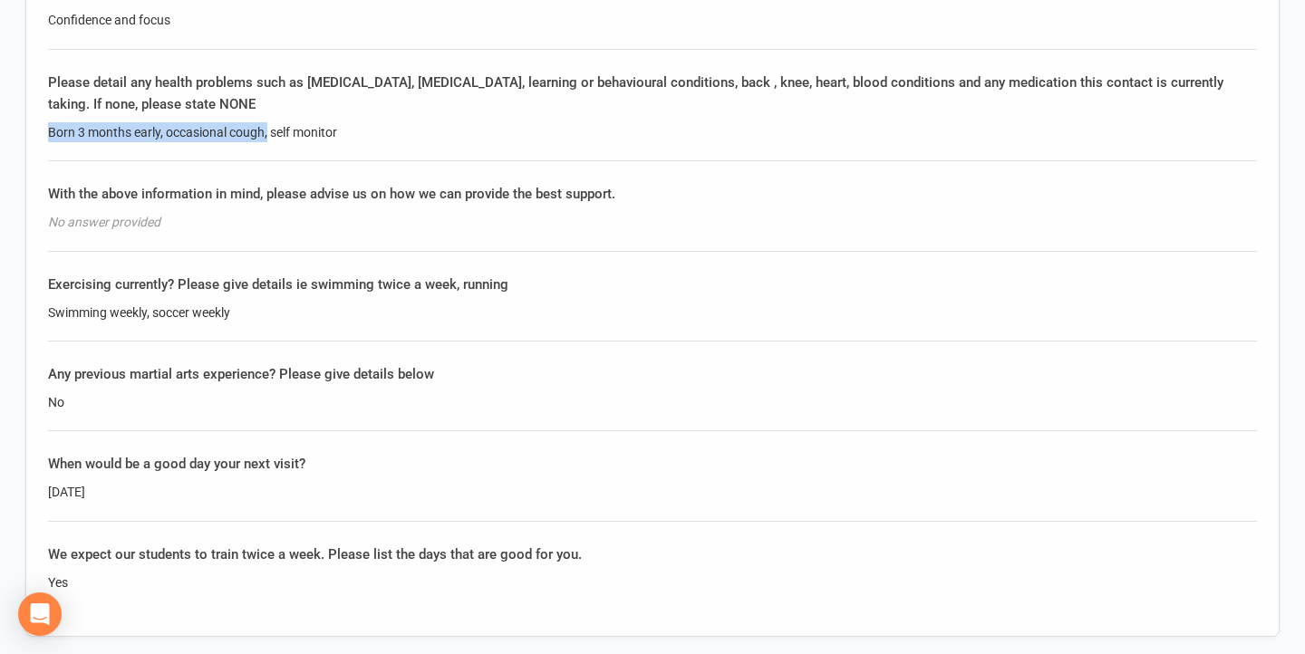
copy div "Born 3 months early, occasional cough,"
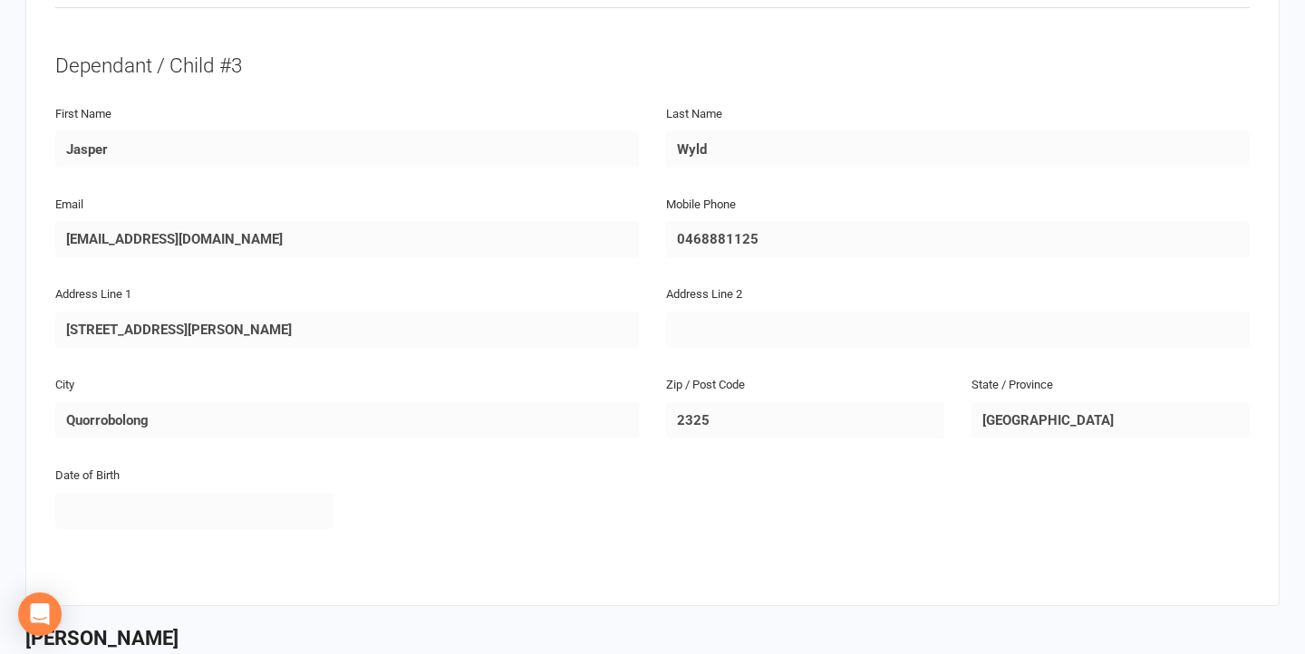
scroll to position [2091, 0]
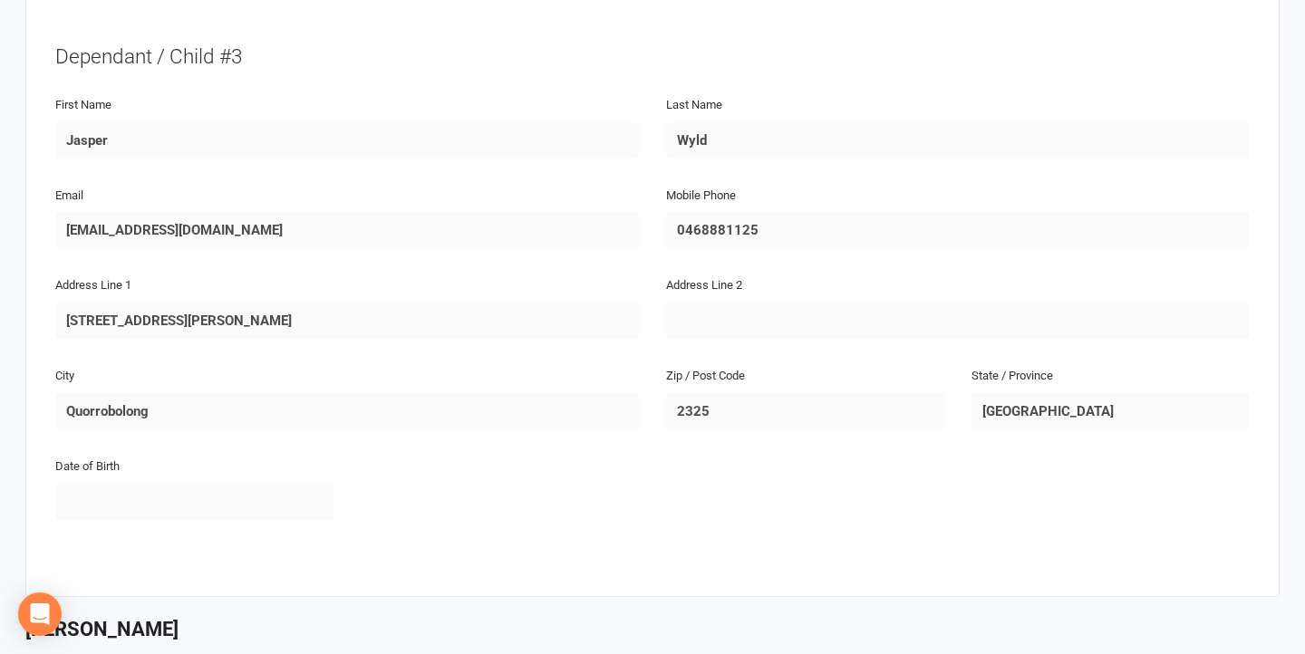
click at [655, 402] on div "Zip / Post Code 2325" at bounding box center [804, 409] width 305 height 91
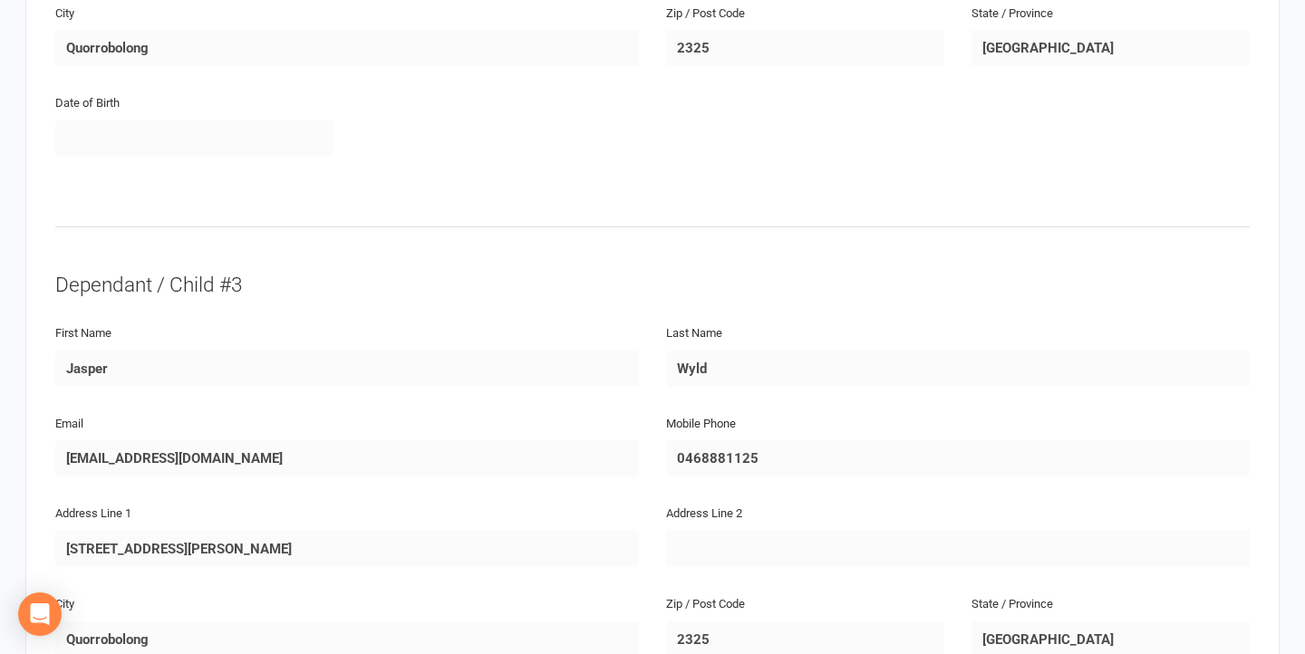
scroll to position [1556, 0]
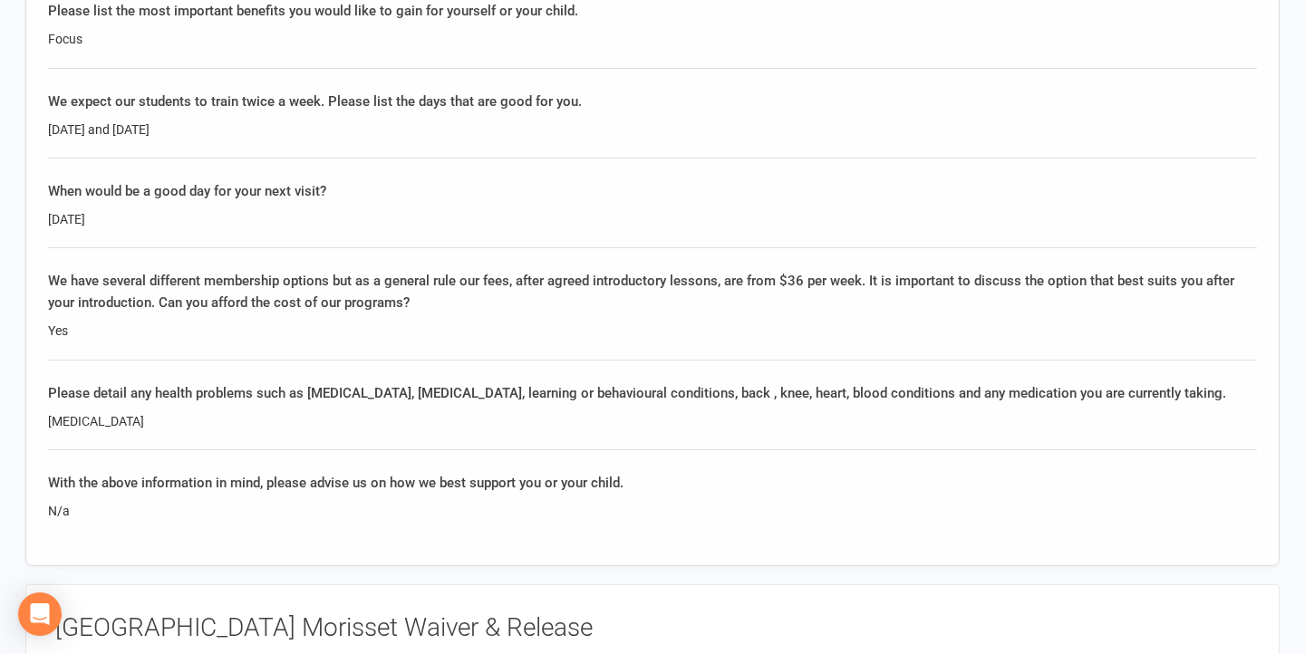
scroll to position [1796, 0]
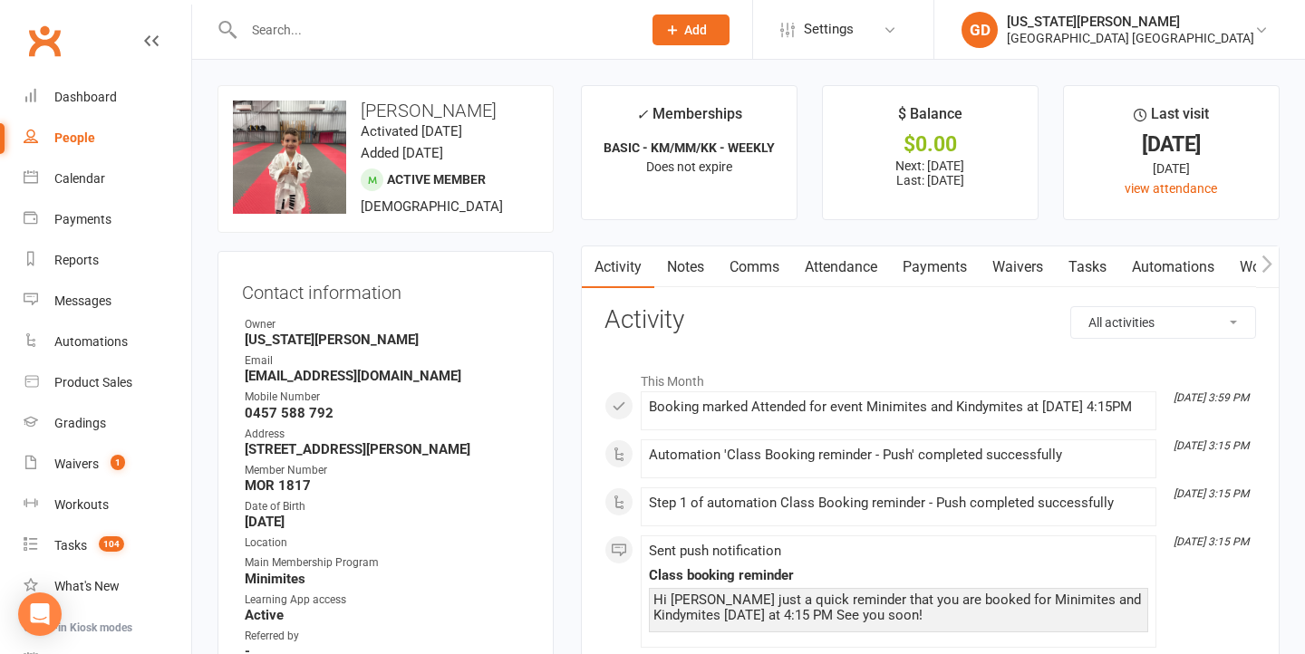
click at [291, 1] on div at bounding box center [422, 29] width 411 height 59
click at [1085, 258] on link "Tasks" at bounding box center [1087, 267] width 63 height 42
